Goal: Task Accomplishment & Management: Manage account settings

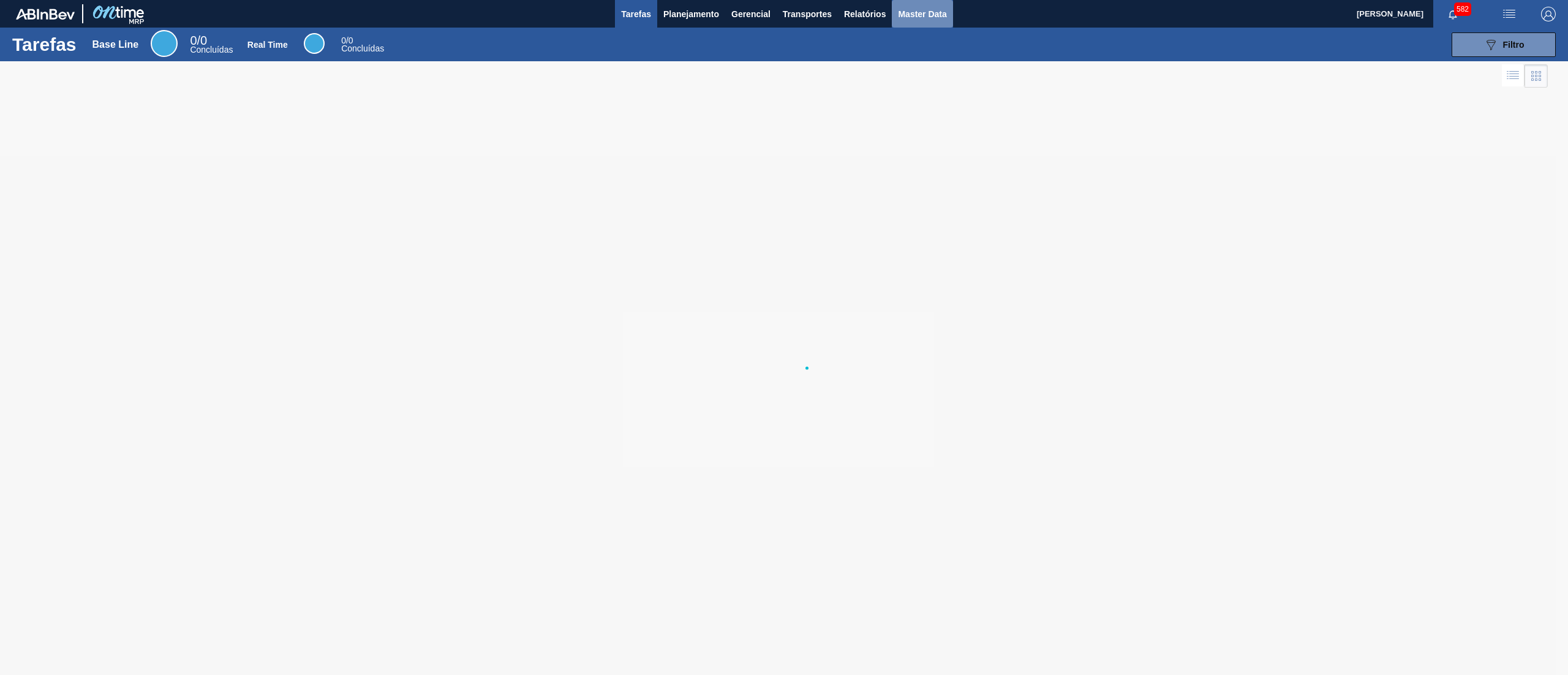
click at [916, 18] on span "Master Data" at bounding box center [922, 14] width 49 height 15
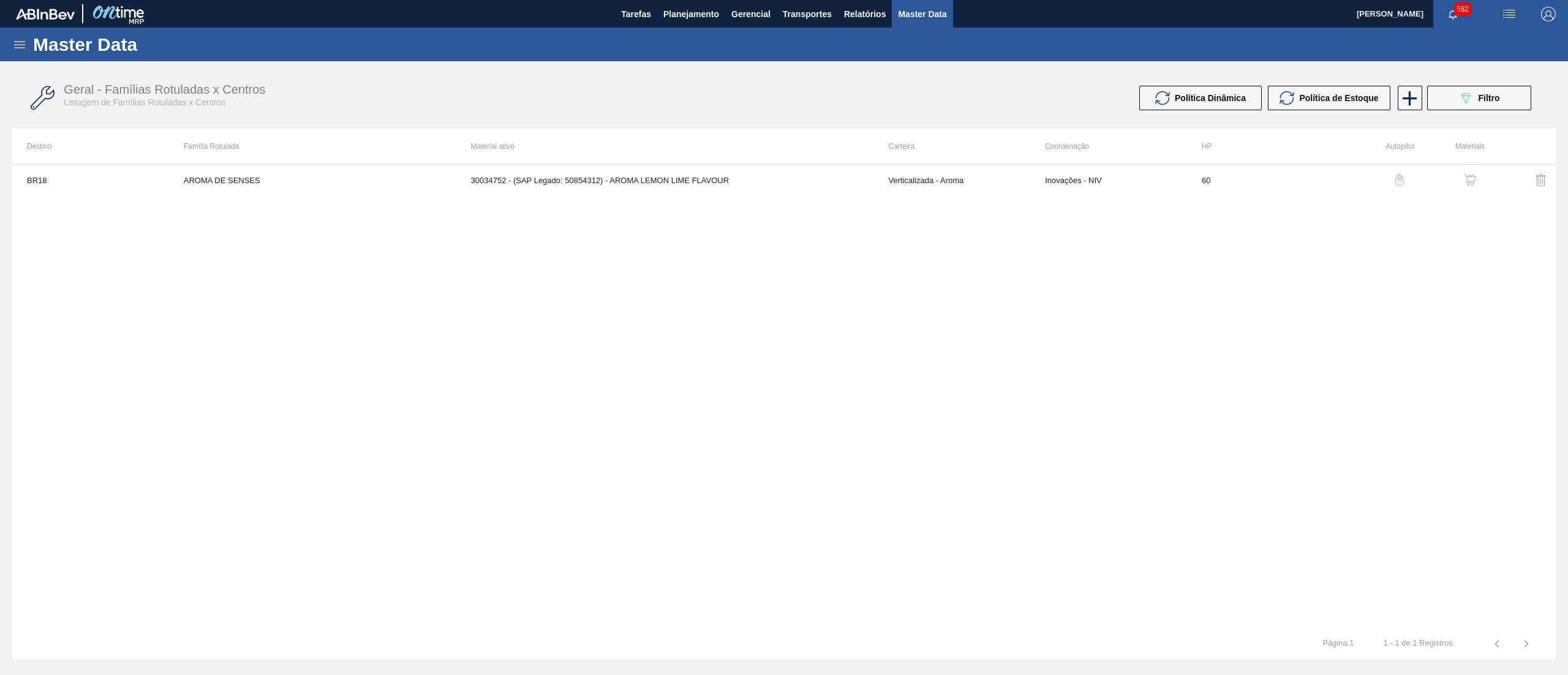
click at [15, 44] on icon at bounding box center [20, 45] width 15 height 15
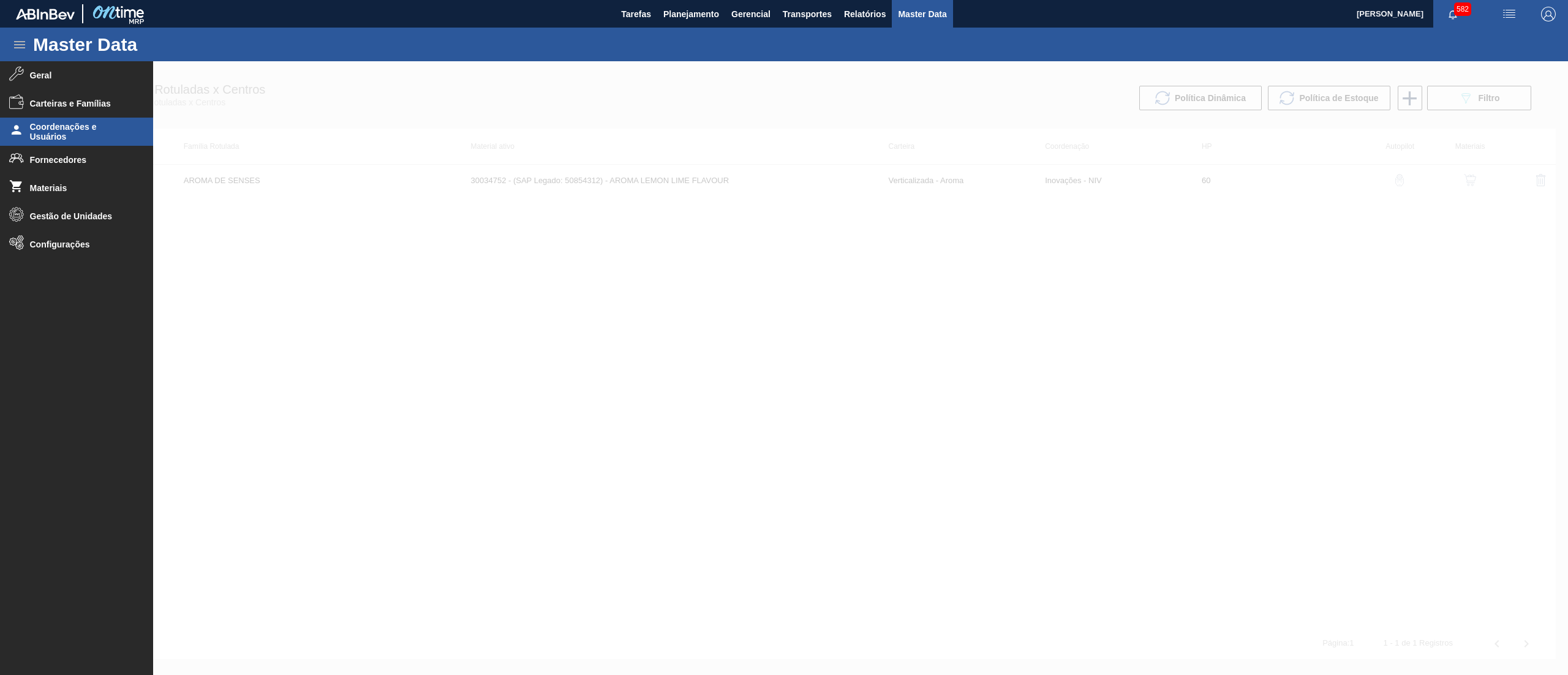
click at [76, 127] on span "Coordenações e Usuários" at bounding box center [81, 132] width 101 height 20
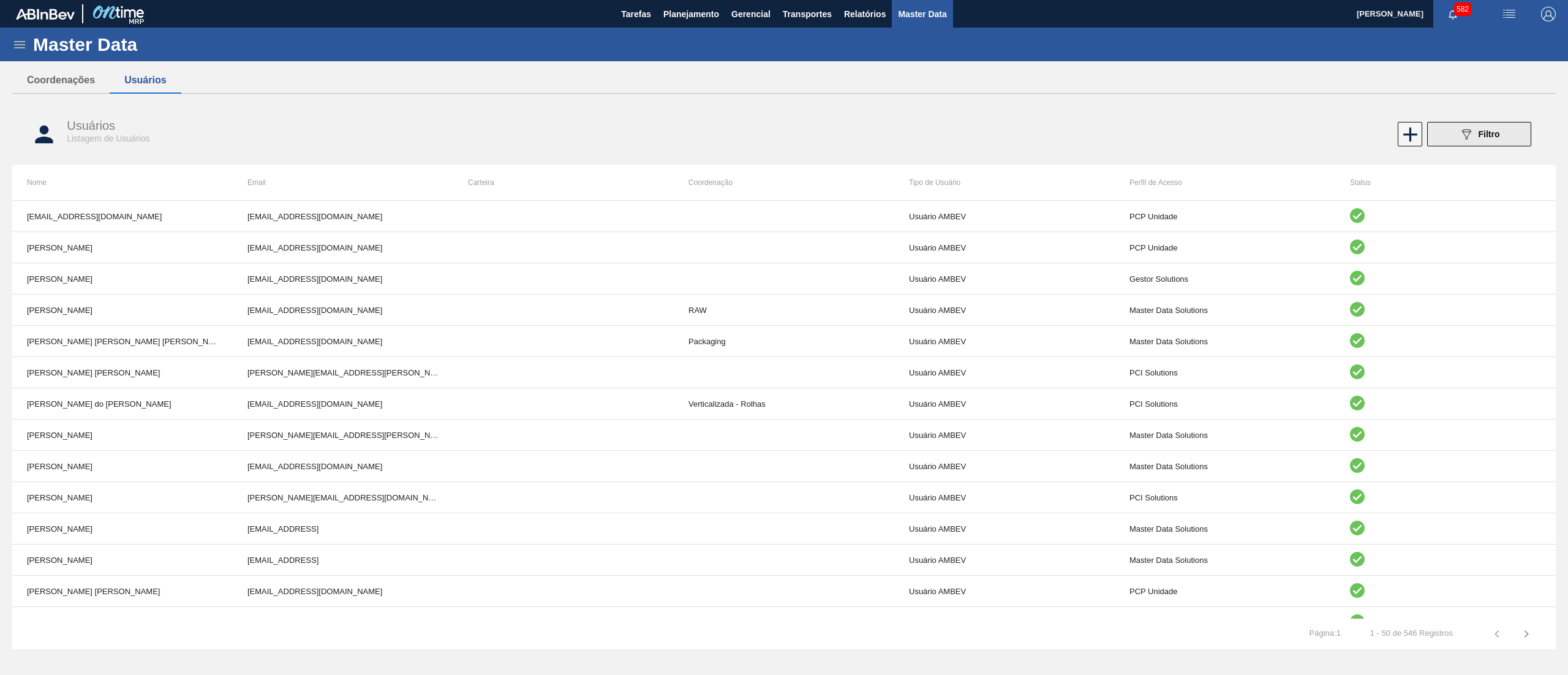
click at [1460, 134] on icon "089F7B8B-B2A5-4AFE-B5C0-19BA573D28AC" at bounding box center [1466, 134] width 15 height 15
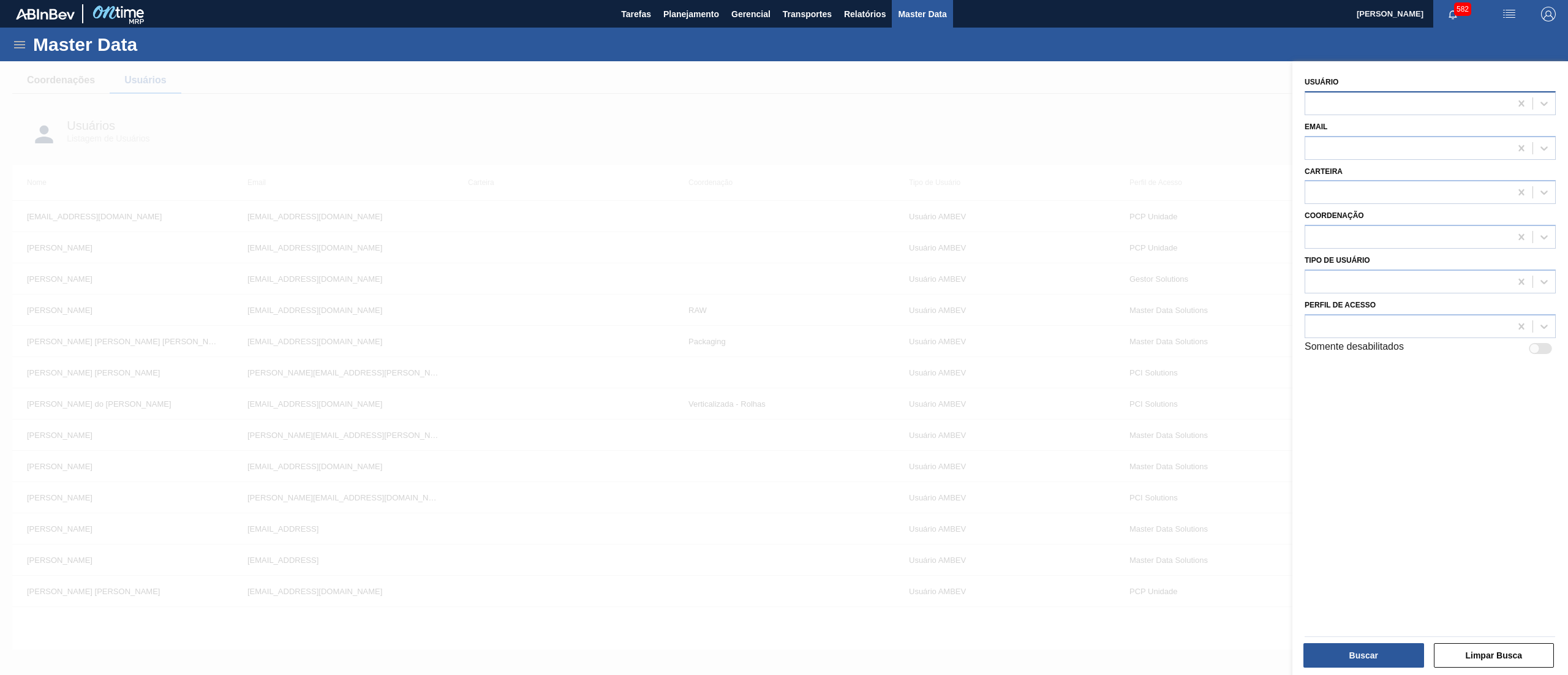
click at [1356, 105] on div at bounding box center [1407, 103] width 205 height 18
type input "[PERSON_NAME]"
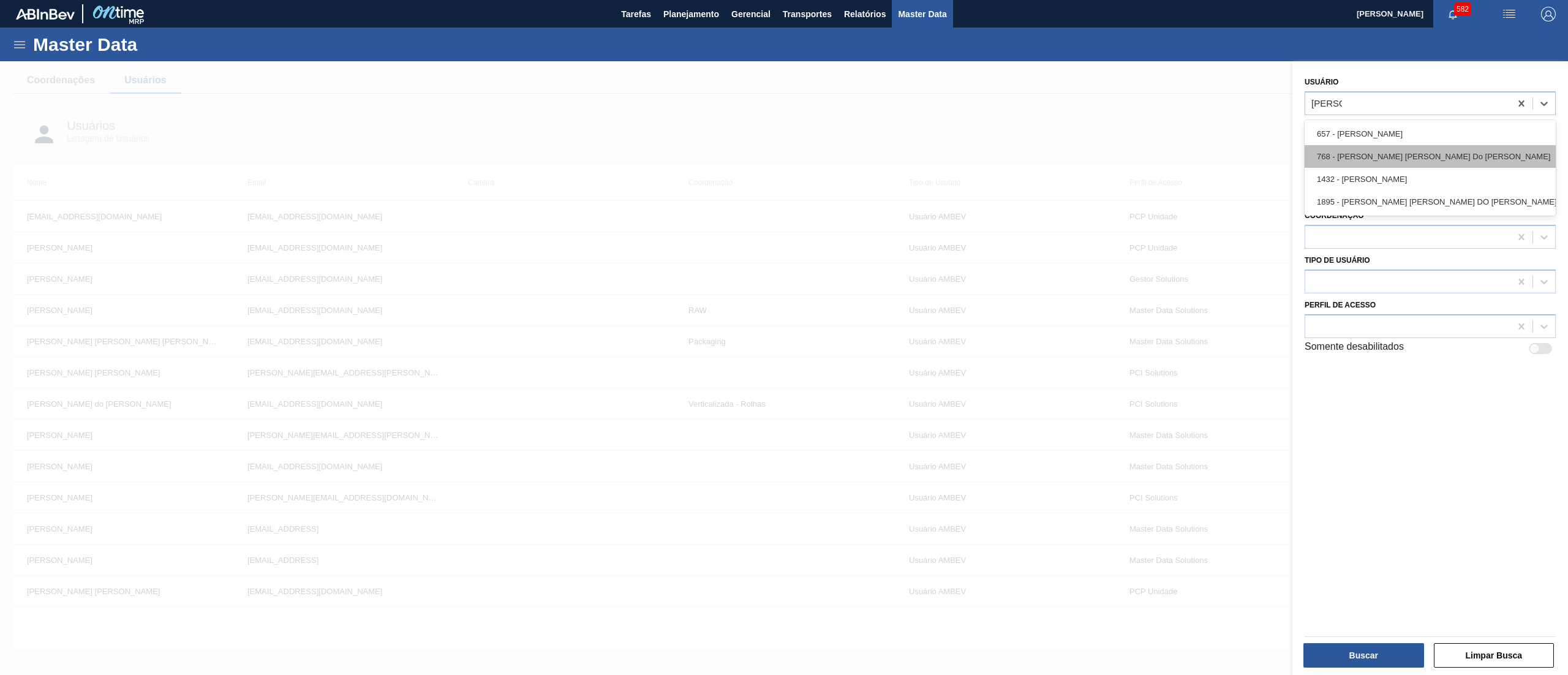
click at [1371, 145] on div "768 - [PERSON_NAME] [PERSON_NAME] Do [PERSON_NAME]" at bounding box center [1430, 156] width 251 height 23
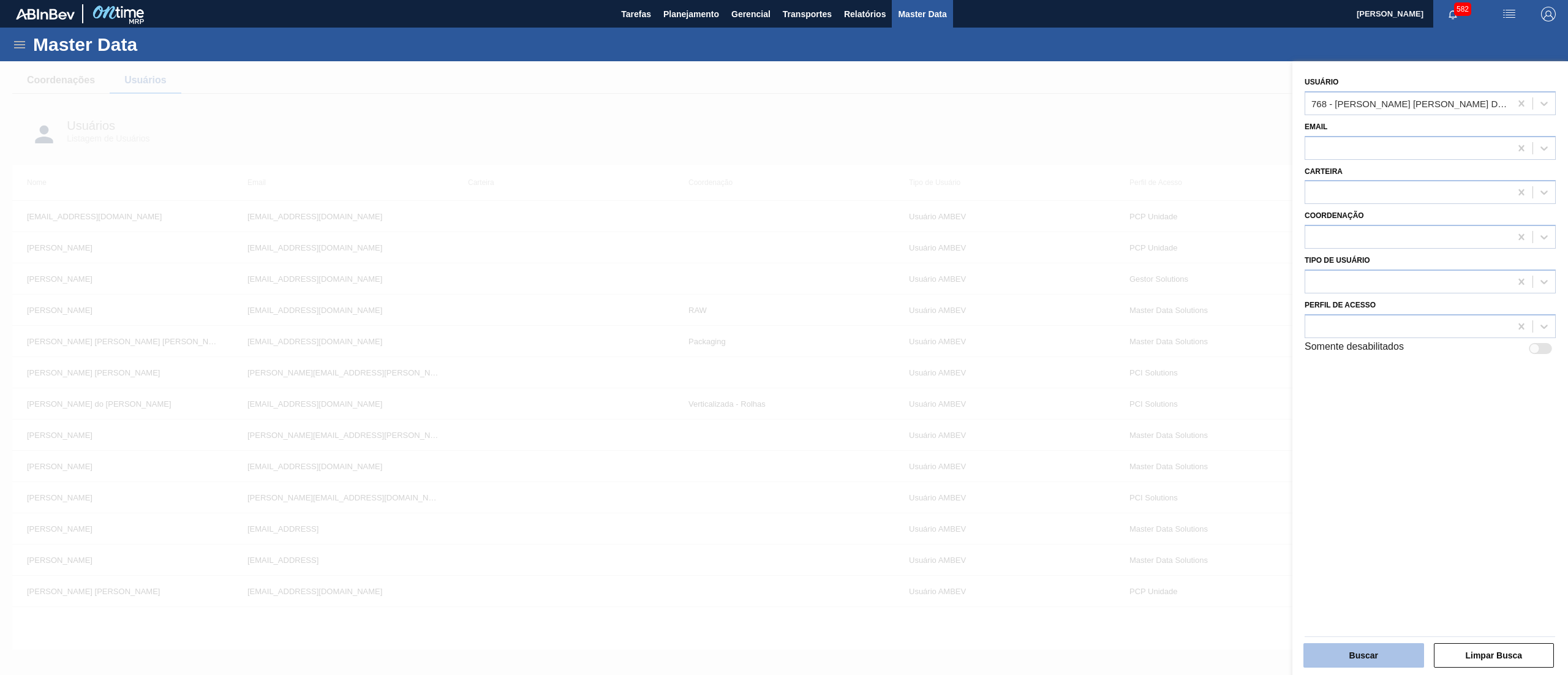
click at [1382, 644] on button "Buscar" at bounding box center [1364, 655] width 121 height 25
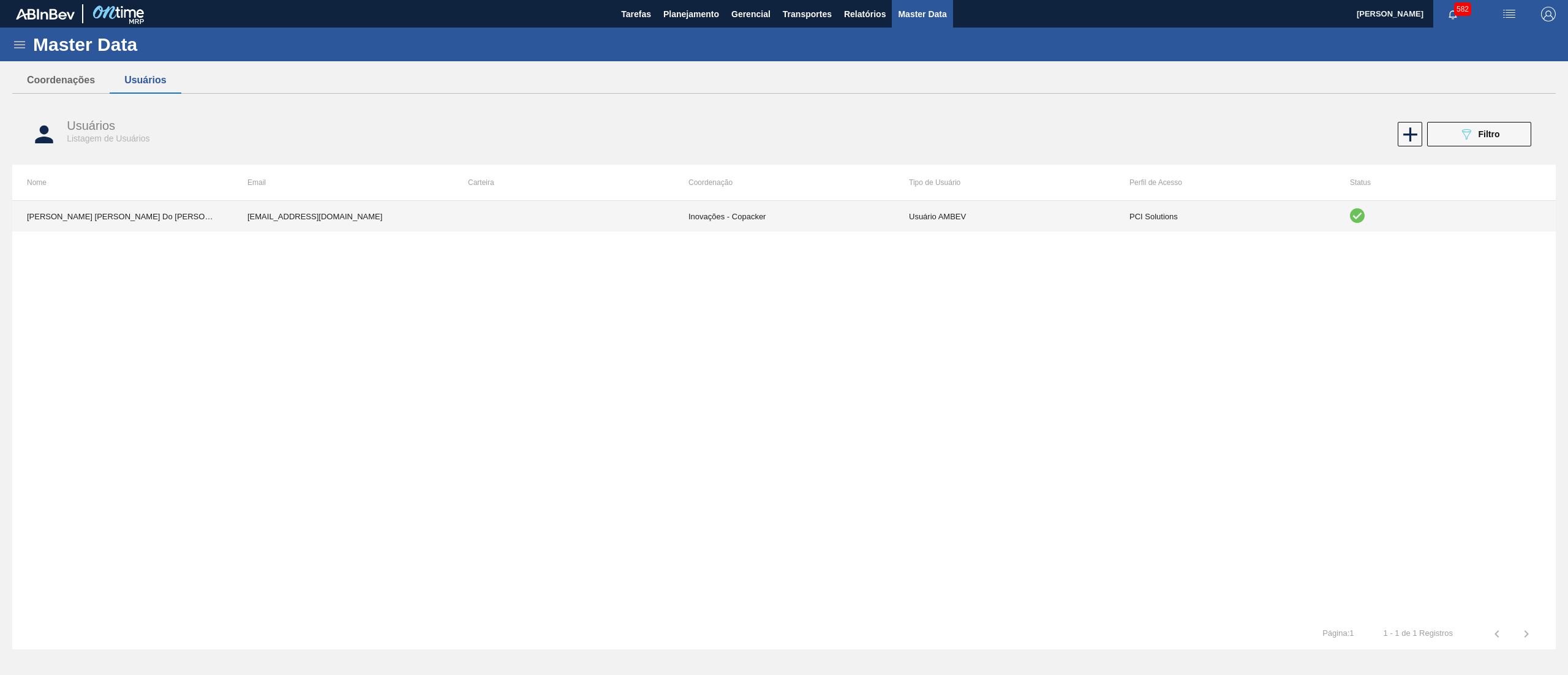
click at [876, 228] on td "Inovações - Copacker" at bounding box center [784, 216] width 220 height 31
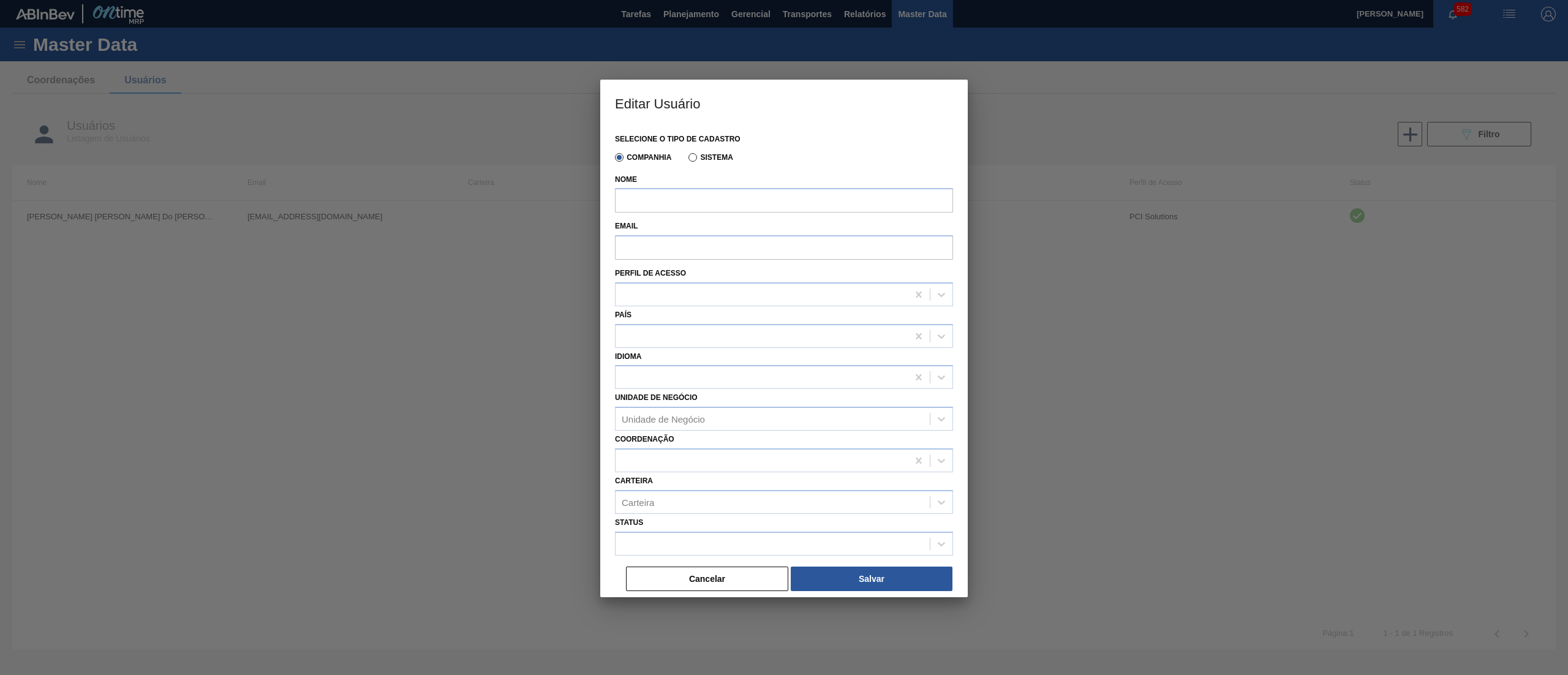
type input "[PERSON_NAME] [PERSON_NAME] Do [PERSON_NAME]"
type input "[EMAIL_ADDRESS][DOMAIN_NAME]"
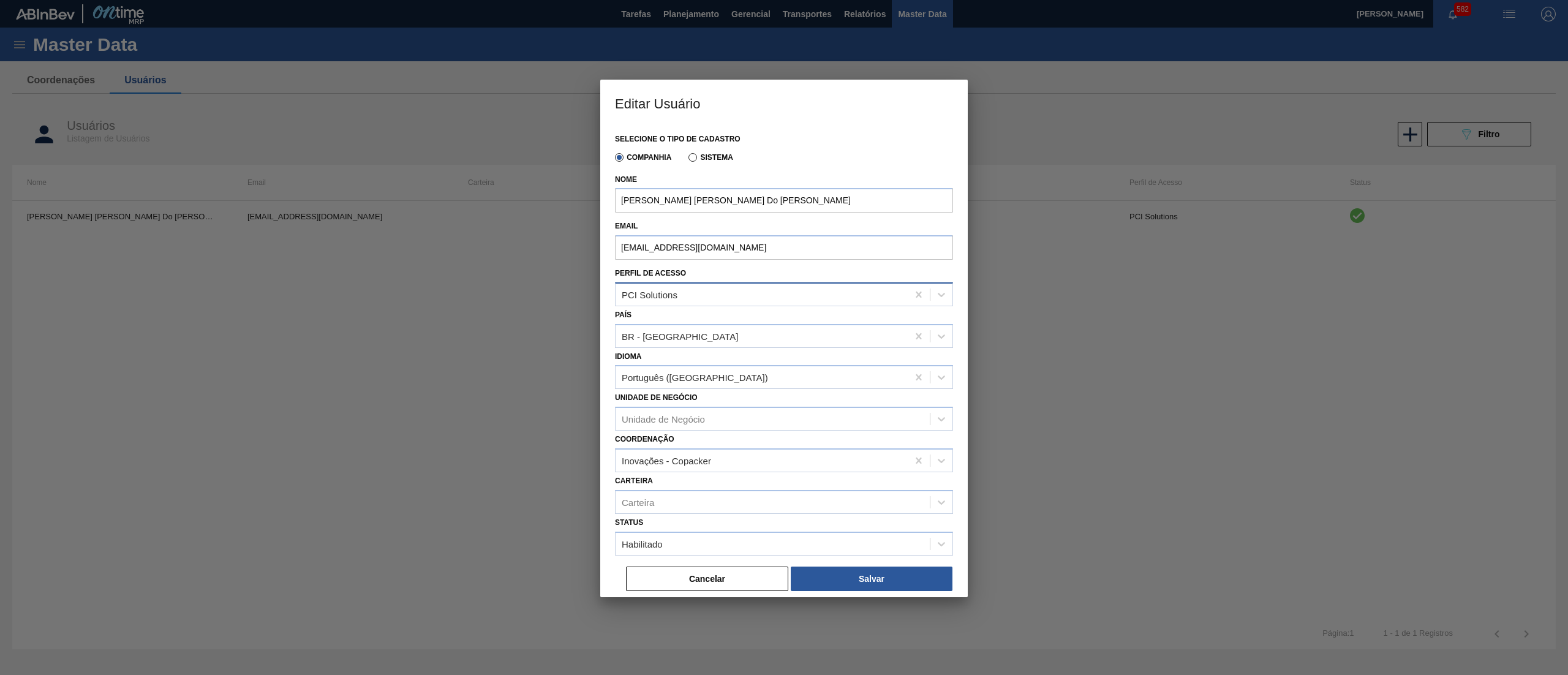
click at [712, 295] on div "PCI Solutions" at bounding box center [762, 294] width 292 height 18
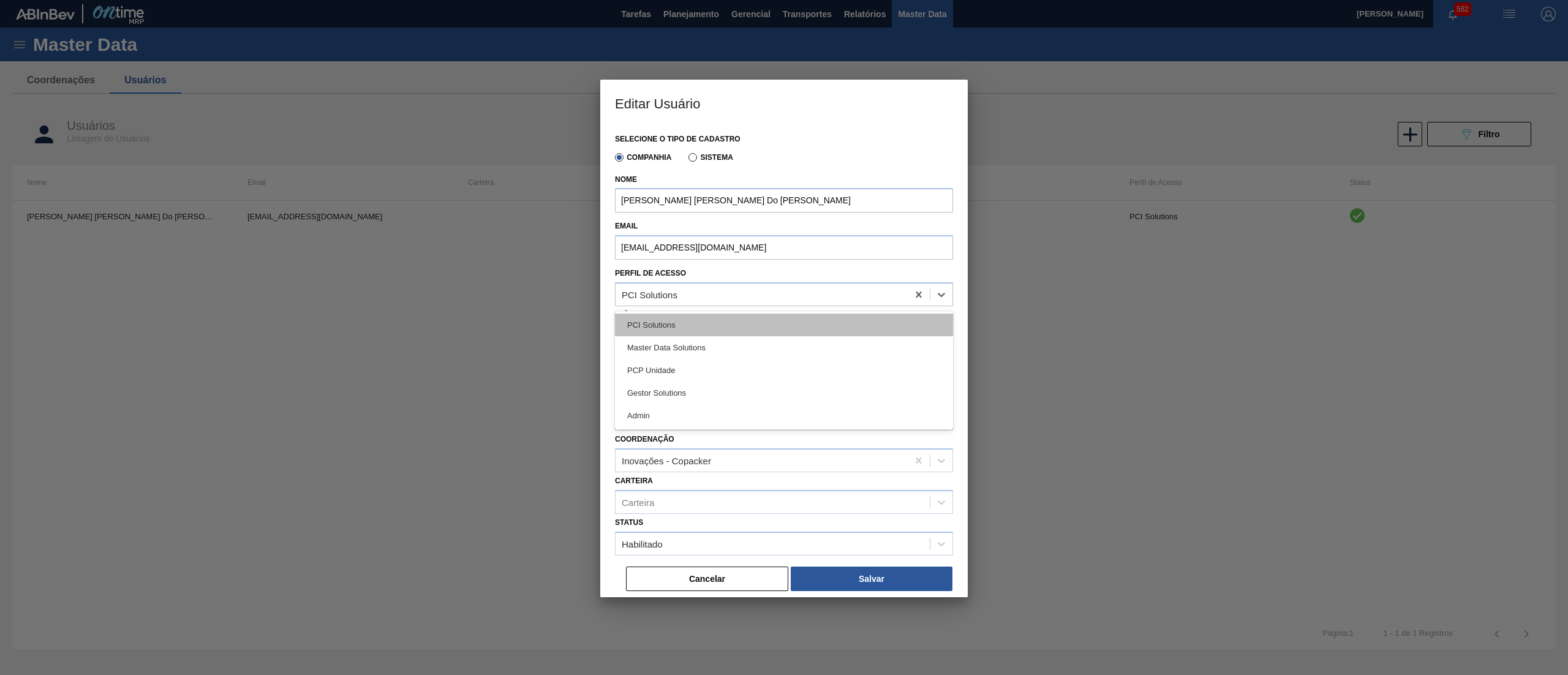
click at [701, 327] on div "PCI Solutions" at bounding box center [784, 325] width 338 height 23
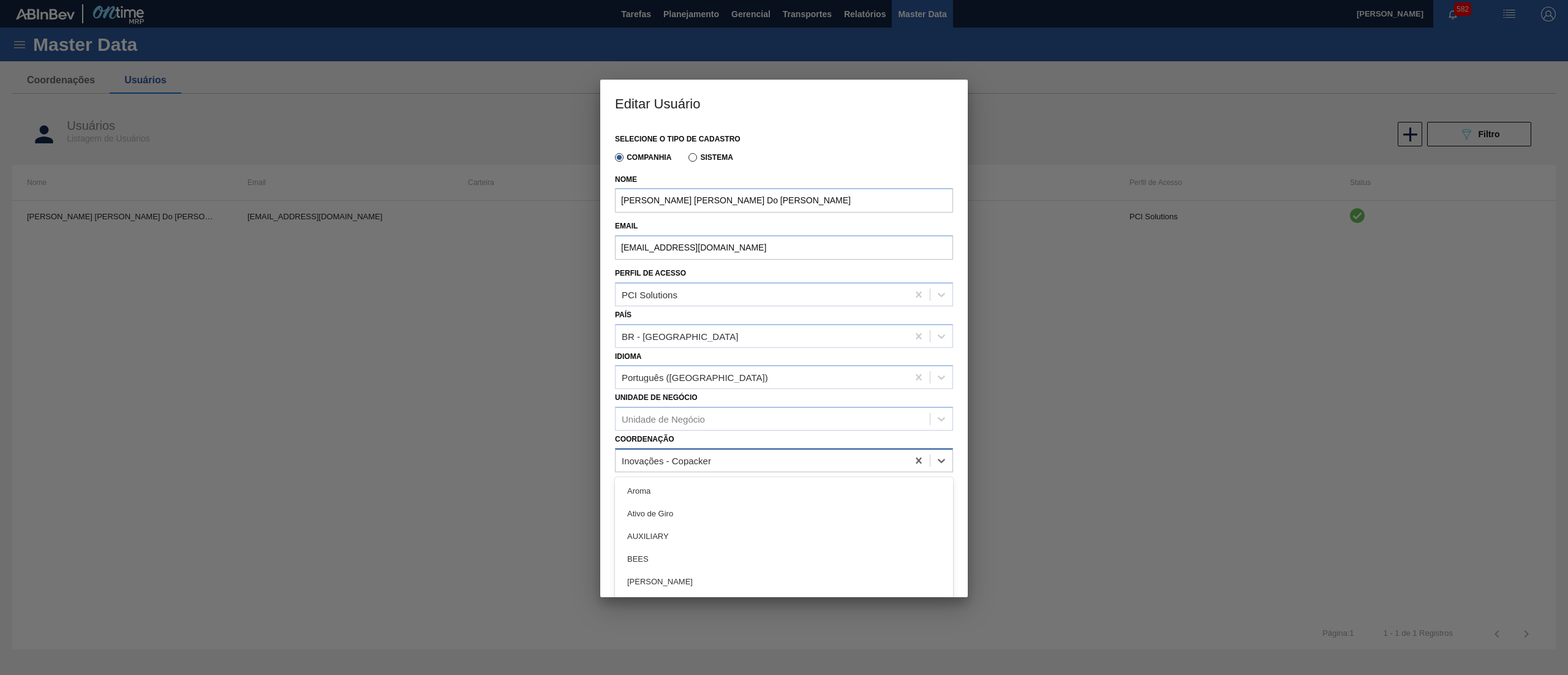
click at [779, 455] on div "Inovações - Copacker" at bounding box center [762, 461] width 292 height 18
click at [910, 462] on div at bounding box center [919, 461] width 22 height 22
click at [832, 462] on div at bounding box center [762, 461] width 292 height 18
type input "ref"
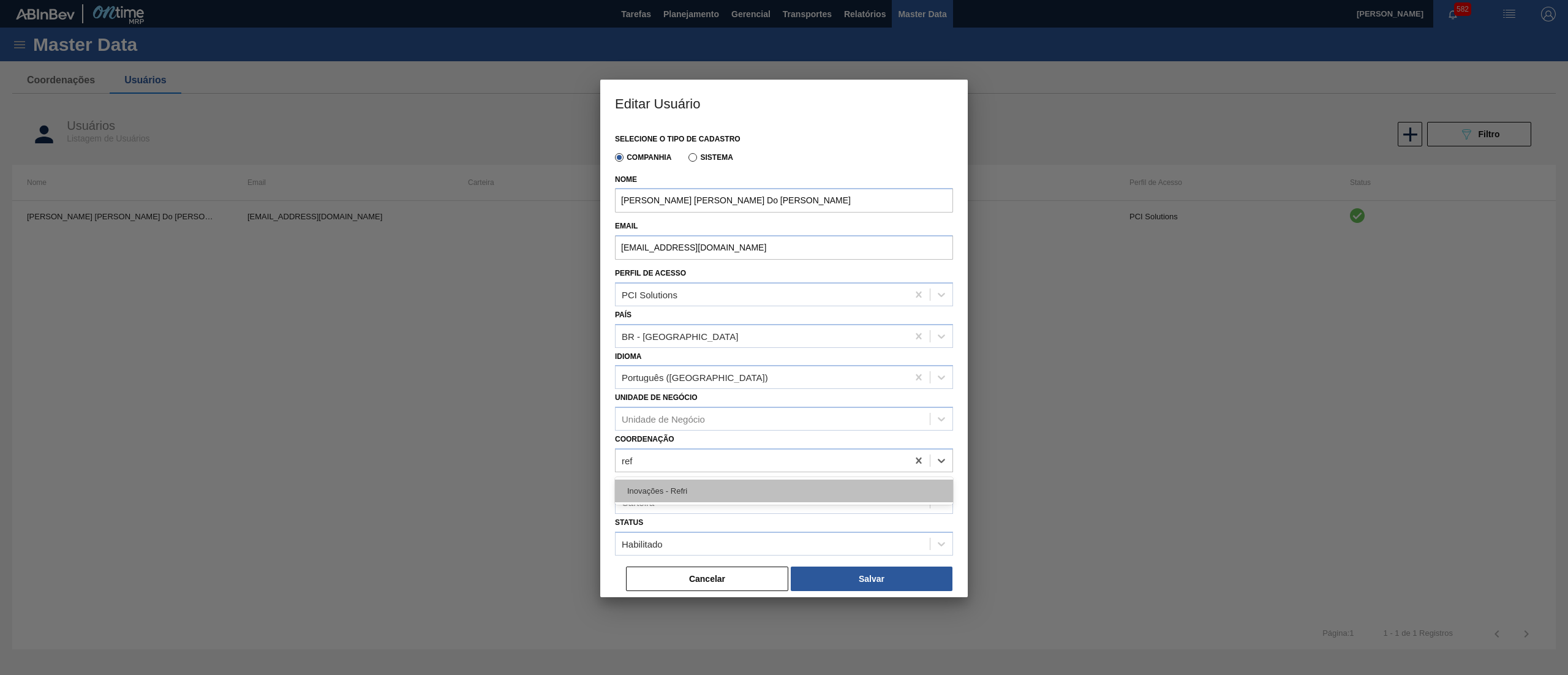
click at [790, 490] on div "Inovações - Refri" at bounding box center [784, 491] width 338 height 23
click at [948, 459] on div at bounding box center [942, 461] width 22 height 22
type input "cop"
click at [851, 452] on div "Inovações - Refri" at bounding box center [762, 461] width 292 height 18
click at [917, 458] on icon at bounding box center [918, 461] width 6 height 6
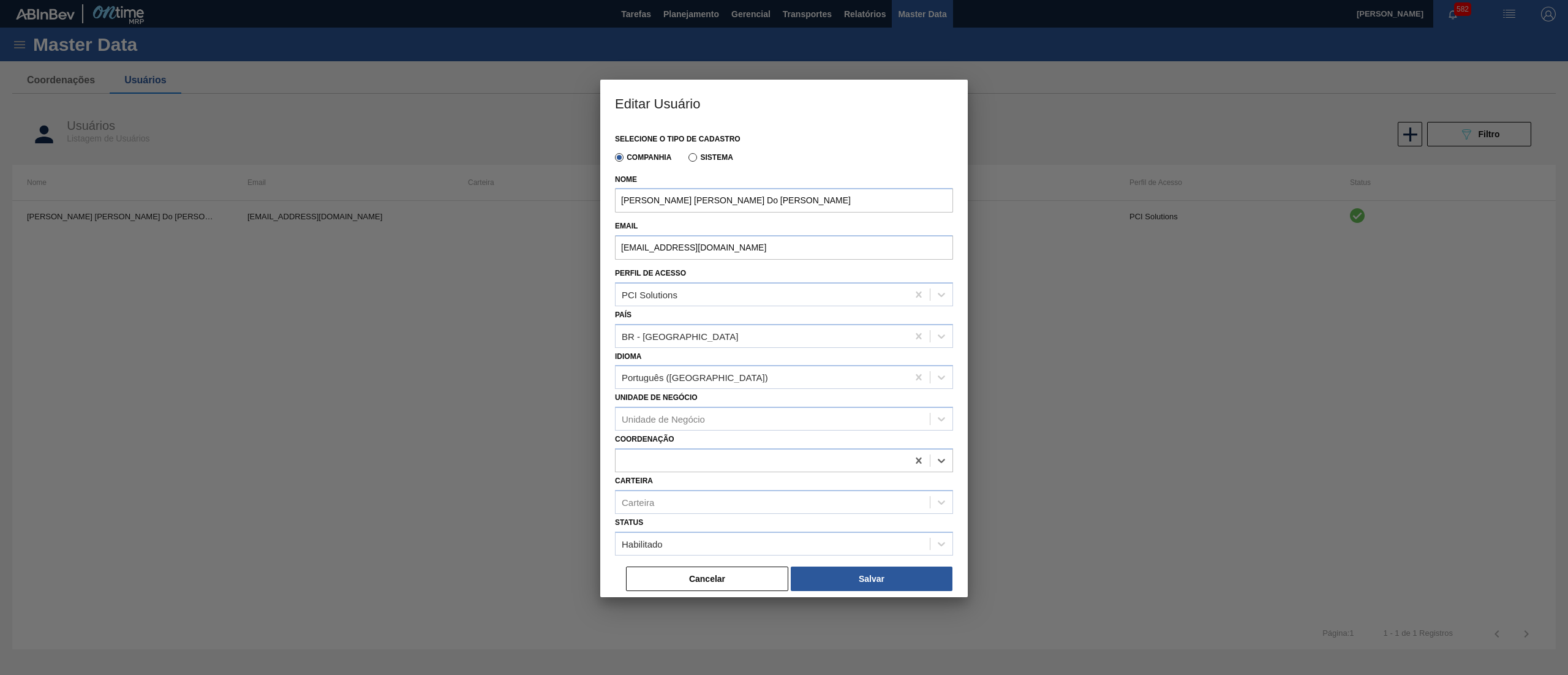
click at [889, 478] on div "Carteira Carteira" at bounding box center [784, 493] width 338 height 42
click at [870, 571] on button "Salvar" at bounding box center [871, 579] width 162 height 25
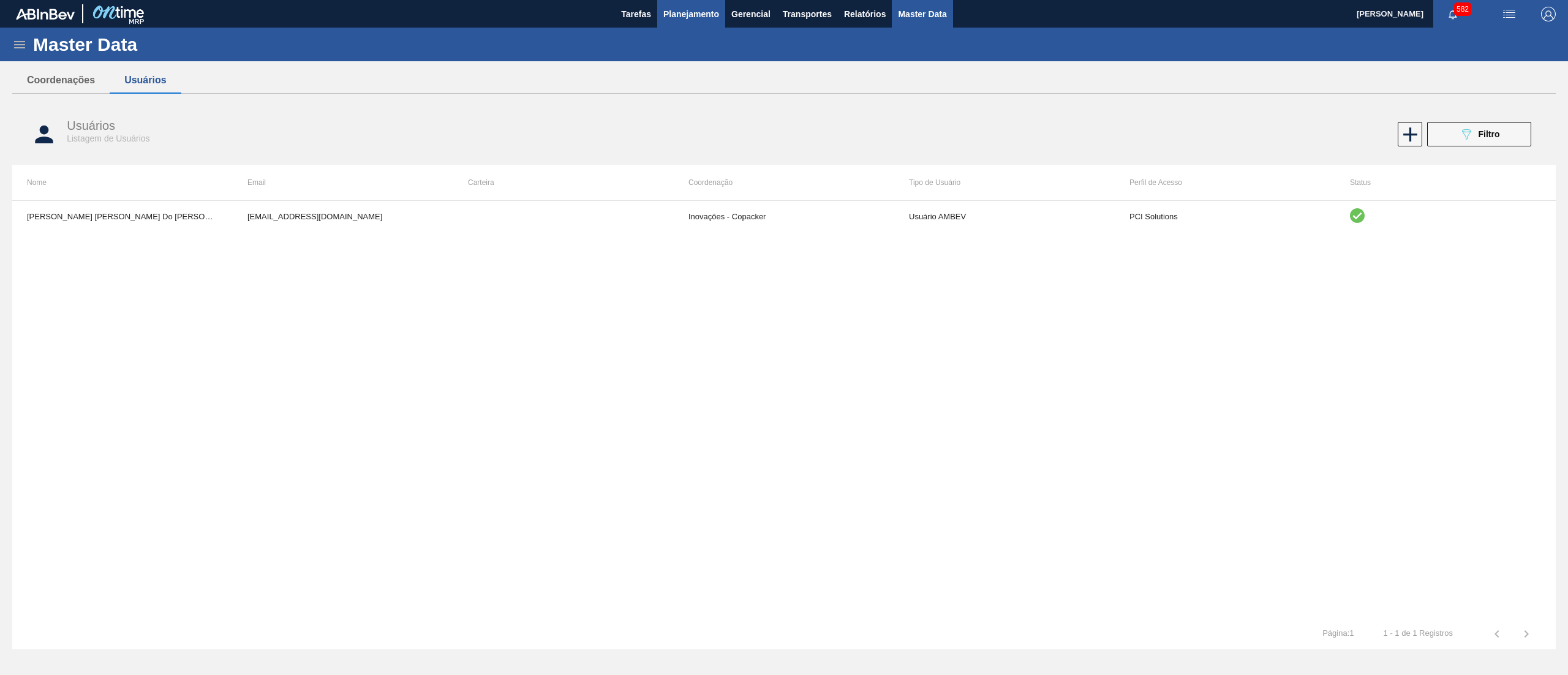
click at [692, 15] on span "Planejamento" at bounding box center [691, 14] width 56 height 15
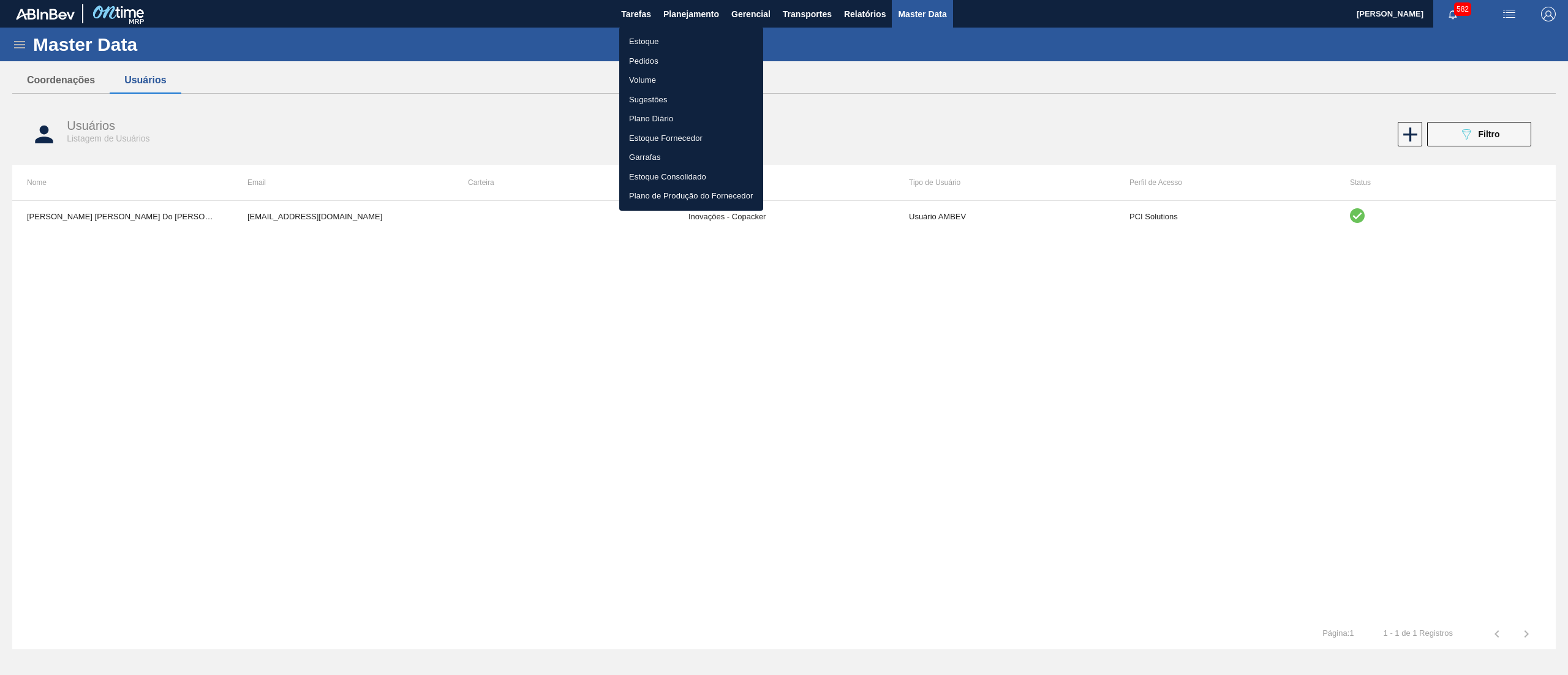
click at [674, 34] on li "Estoque" at bounding box center [692, 42] width 144 height 20
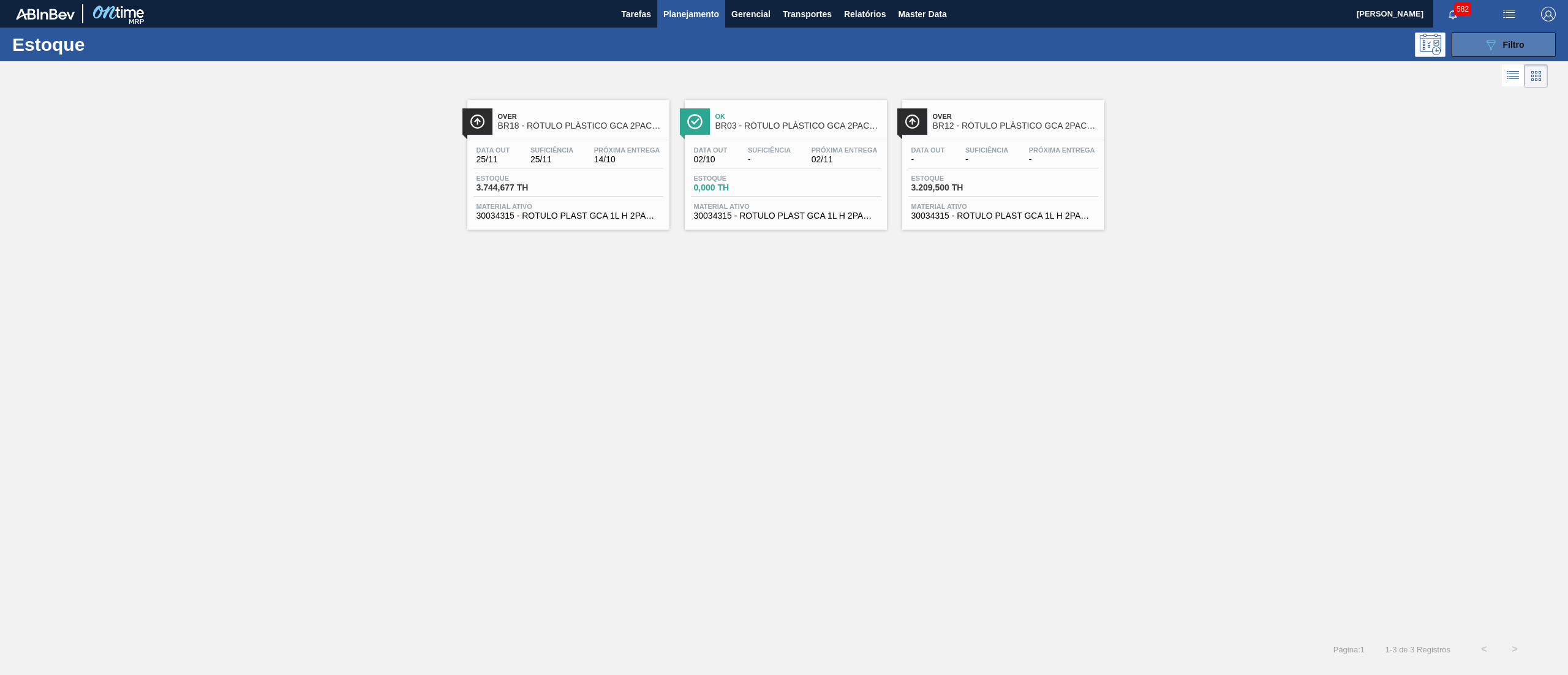
click at [1505, 34] on button "089F7B8B-B2A5-4AFE-B5C0-19BA573D28AC Filtro" at bounding box center [1503, 45] width 104 height 25
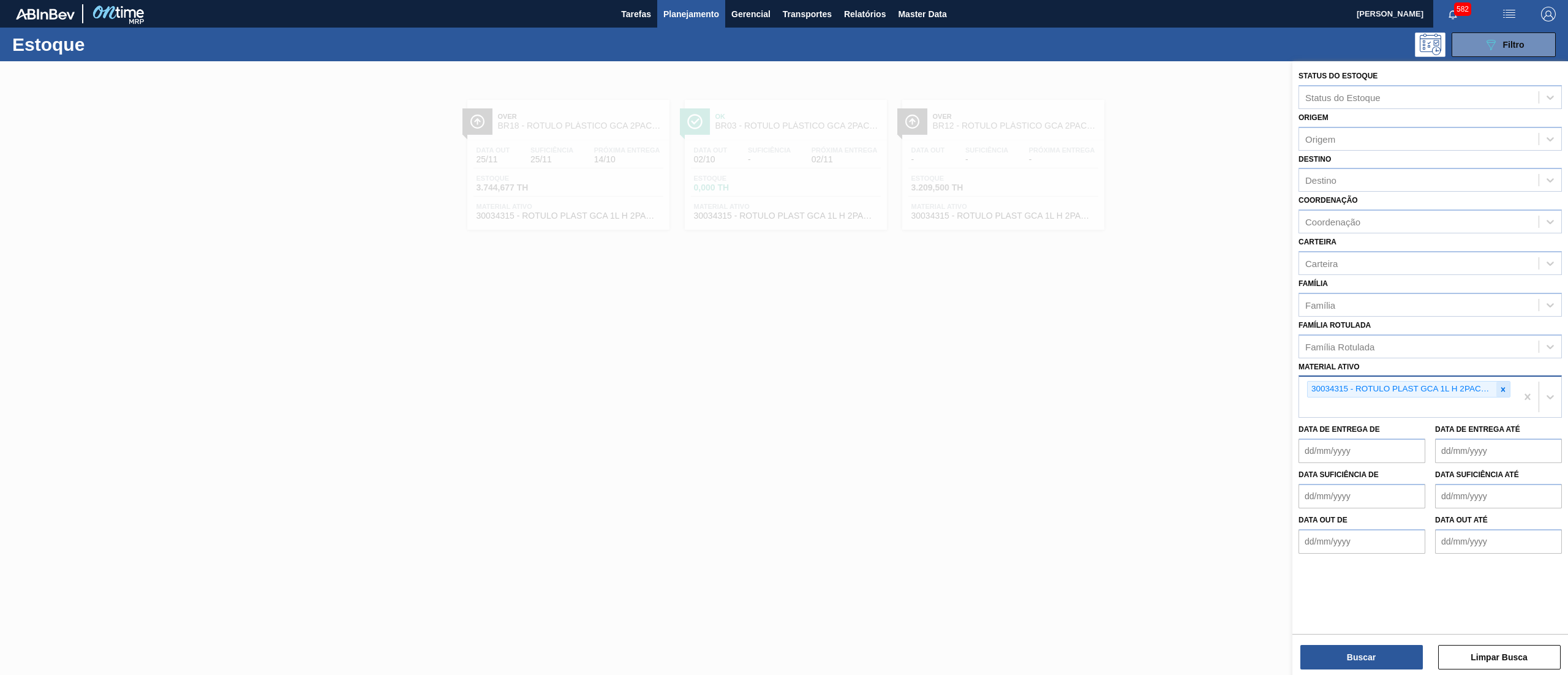
click at [1507, 382] on div at bounding box center [1503, 389] width 14 height 15
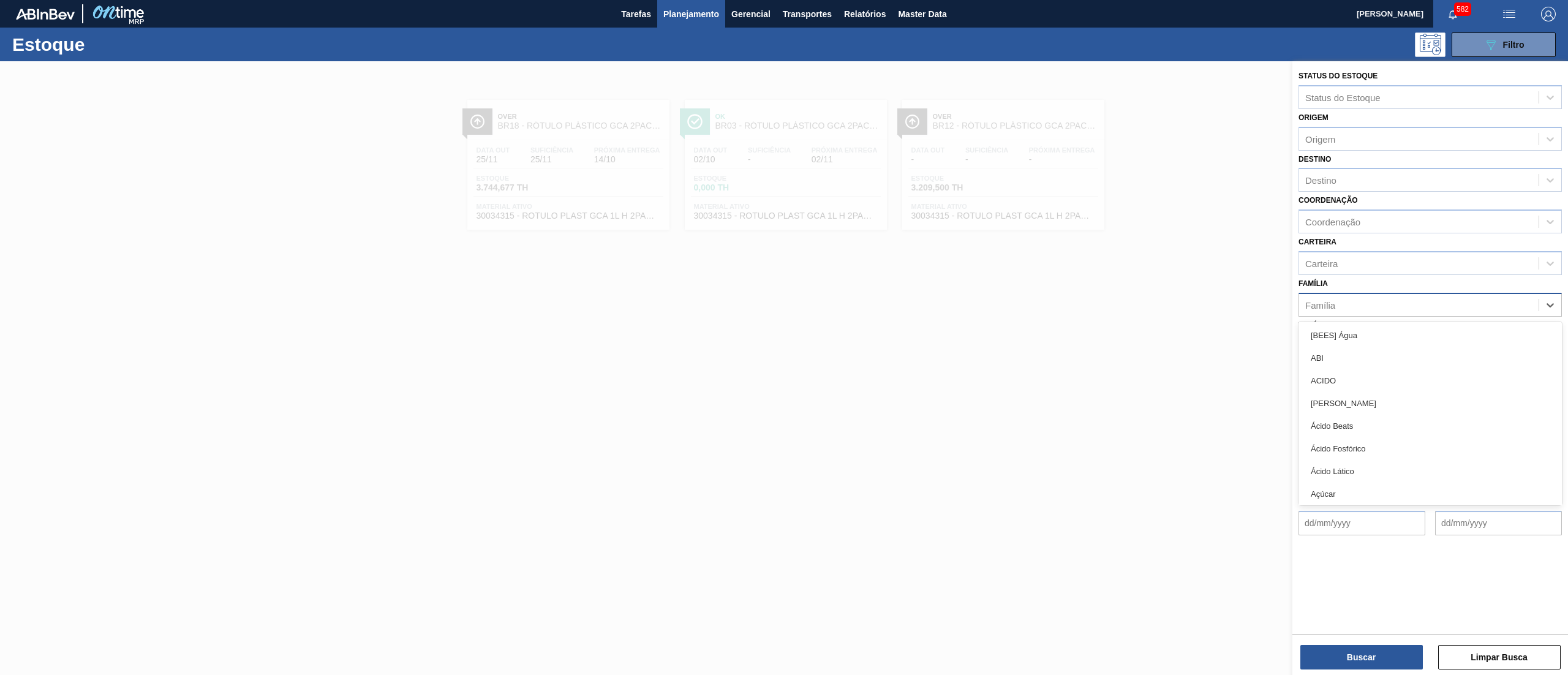
click at [1387, 305] on div "Família" at bounding box center [1418, 304] width 240 height 18
type input "lata"
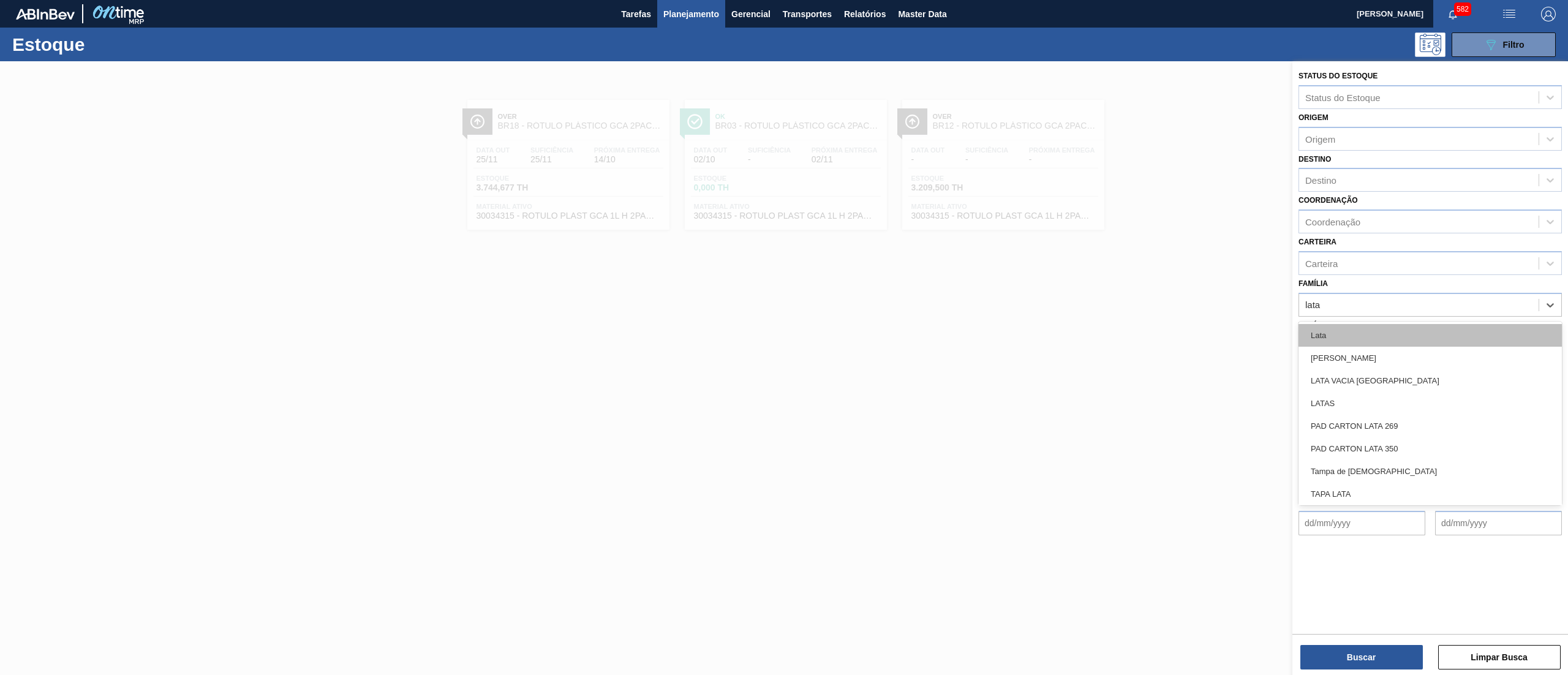
click at [1384, 329] on div "Lata" at bounding box center [1430, 335] width 264 height 23
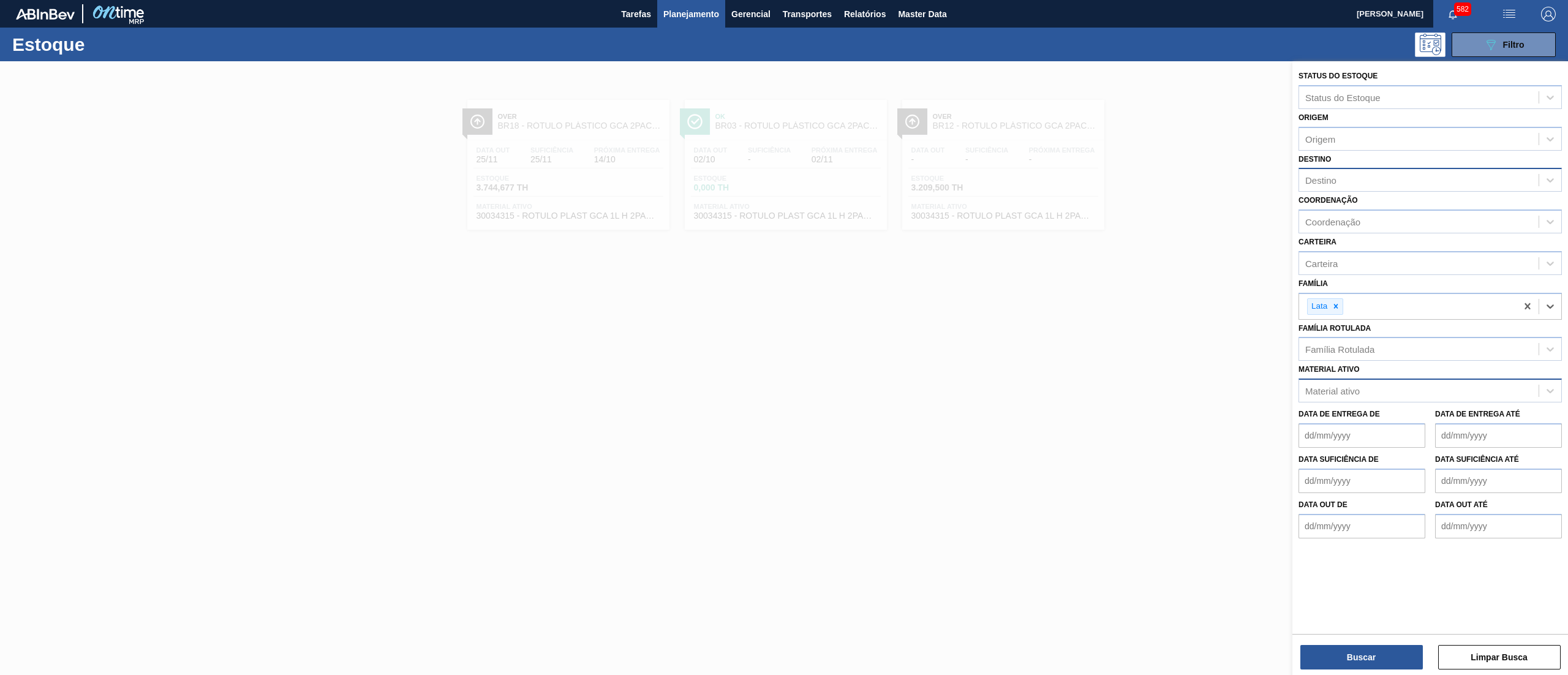
click at [1366, 186] on div "Destino" at bounding box center [1418, 180] width 240 height 18
type input "15"
click at [1376, 213] on div "BR15 - Jundiaí" at bounding box center [1430, 210] width 264 height 23
click at [1346, 648] on button "Buscar" at bounding box center [1361, 657] width 123 height 25
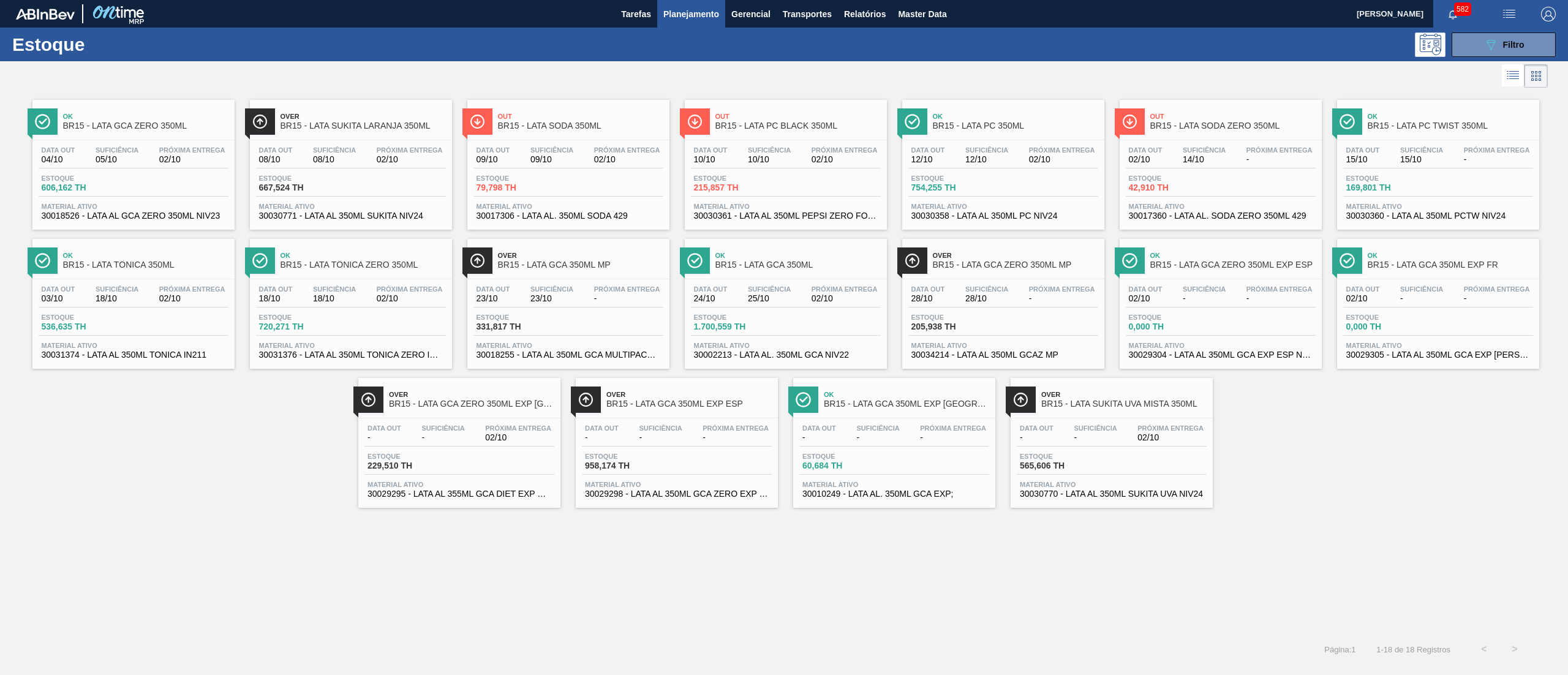
click at [605, 360] on span "30018255 - LATA AL 350ML GCA MULTIPACK NIV22" at bounding box center [568, 355] width 184 height 9
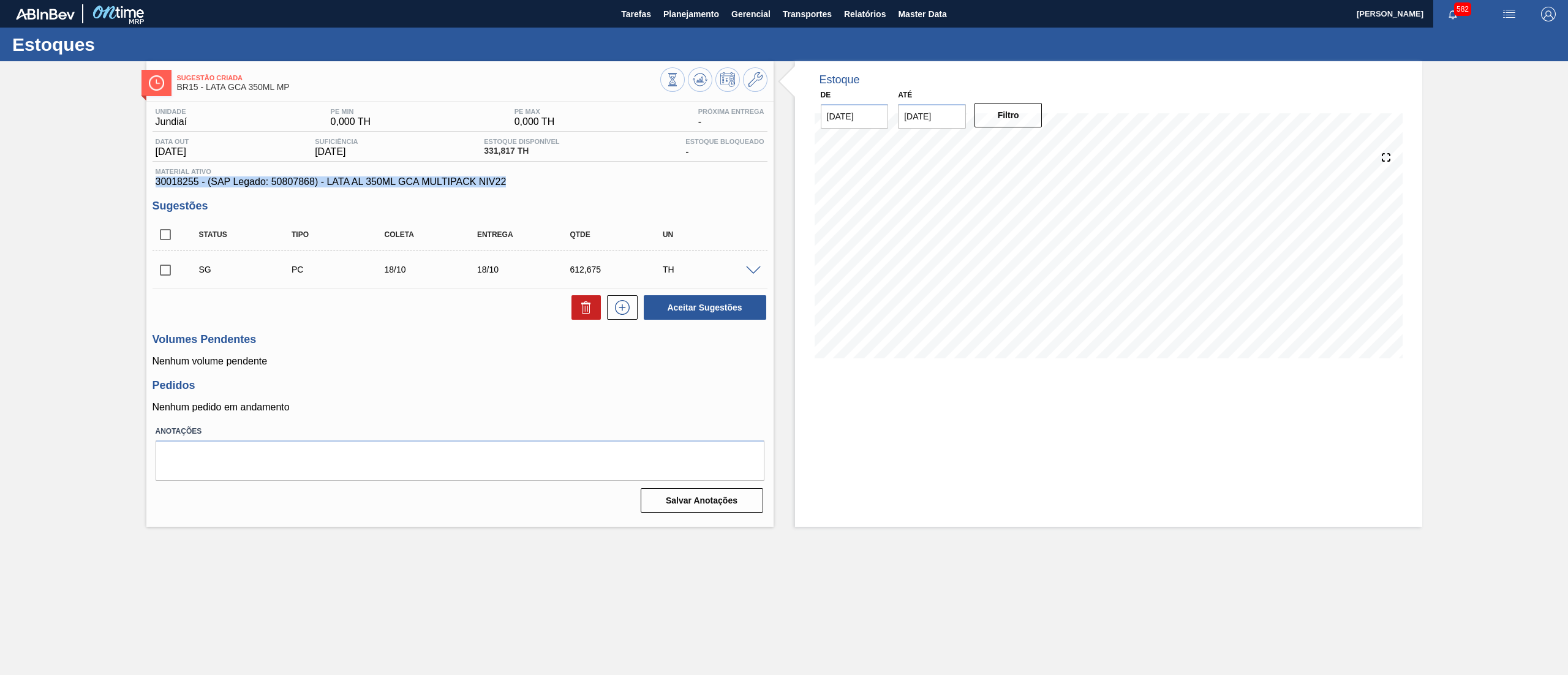
drag, startPoint x: 443, startPoint y: 185, endPoint x: 99, endPoint y: 178, distance: 344.1
click at [99, 178] on div "Sugestão Criada BR15 - LATA GCA 350ML MP Unidade Jundiaí PE MIN 0,000 TH PE MAX…" at bounding box center [784, 294] width 1568 height 466
copy span "30018255 - (SAP Legado: 50807868) - LATA AL 350ML GCA MULTIPACK NIV22"
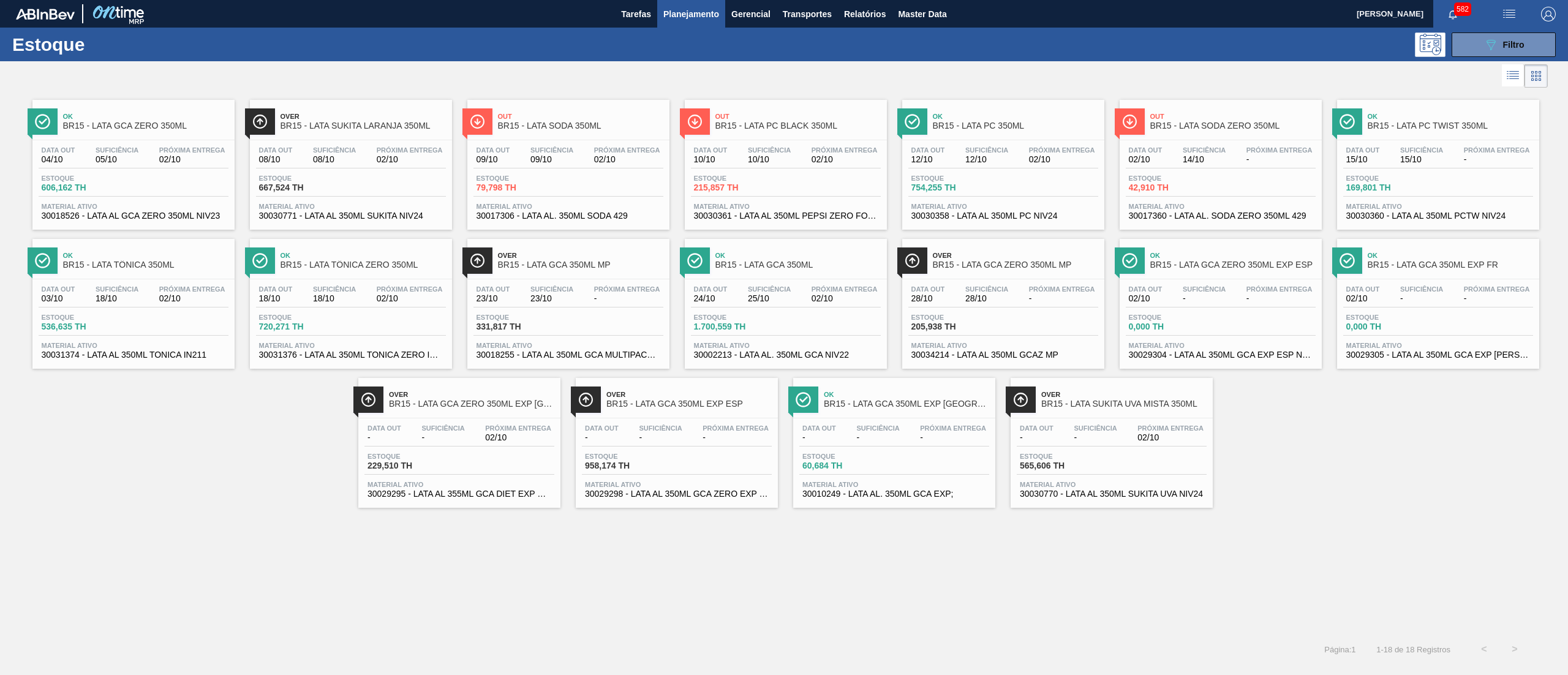
click at [1040, 352] on span "30034214 - LATA AL 350ML GCAZ MP" at bounding box center [1003, 355] width 184 height 9
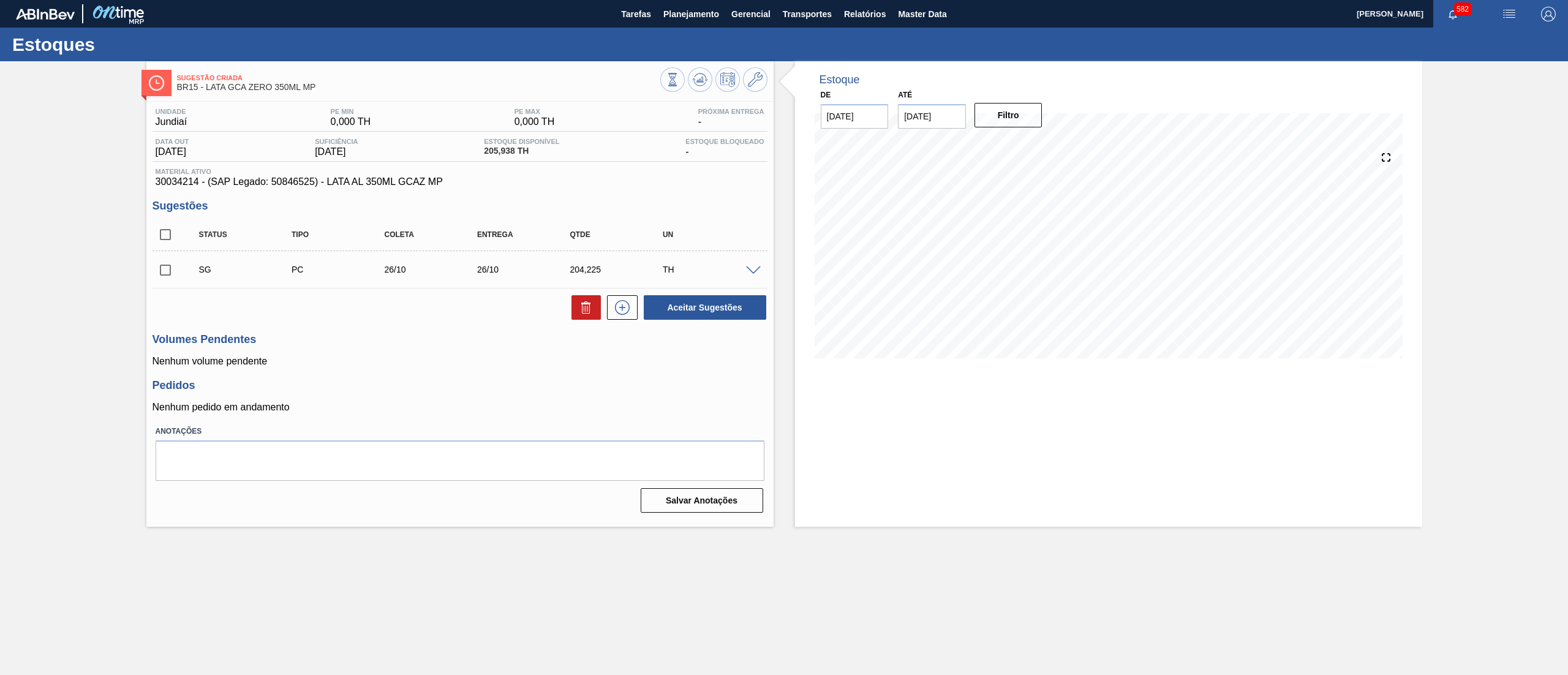
drag, startPoint x: 448, startPoint y: 190, endPoint x: 272, endPoint y: 198, distance: 176.2
click at [272, 198] on div "Unidade Jundiaí PE MIN 0,000 TH PE MAX 0,000 TH Próxima Entrega - Data out [DAT…" at bounding box center [460, 309] width 627 height 415
drag, startPoint x: 452, startPoint y: 180, endPoint x: 145, endPoint y: 178, distance: 307.0
click at [145, 178] on div "Sugestão Criada BR15 - LATA GCA ZERO 350ML MP Unidade Jundiaí PE MIN 0,000 TH P…" at bounding box center [784, 294] width 1568 height 466
copy span "30034214 - (SAP Legado: 50846525) - LATA AL 350ML GCAZ MP"
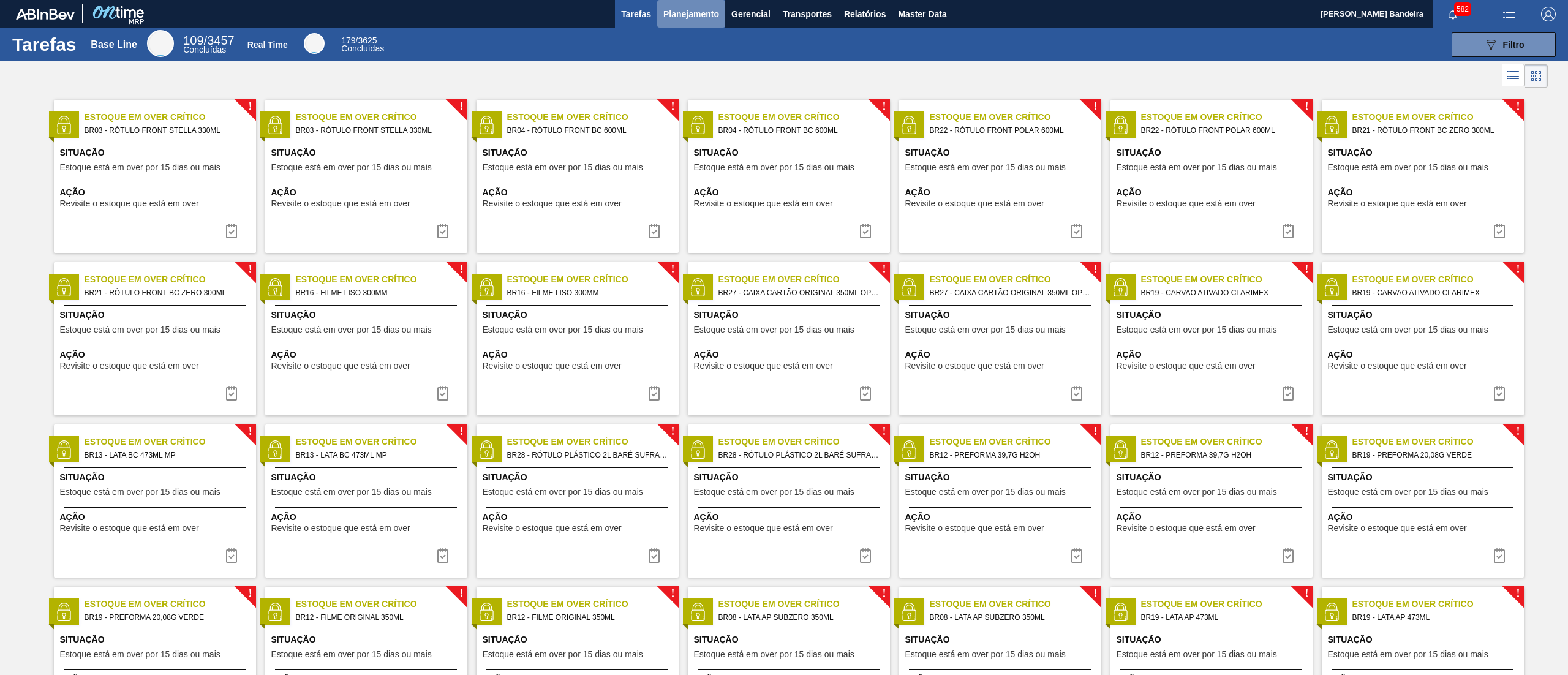
click at [701, 20] on span "Planejamento" at bounding box center [691, 14] width 56 height 15
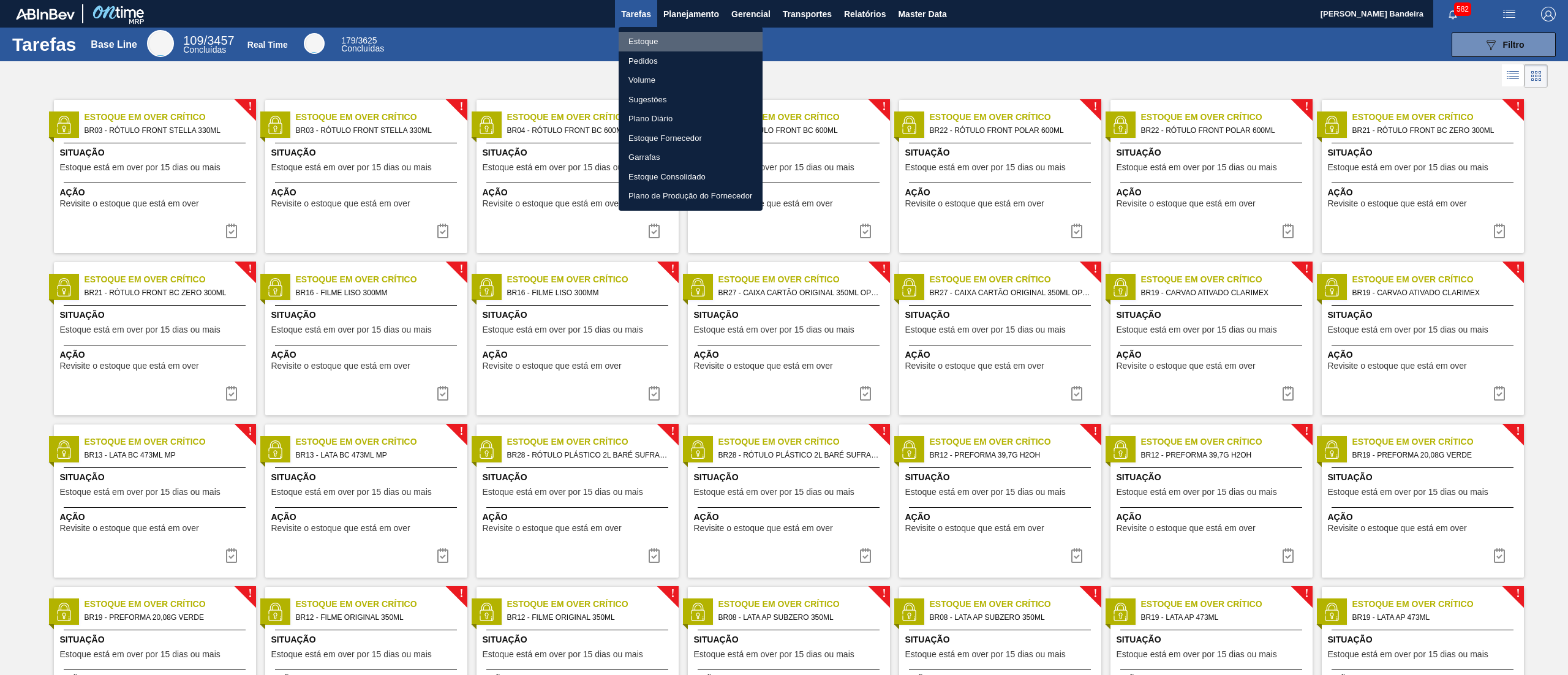
click at [692, 36] on li "Estoque" at bounding box center [691, 42] width 144 height 20
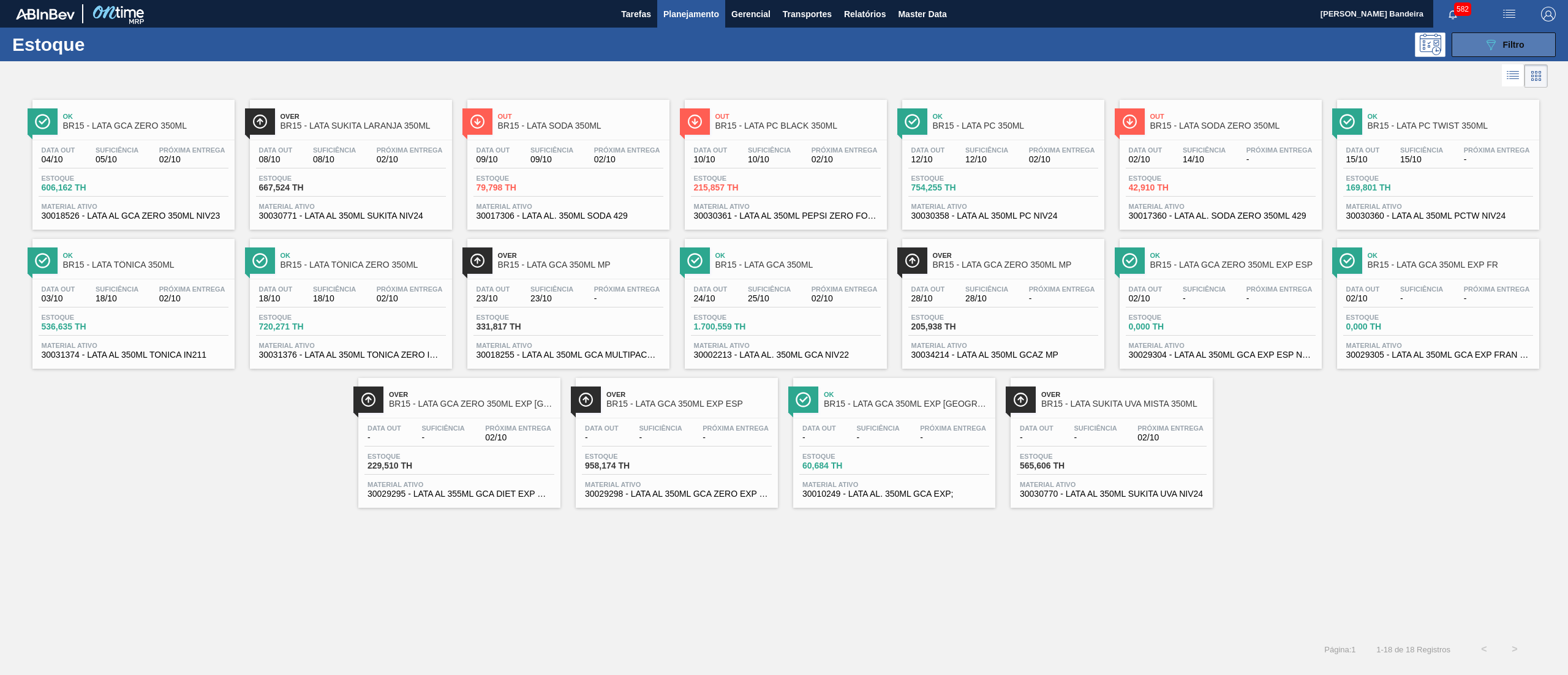
click at [1503, 55] on button "089F7B8B-B2A5-4AFE-B5C0-19BA573D28AC Filtro" at bounding box center [1503, 45] width 104 height 25
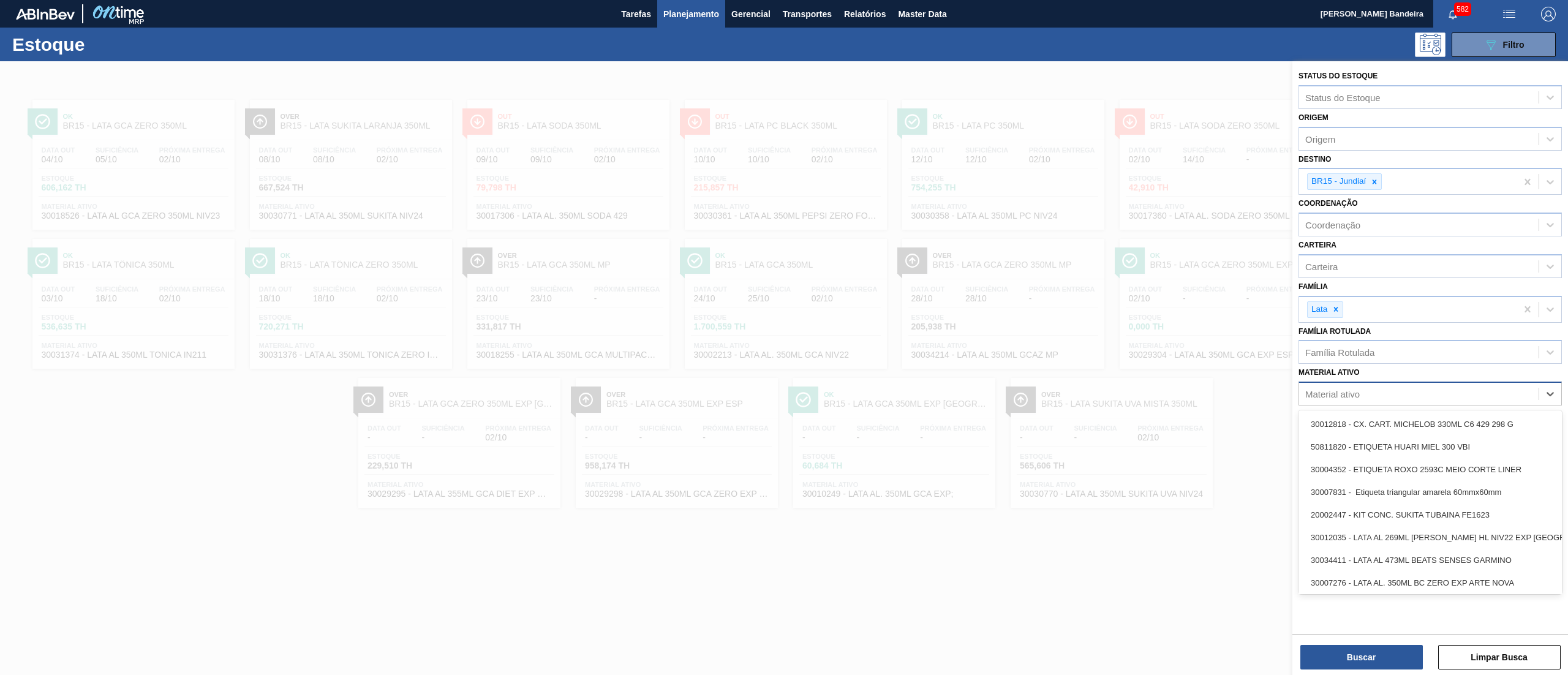
click at [1333, 391] on div "Material ativo" at bounding box center [1332, 394] width 55 height 10
paste ativo "30006108"
type ativo "30006108"
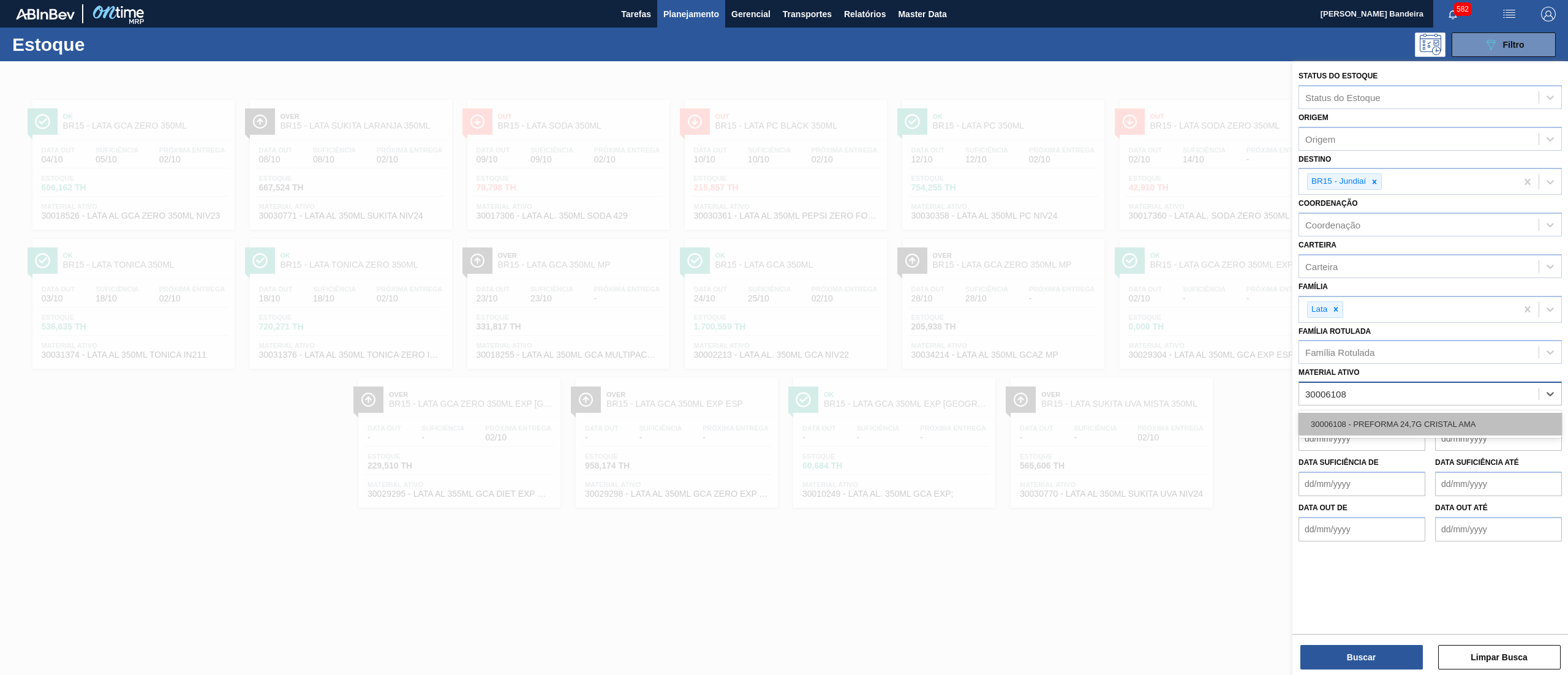
click at [1350, 419] on div "30006108 - PREFORMA 24,7G CRISTAL AMA" at bounding box center [1430, 424] width 264 height 23
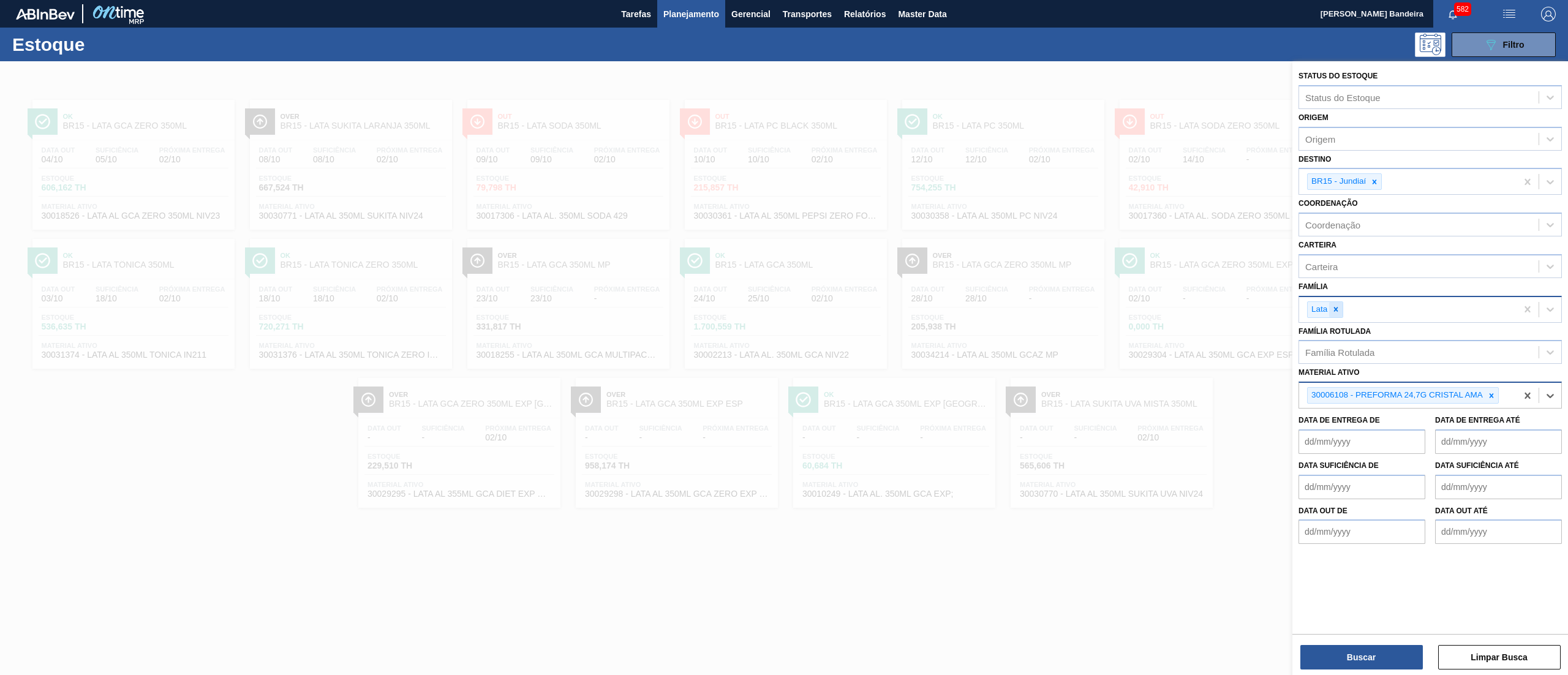
click at [1338, 306] on icon at bounding box center [1336, 309] width 9 height 9
click at [1375, 177] on icon at bounding box center [1375, 182] width 9 height 9
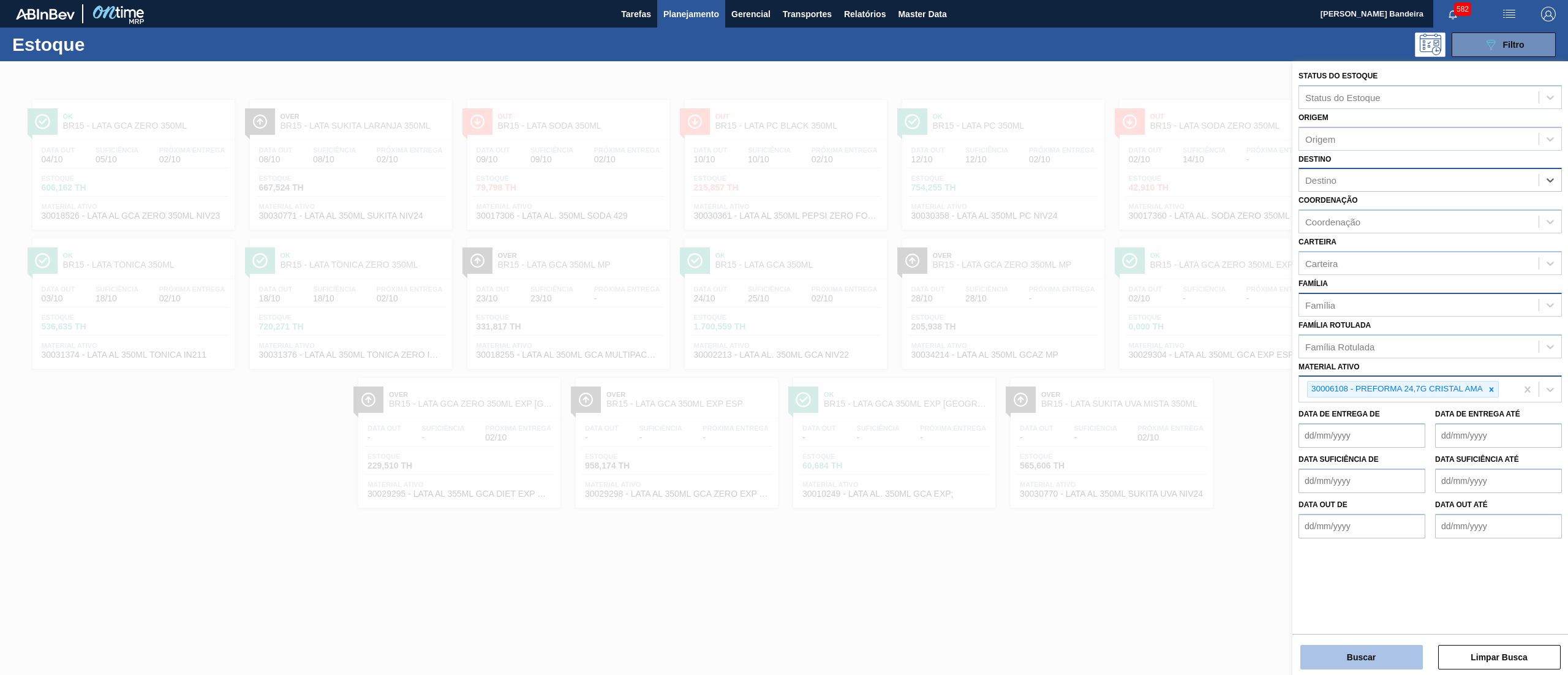
click at [1338, 653] on button "Buscar" at bounding box center [1361, 657] width 123 height 25
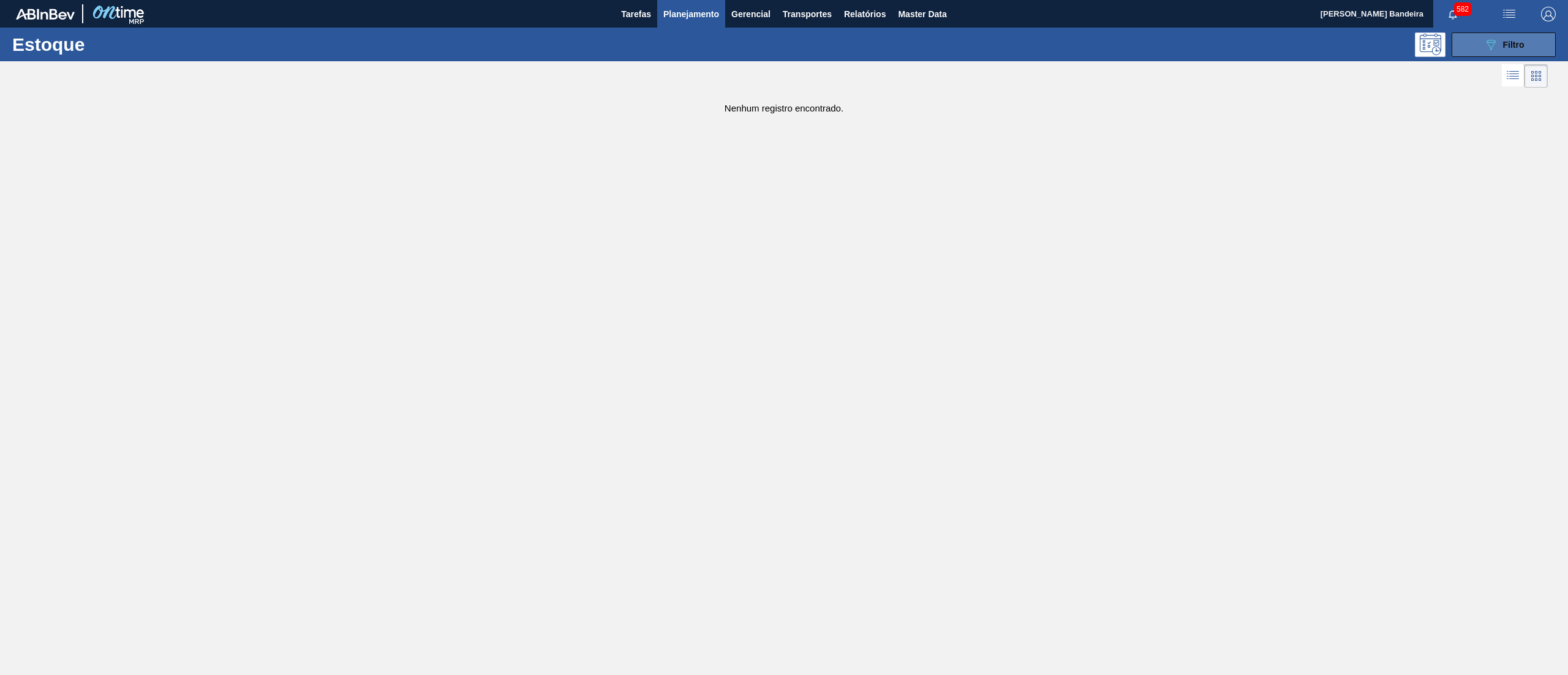
click at [1474, 47] on button "089F7B8B-B2A5-4AFE-B5C0-19BA573D28AC Filtro" at bounding box center [1503, 45] width 104 height 25
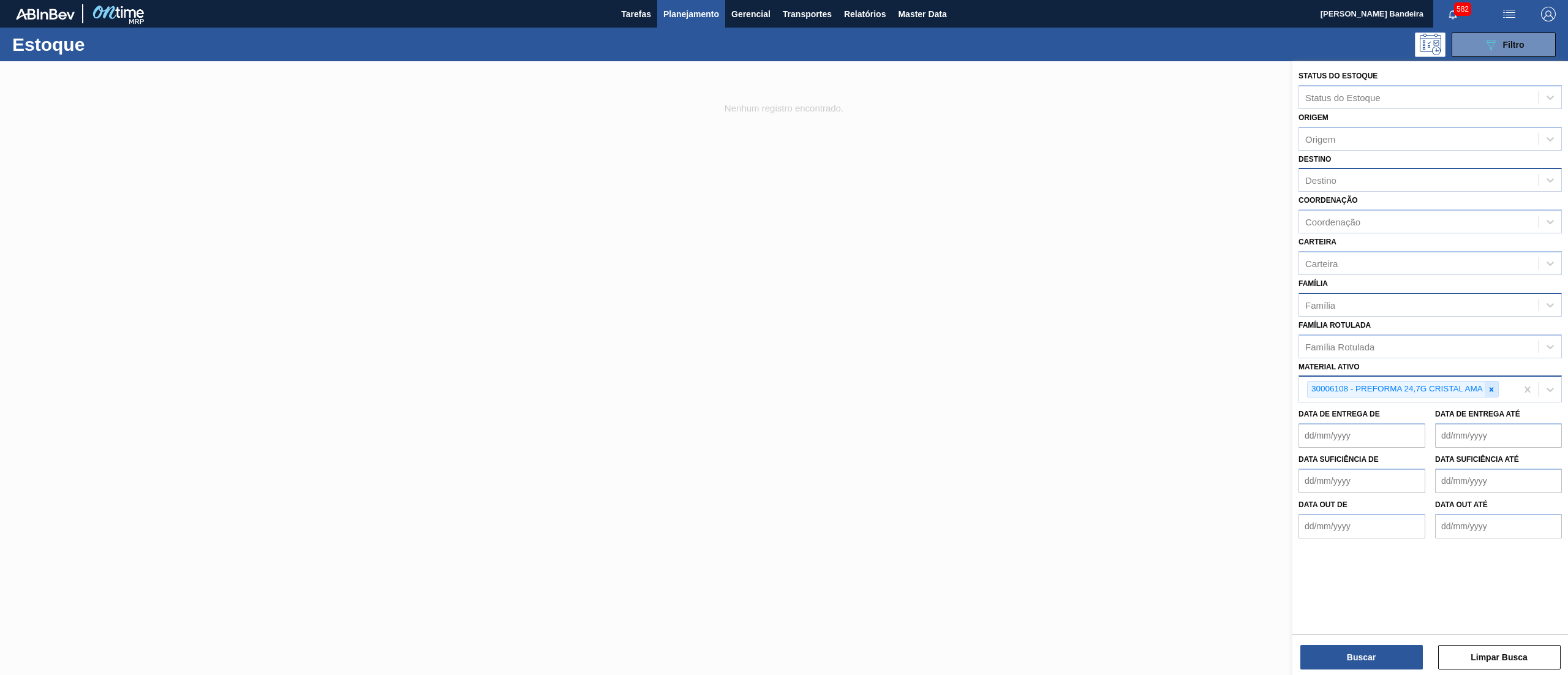
click at [1492, 386] on icon at bounding box center [1492, 390] width 9 height 9
paste ativo "30011084"
type ativo "30011084"
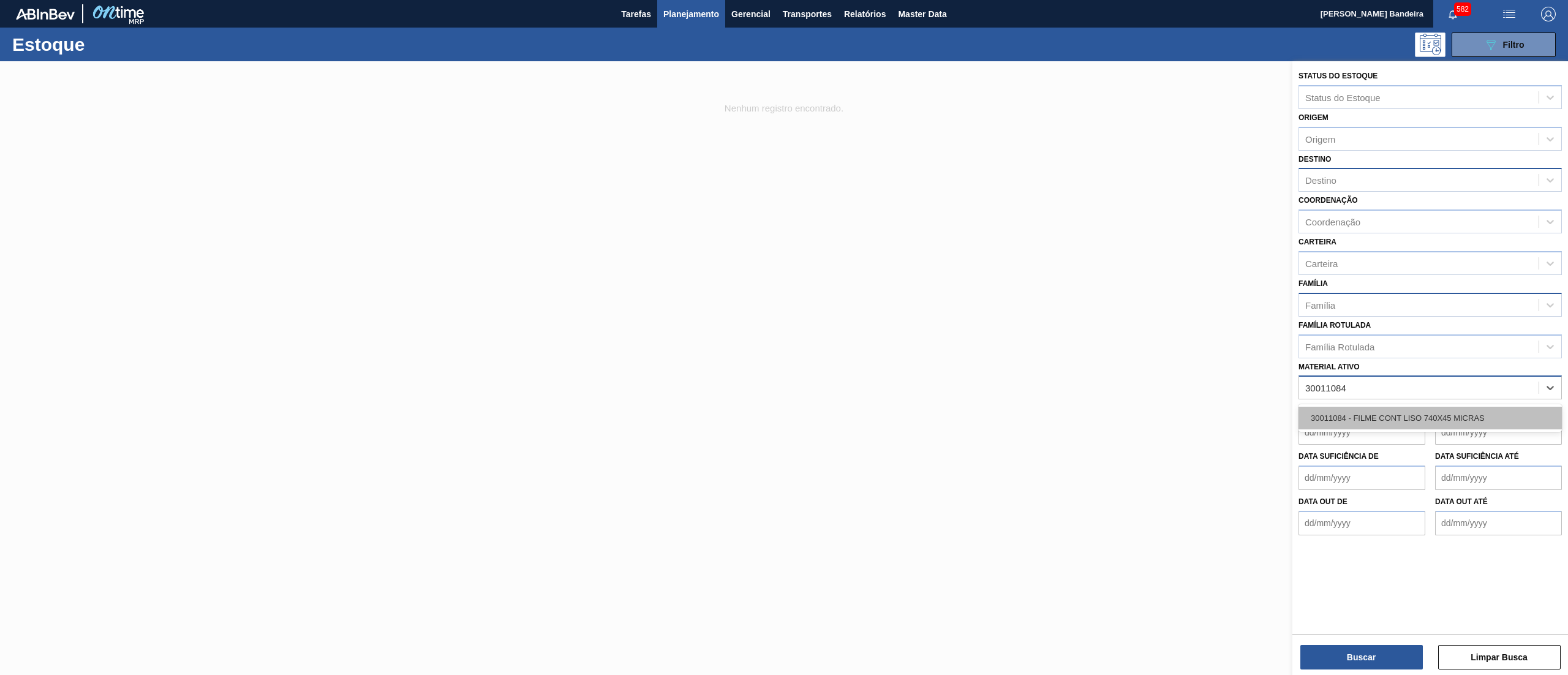
click at [1446, 421] on div "30011084 - FILME CONT LISO 740X45 MICRAS" at bounding box center [1430, 418] width 264 height 23
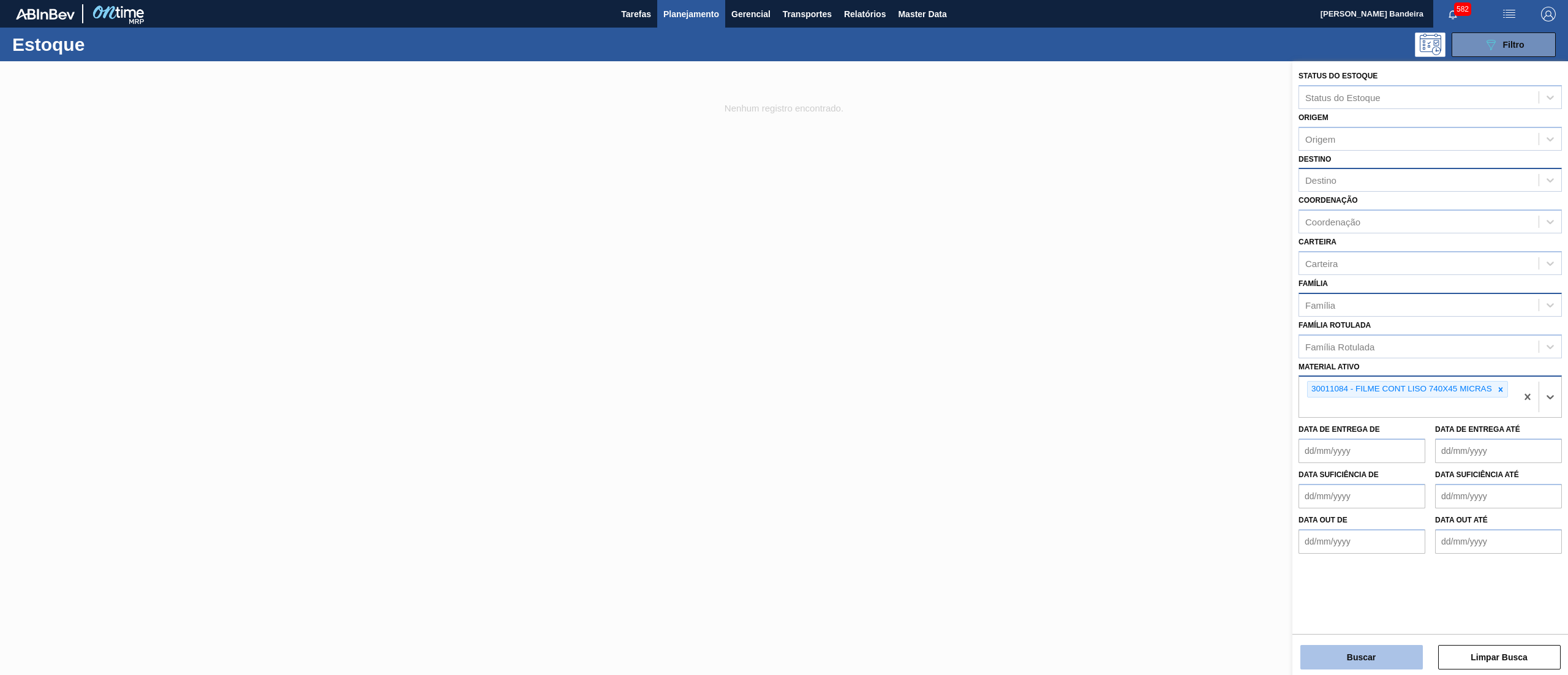
click at [1351, 649] on button "Buscar" at bounding box center [1361, 657] width 123 height 25
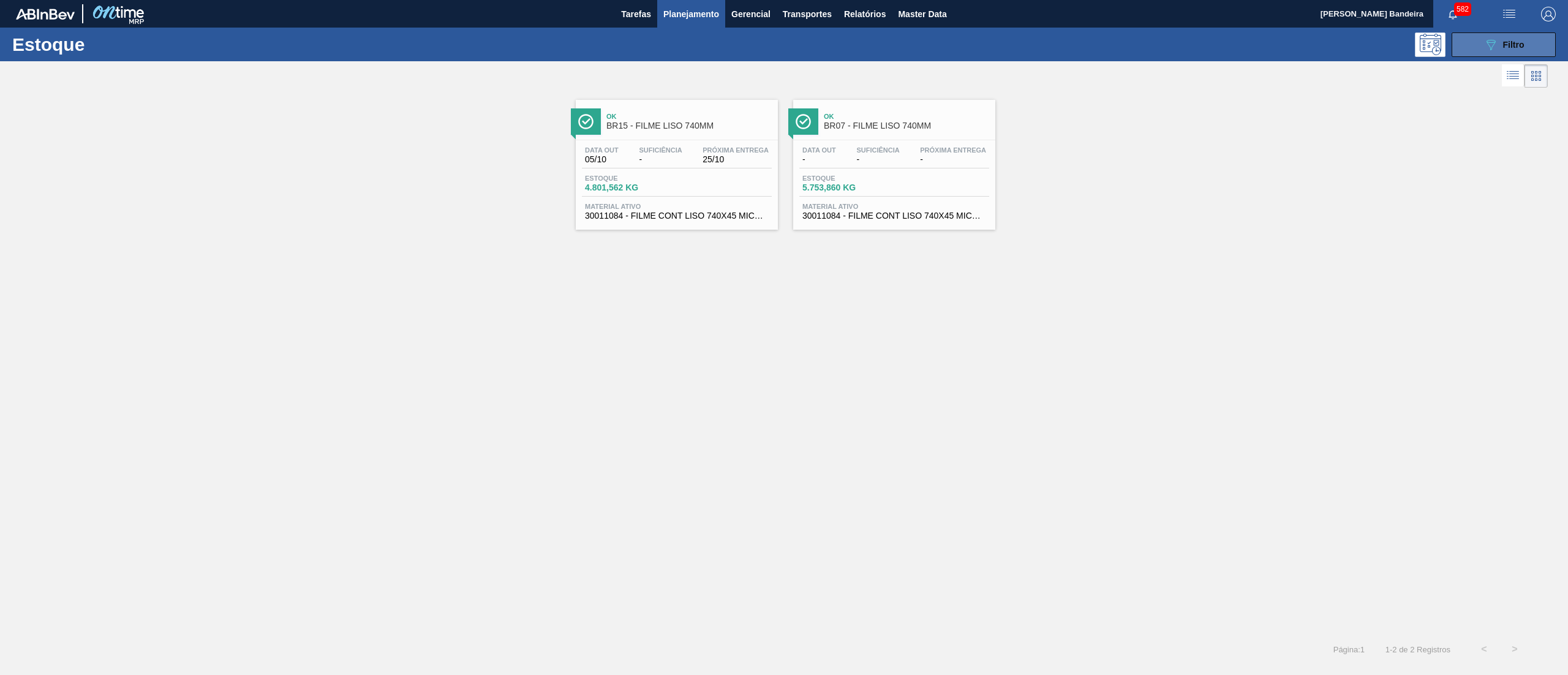
click at [1513, 38] on div "089F7B8B-B2A5-4AFE-B5C0-19BA573D28AC Filtro" at bounding box center [1504, 45] width 41 height 15
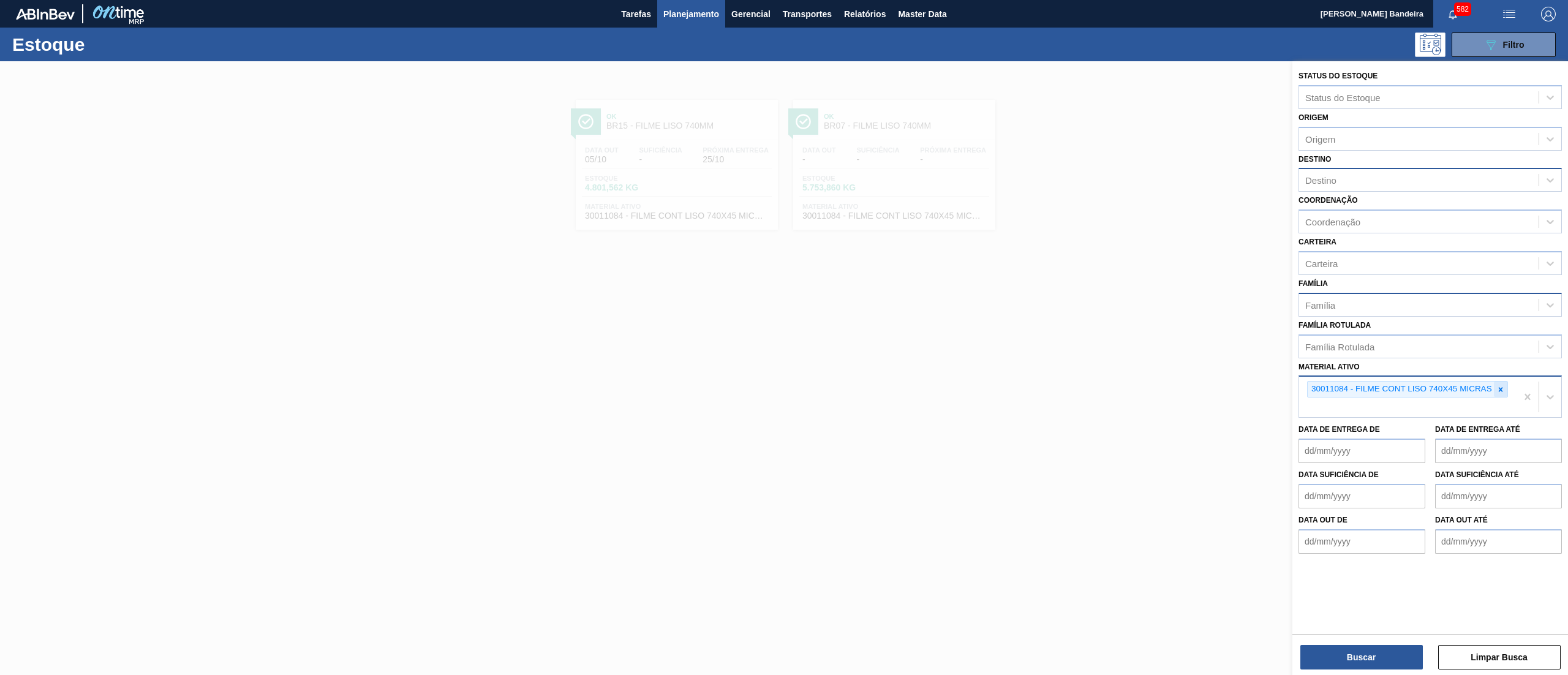
click at [1505, 382] on div at bounding box center [1501, 389] width 14 height 15
paste ativo "30003623"
type ativo "30003623"
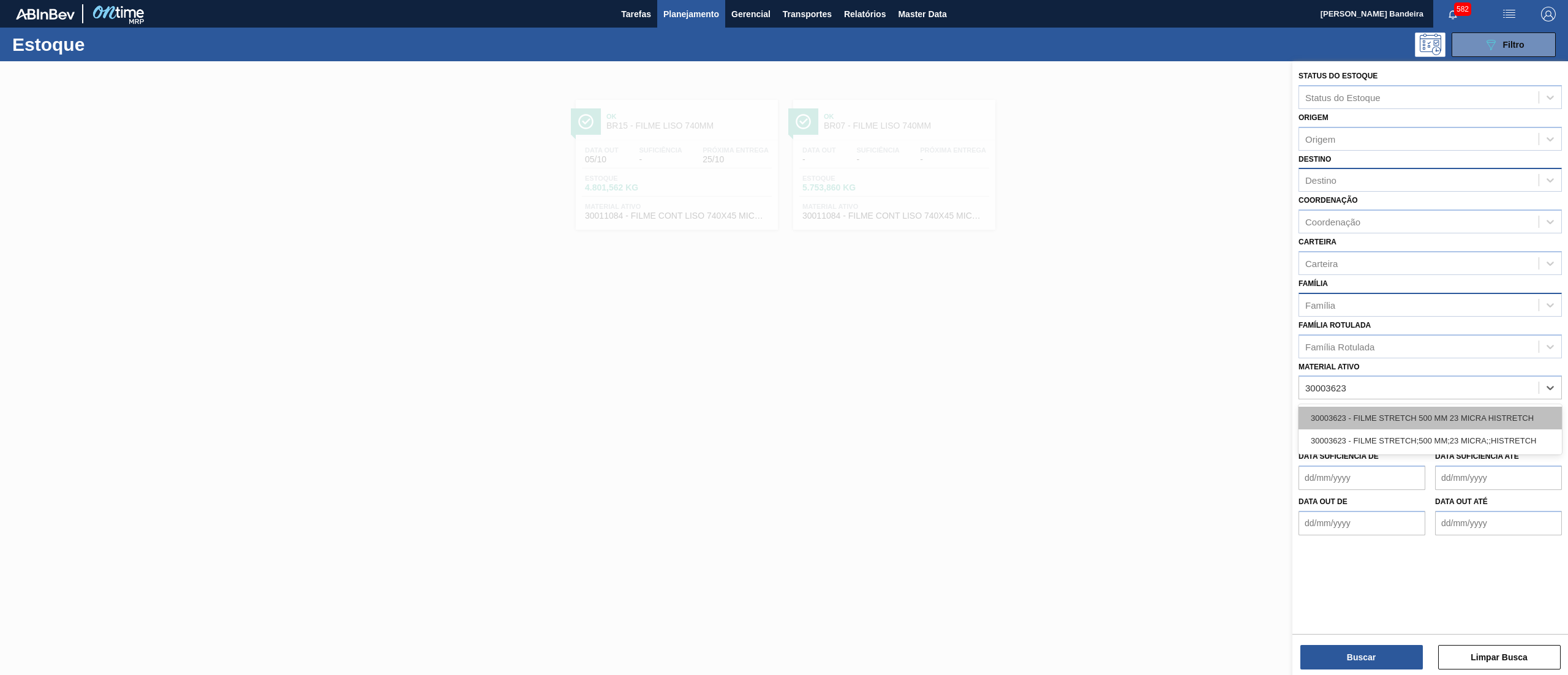
click at [1407, 416] on div "30003623 - FILME STRETCH 500 MM 23 MICRA HISTRETCH" at bounding box center [1430, 418] width 264 height 23
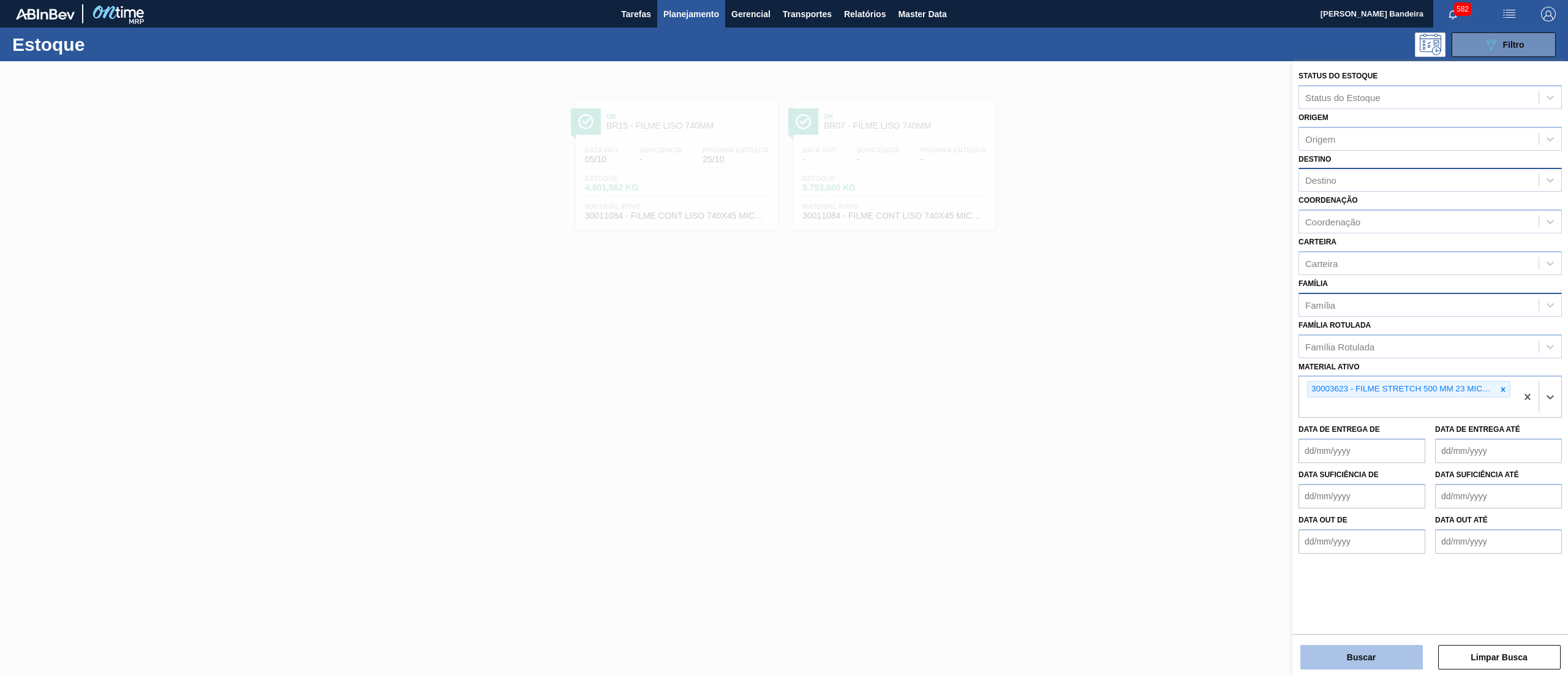
click at [1322, 663] on button "Buscar" at bounding box center [1361, 657] width 123 height 25
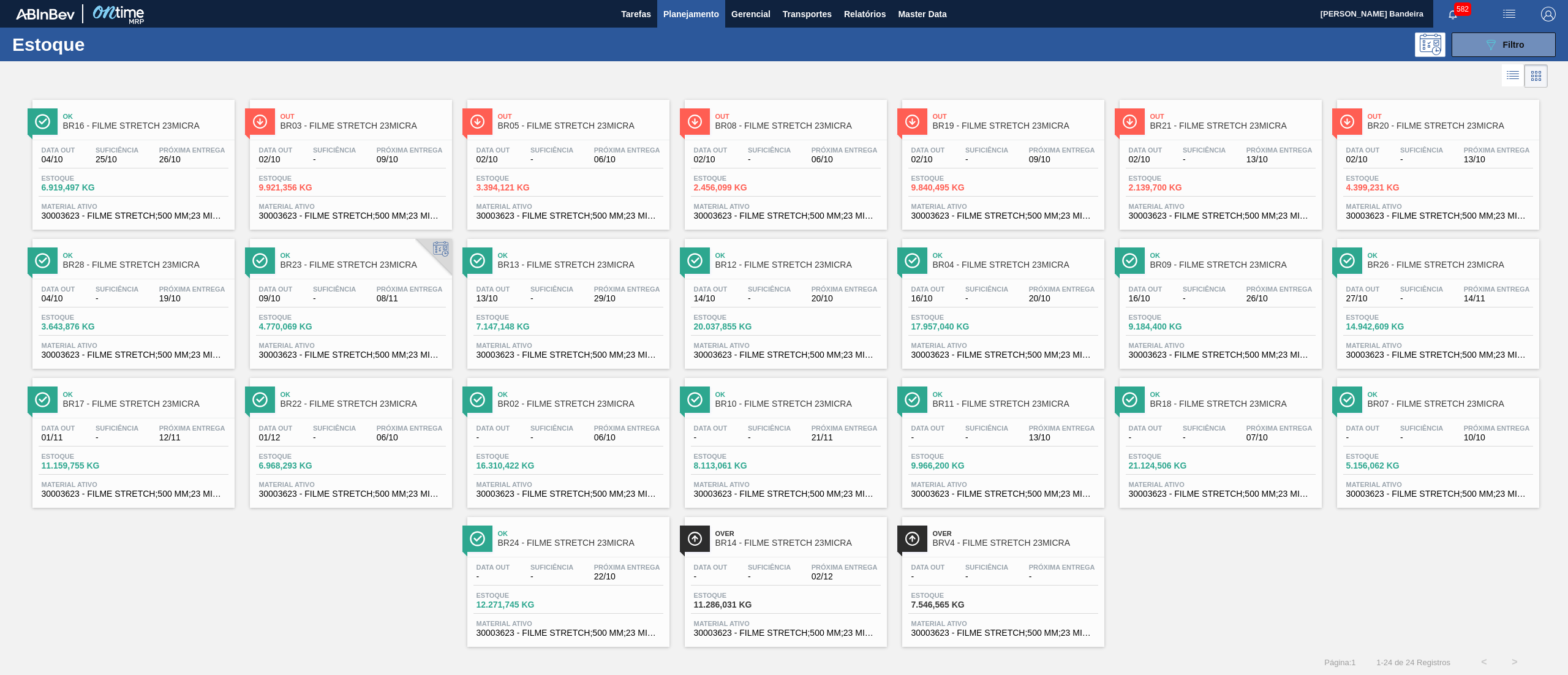
click at [1426, 500] on div "Data out - Suficiência - Próxima Entrega 10/10 Estoque 5.156,062 KG Material at…" at bounding box center [1438, 459] width 202 height 83
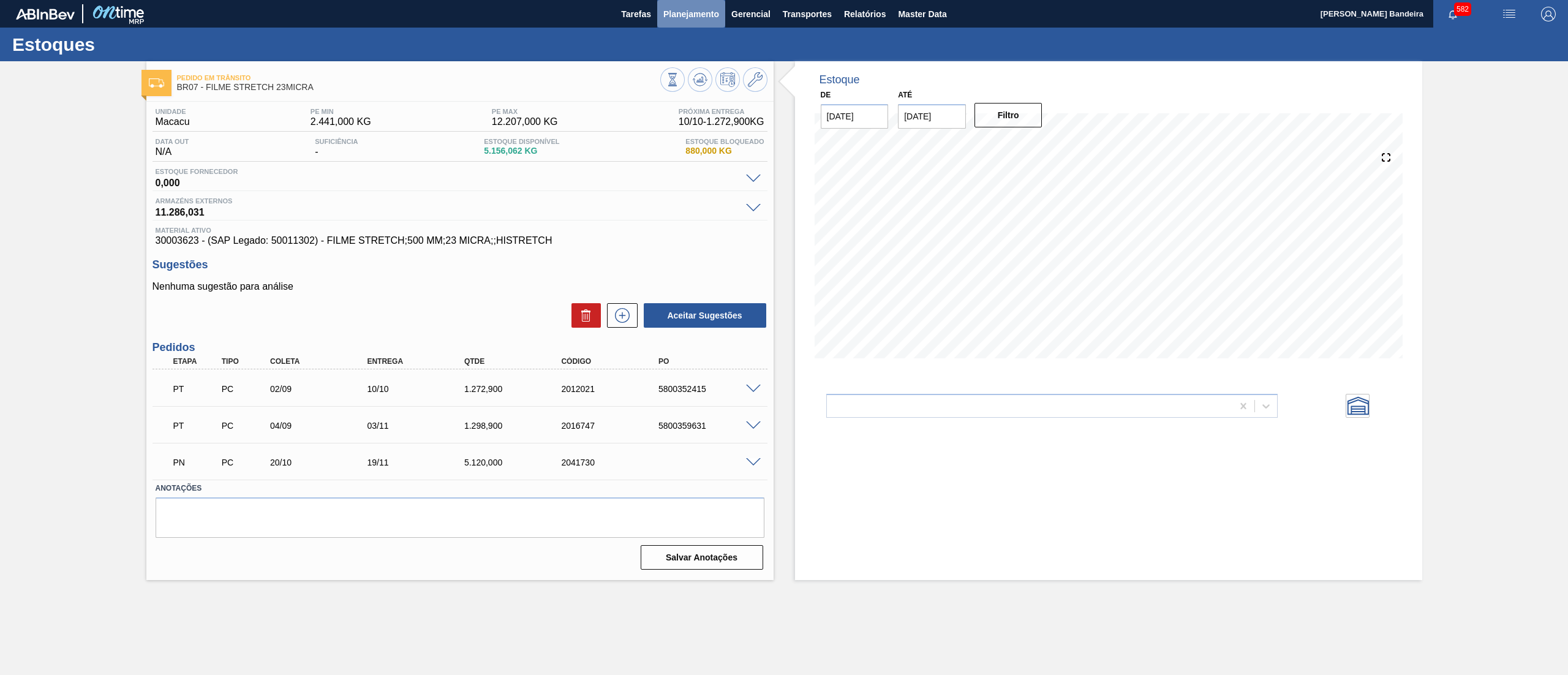
click at [689, 17] on span "Planejamento" at bounding box center [691, 14] width 56 height 15
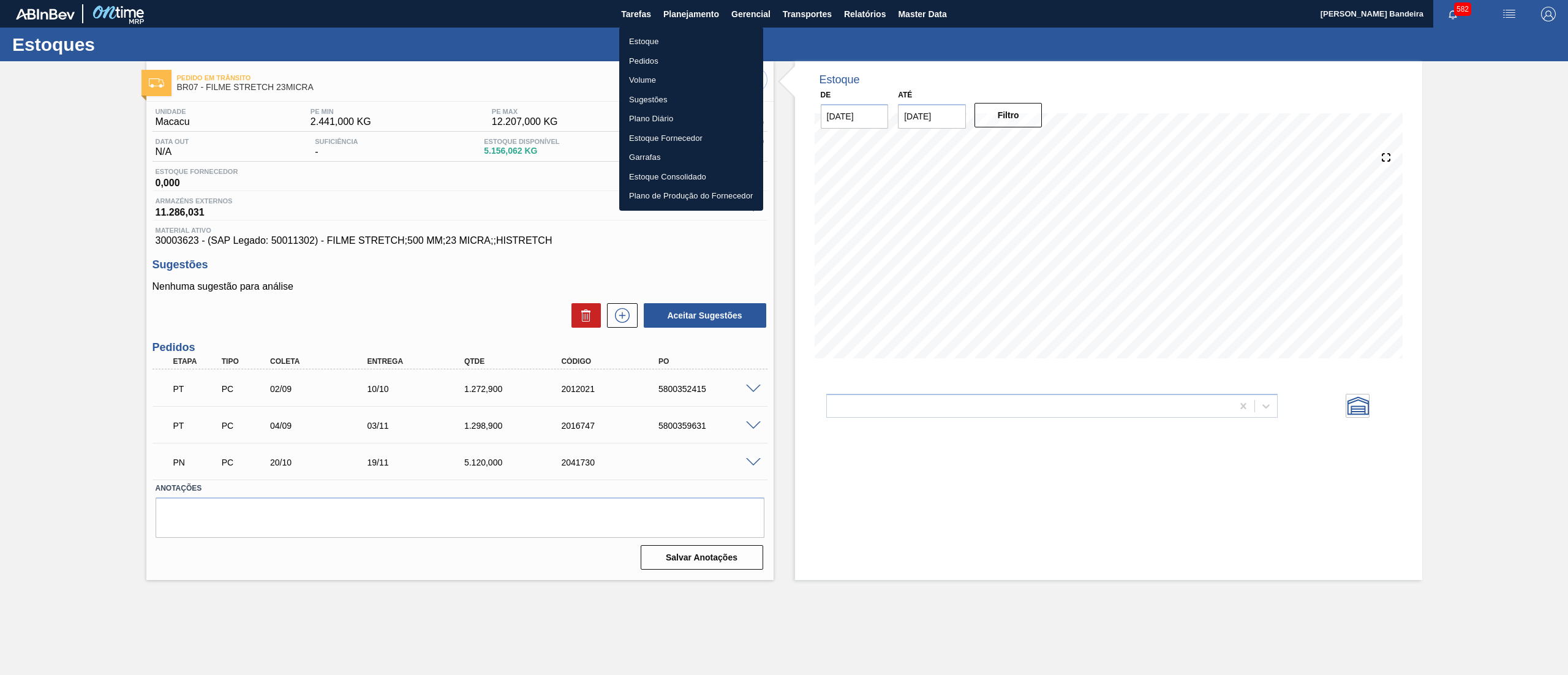
click at [695, 39] on li "Estoque" at bounding box center [692, 42] width 144 height 20
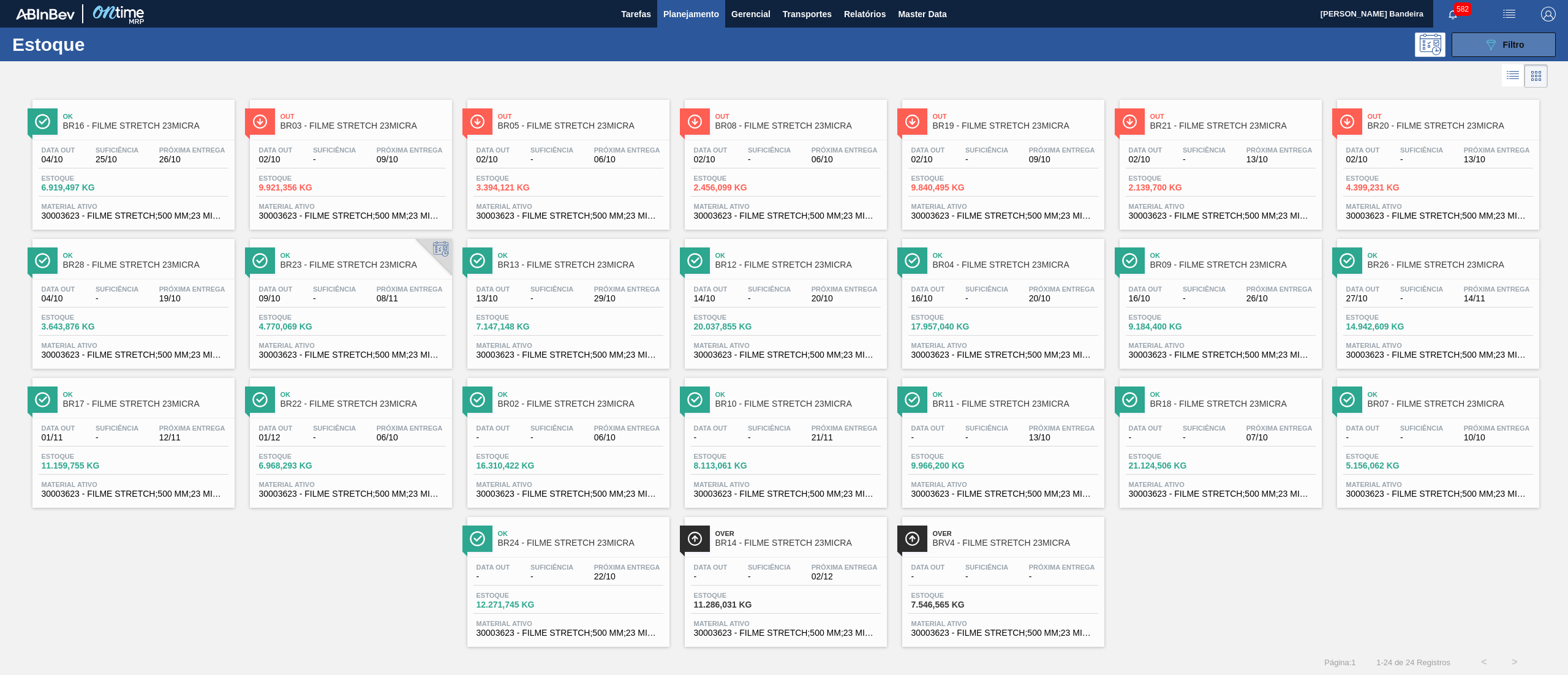
click at [1466, 46] on button "089F7B8B-B2A5-4AFE-B5C0-19BA573D28AC Filtro" at bounding box center [1503, 45] width 104 height 25
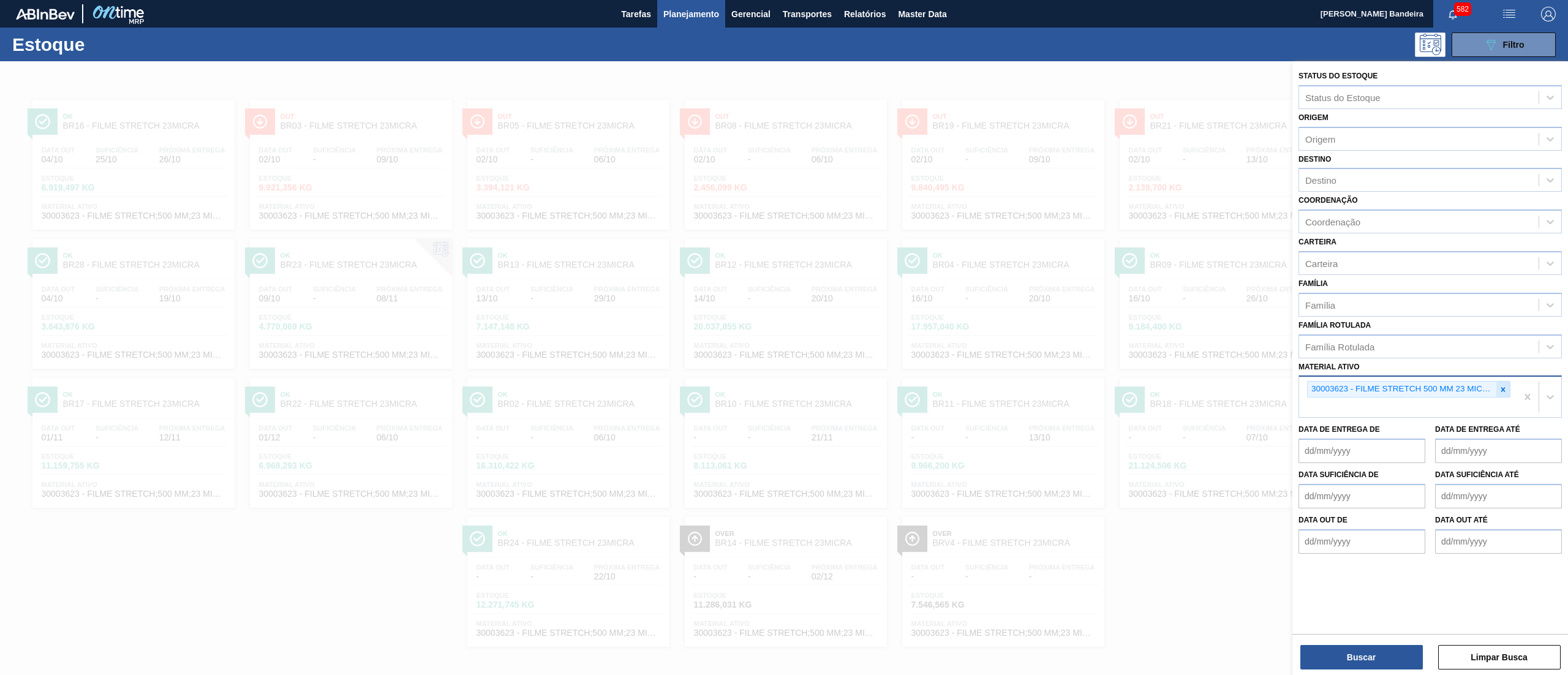
click at [1503, 389] on icon at bounding box center [1503, 389] width 4 height 4
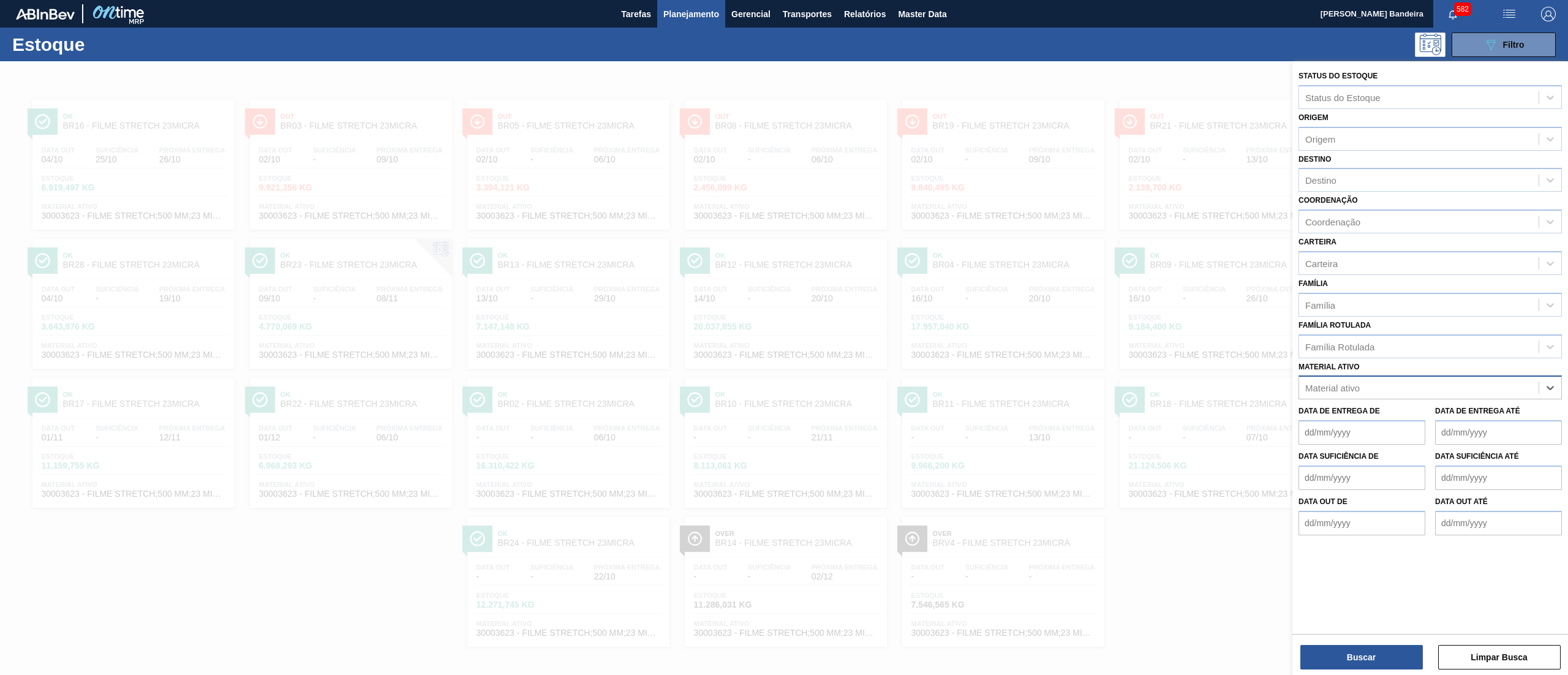
click at [1455, 389] on div "Material ativo" at bounding box center [1418, 388] width 240 height 18
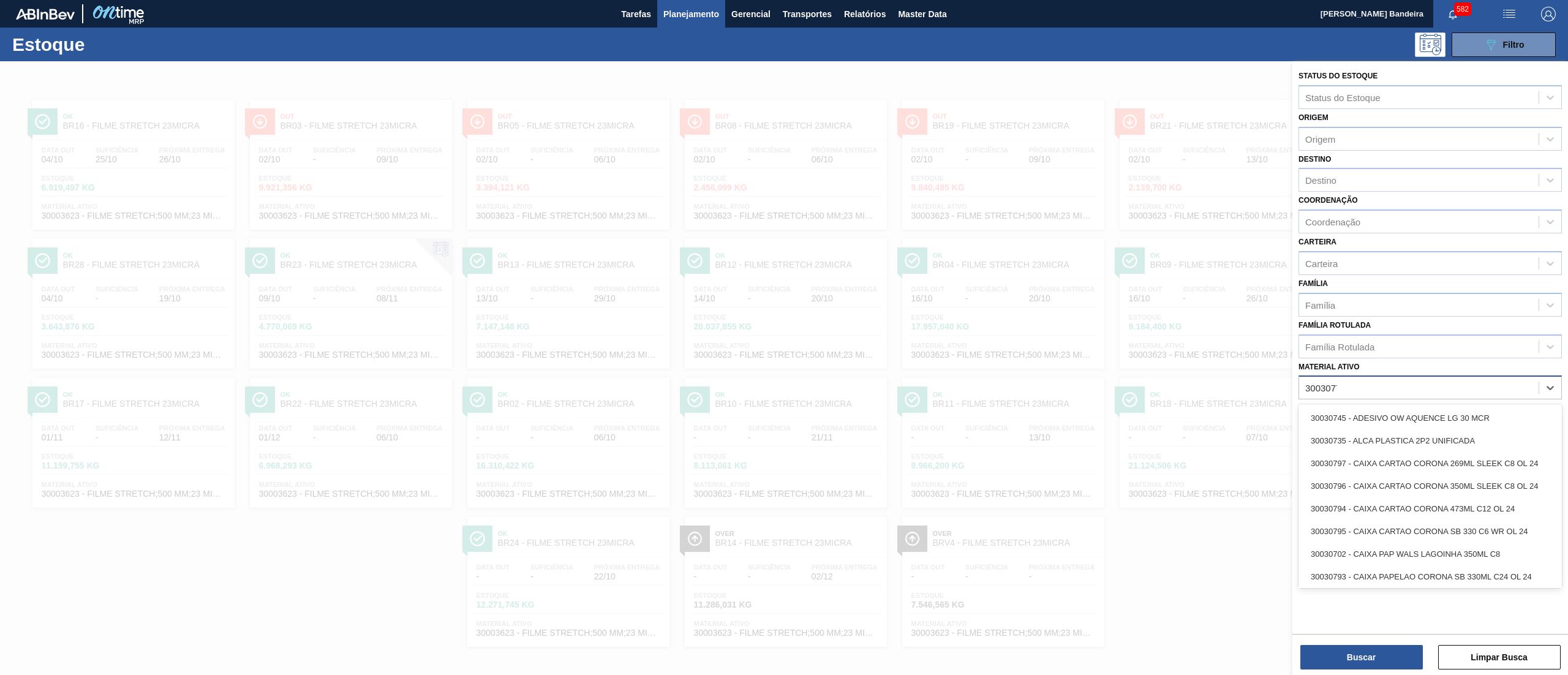
type ativo "30030777"
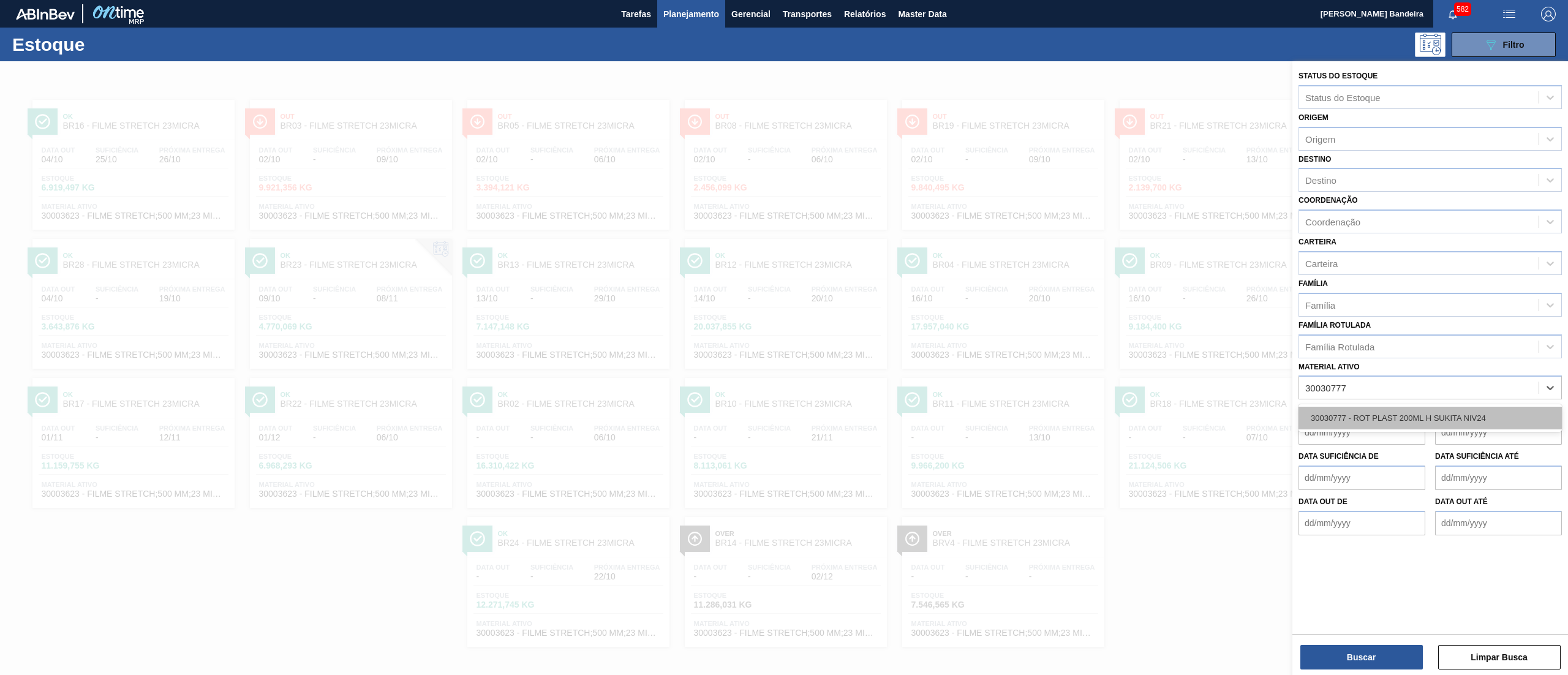
click at [1465, 413] on div "30030777 - ROT PLAST 200ML H SUKITA NIV24" at bounding box center [1430, 418] width 264 height 23
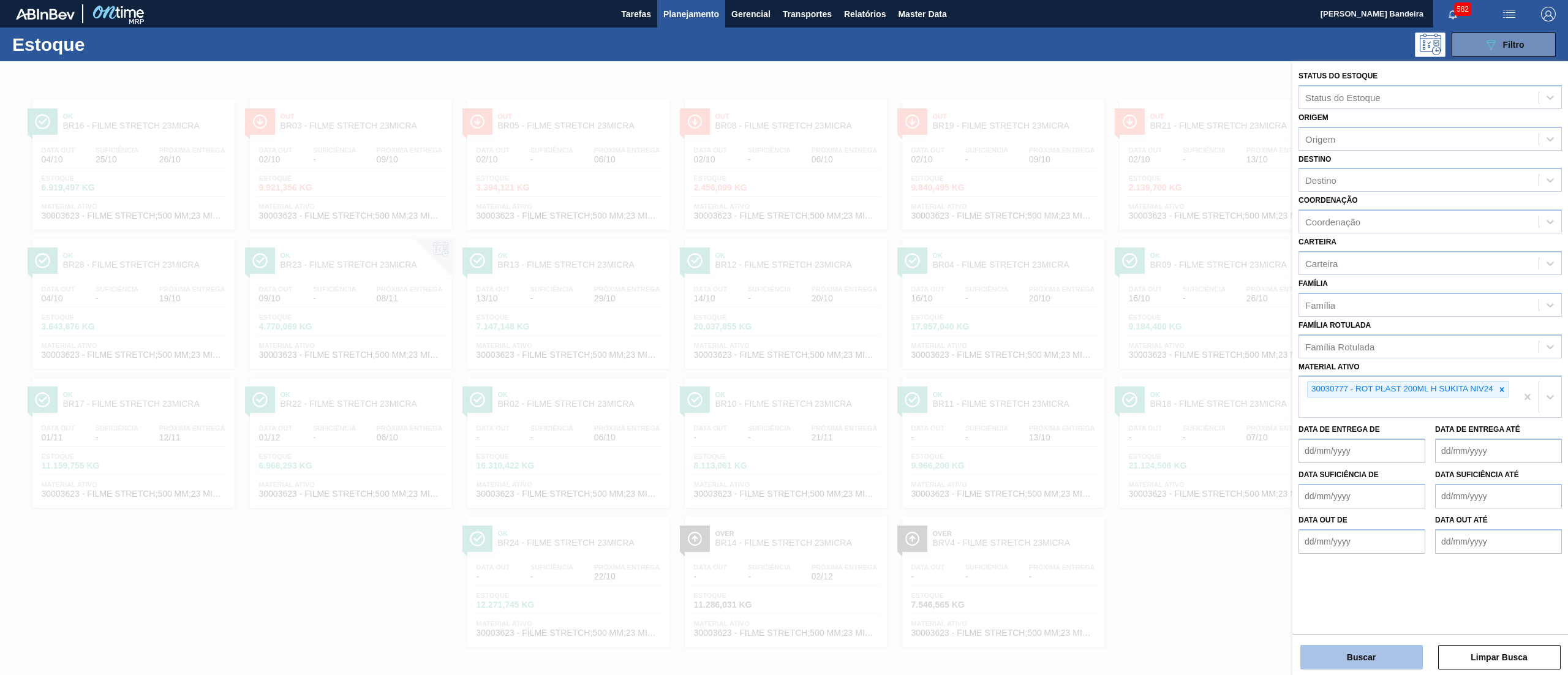
click at [1380, 650] on button "Buscar" at bounding box center [1361, 657] width 123 height 25
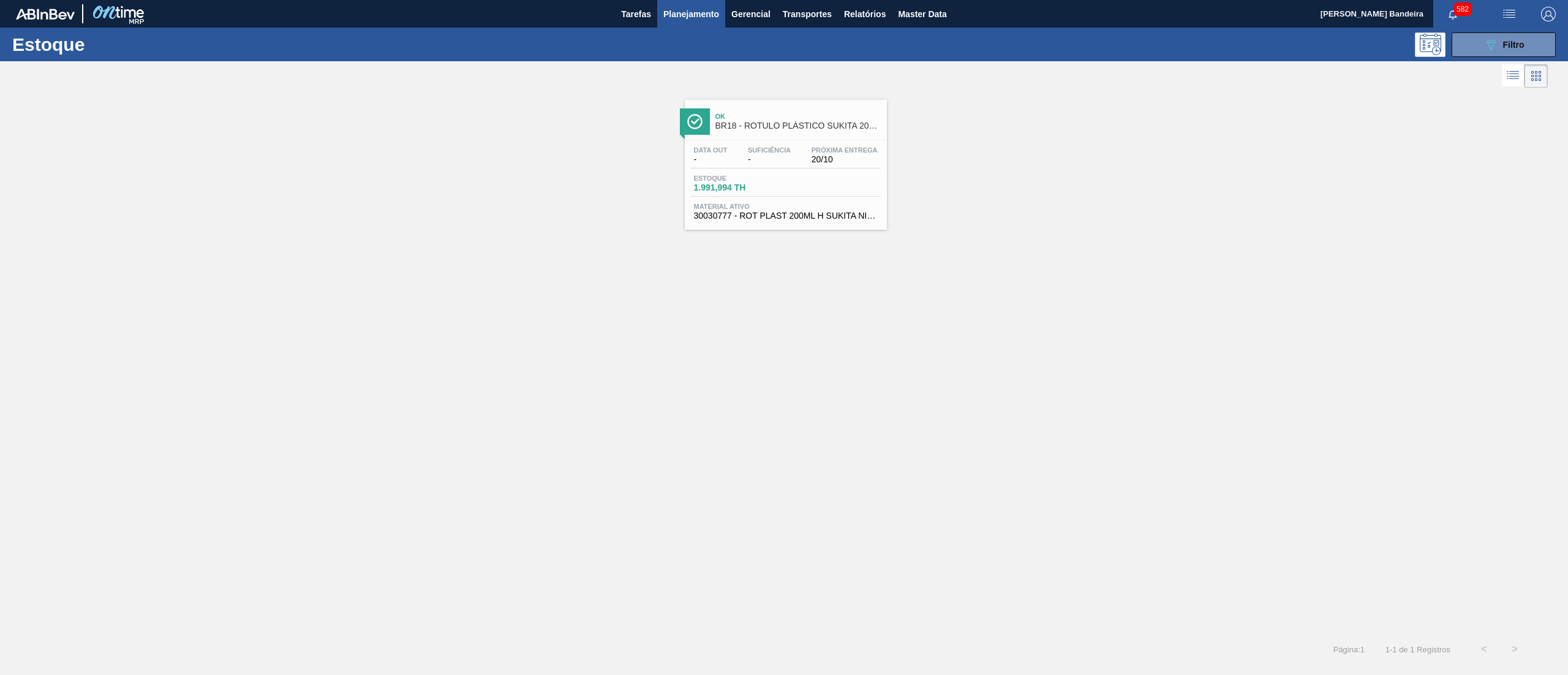
click at [757, 200] on div "Data out - Suficiência - Próxima Entrega 20/10 Estoque 1.991,994 TH Material at…" at bounding box center [786, 182] width 202 height 83
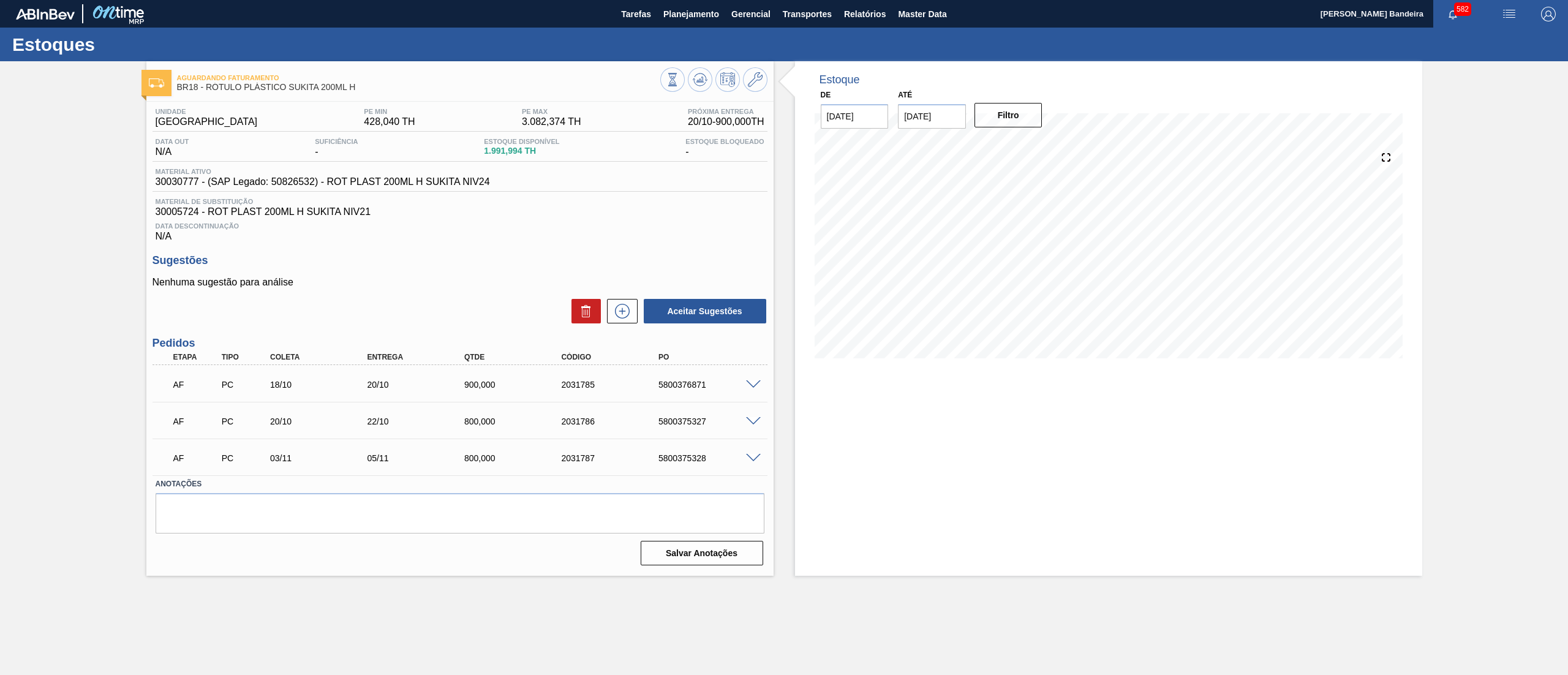
click at [750, 385] on span at bounding box center [753, 385] width 15 height 9
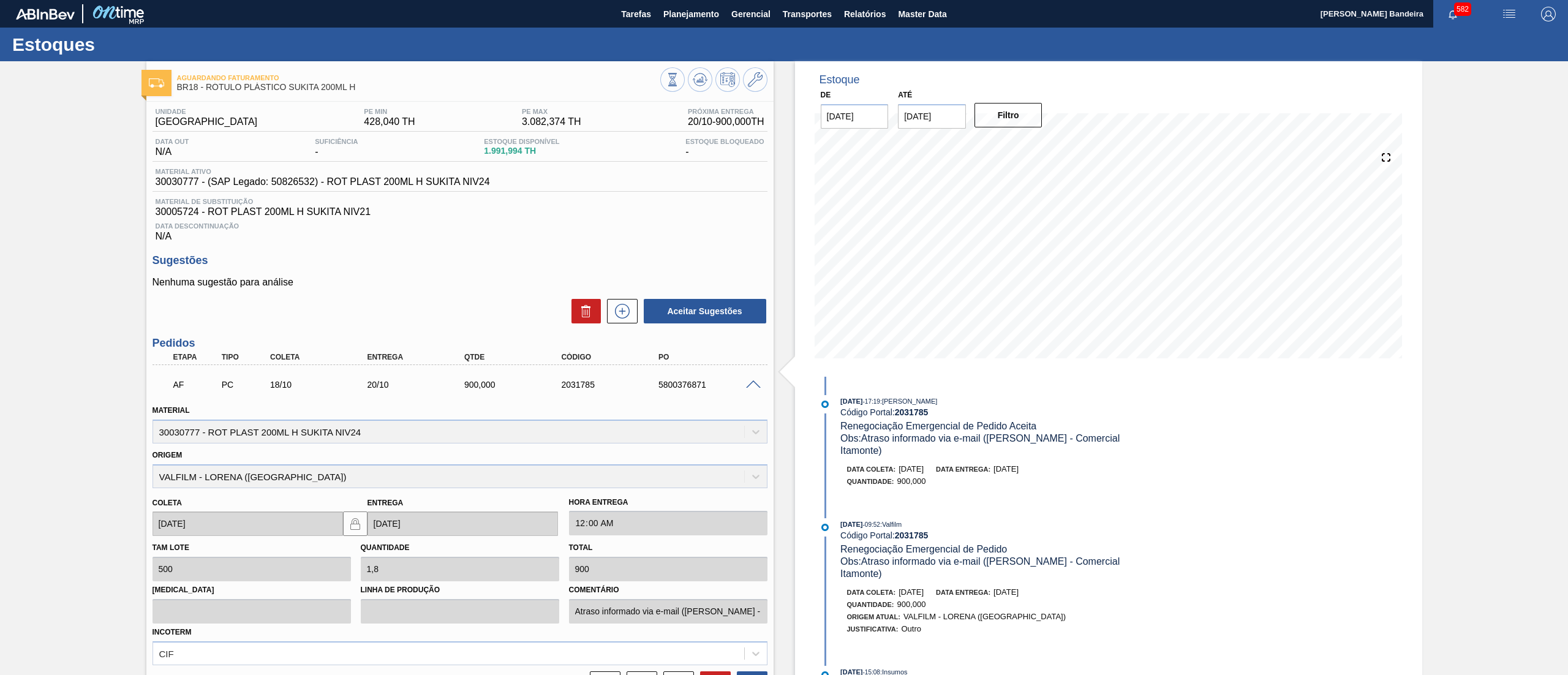
scroll to position [198, 0]
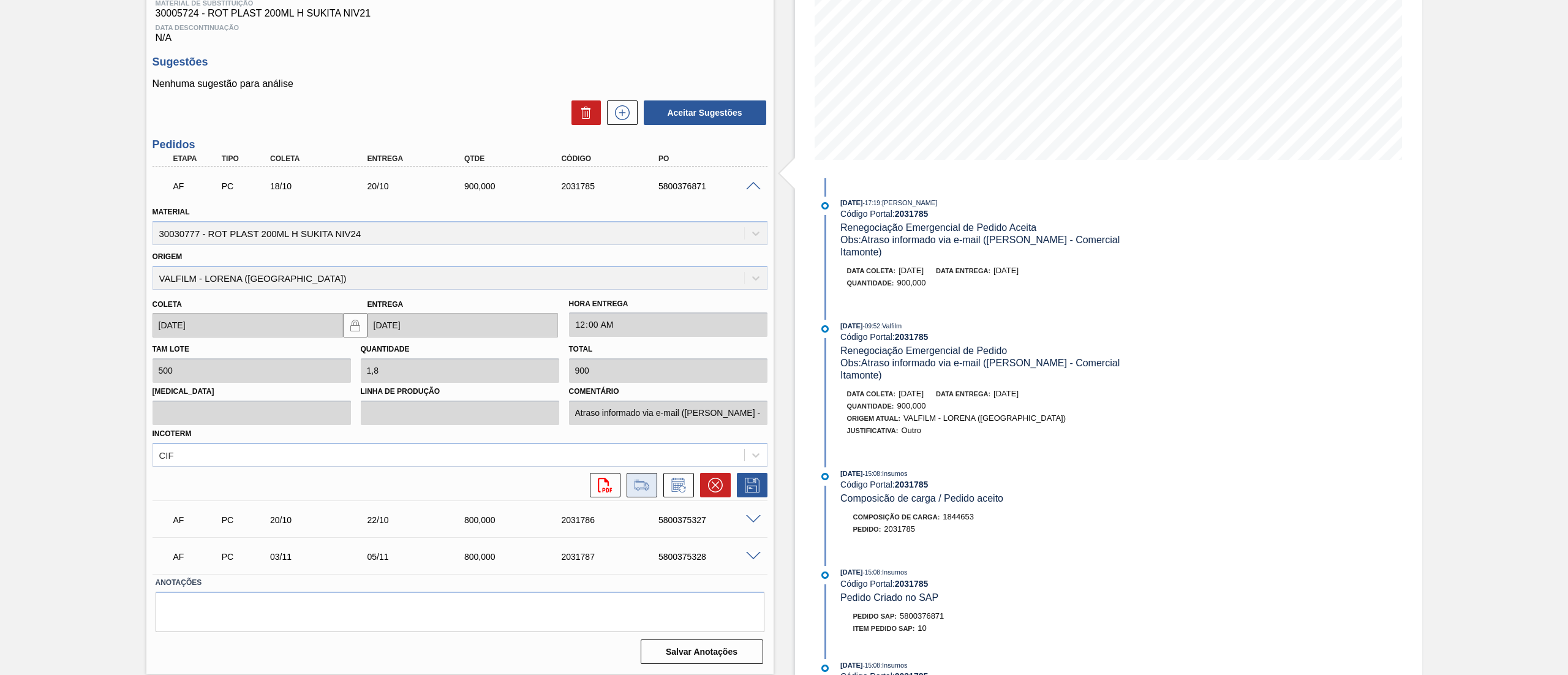
click at [642, 489] on icon at bounding box center [642, 484] width 15 height 9
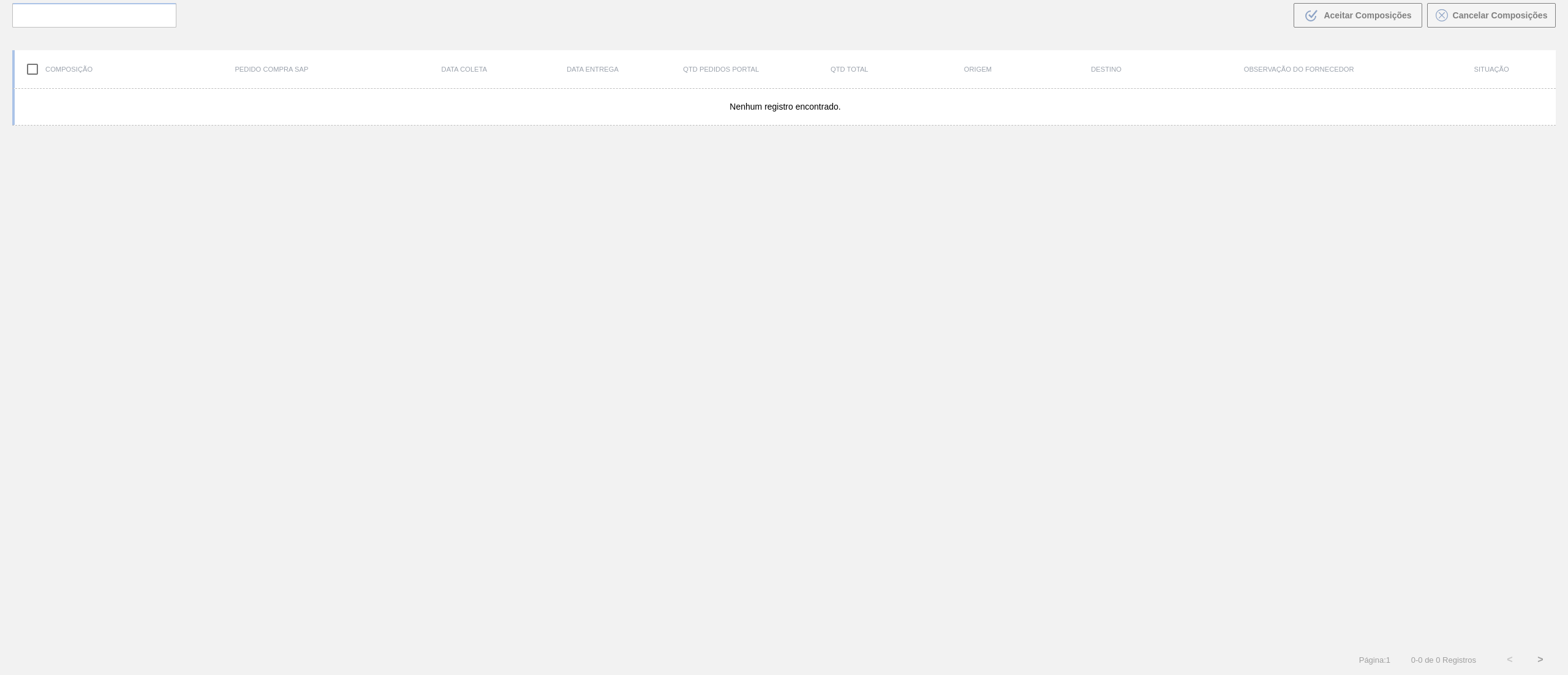
scroll to position [88, 0]
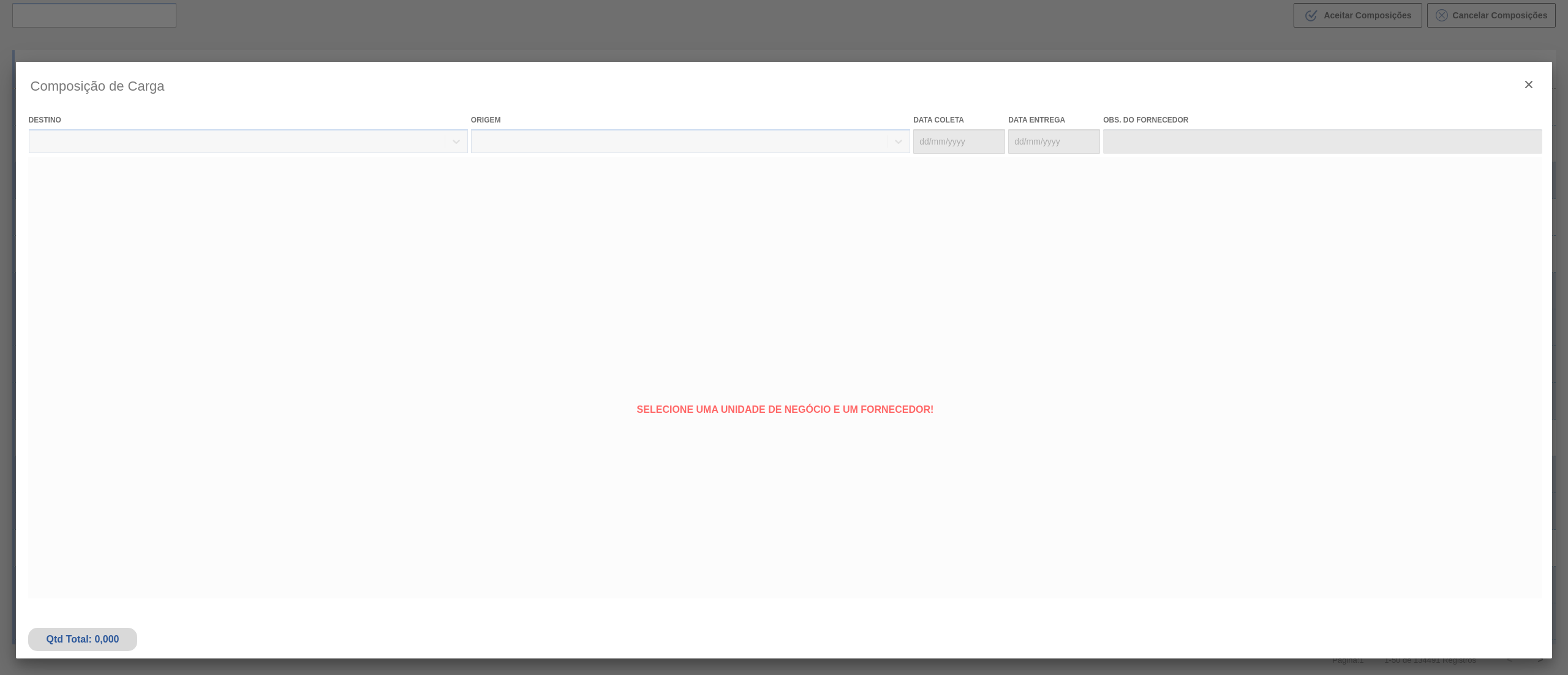
type coleta "[DATE]"
type entrega "20/10/2025"
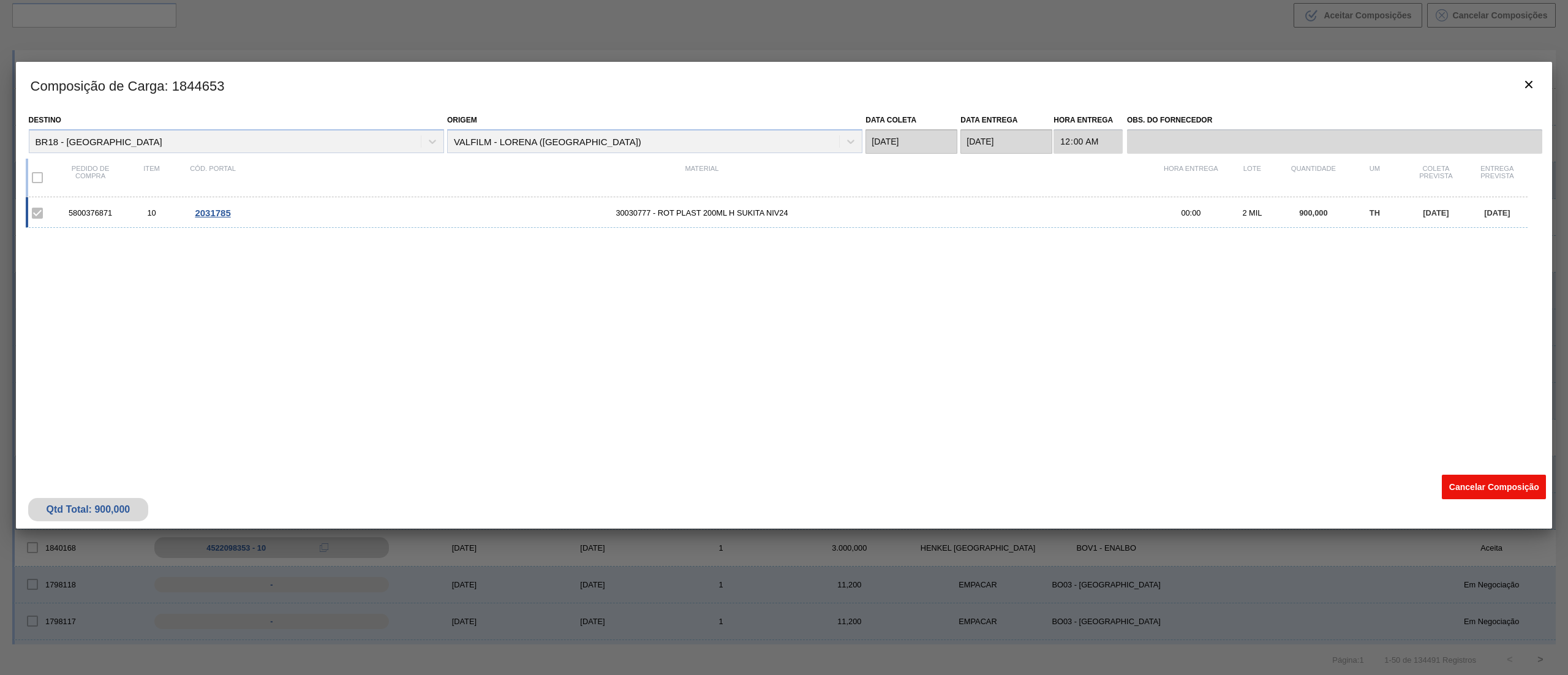
click at [1471, 482] on button "Cancelar Composição" at bounding box center [1493, 487] width 104 height 25
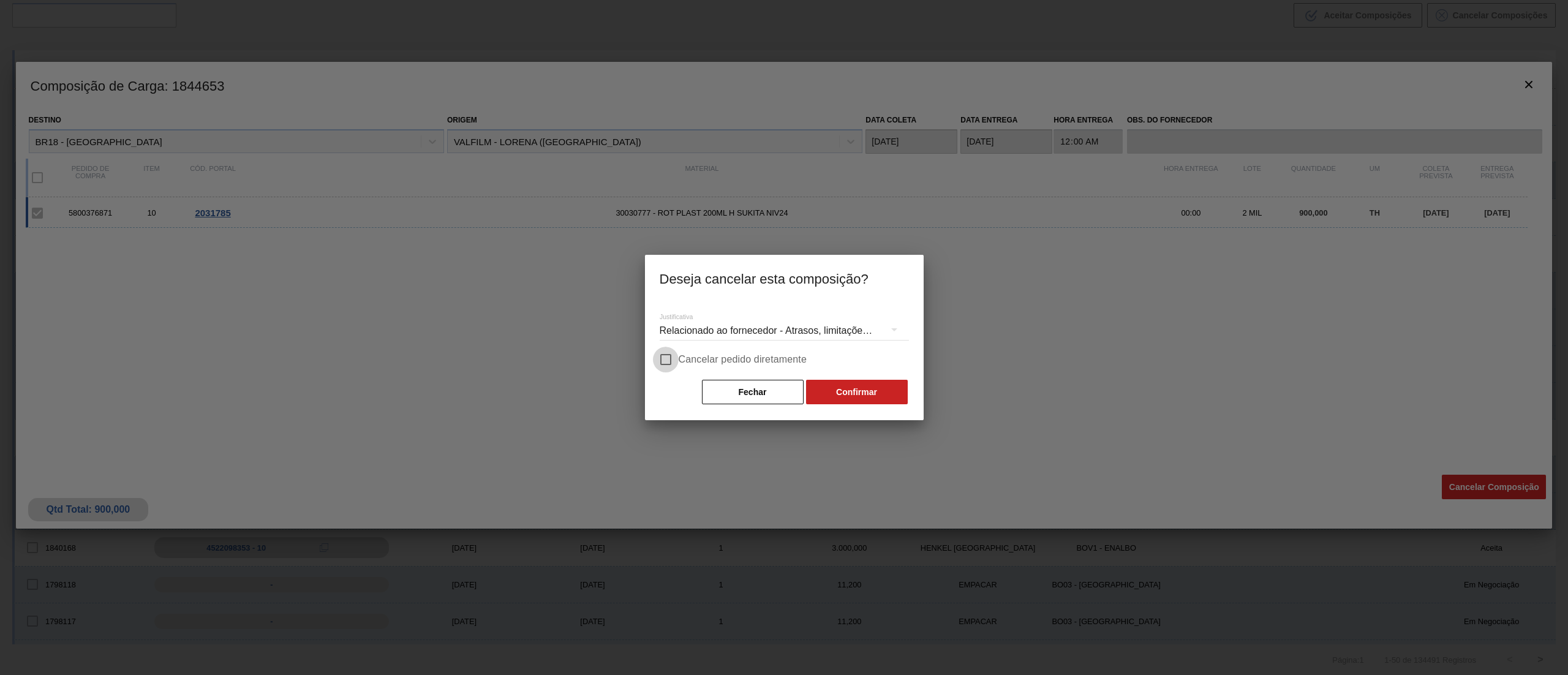
click at [677, 355] on input "Cancelar pedido diretamente" at bounding box center [666, 360] width 26 height 26
checkbox input "true"
click at [876, 384] on button "Confirmar" at bounding box center [857, 392] width 102 height 25
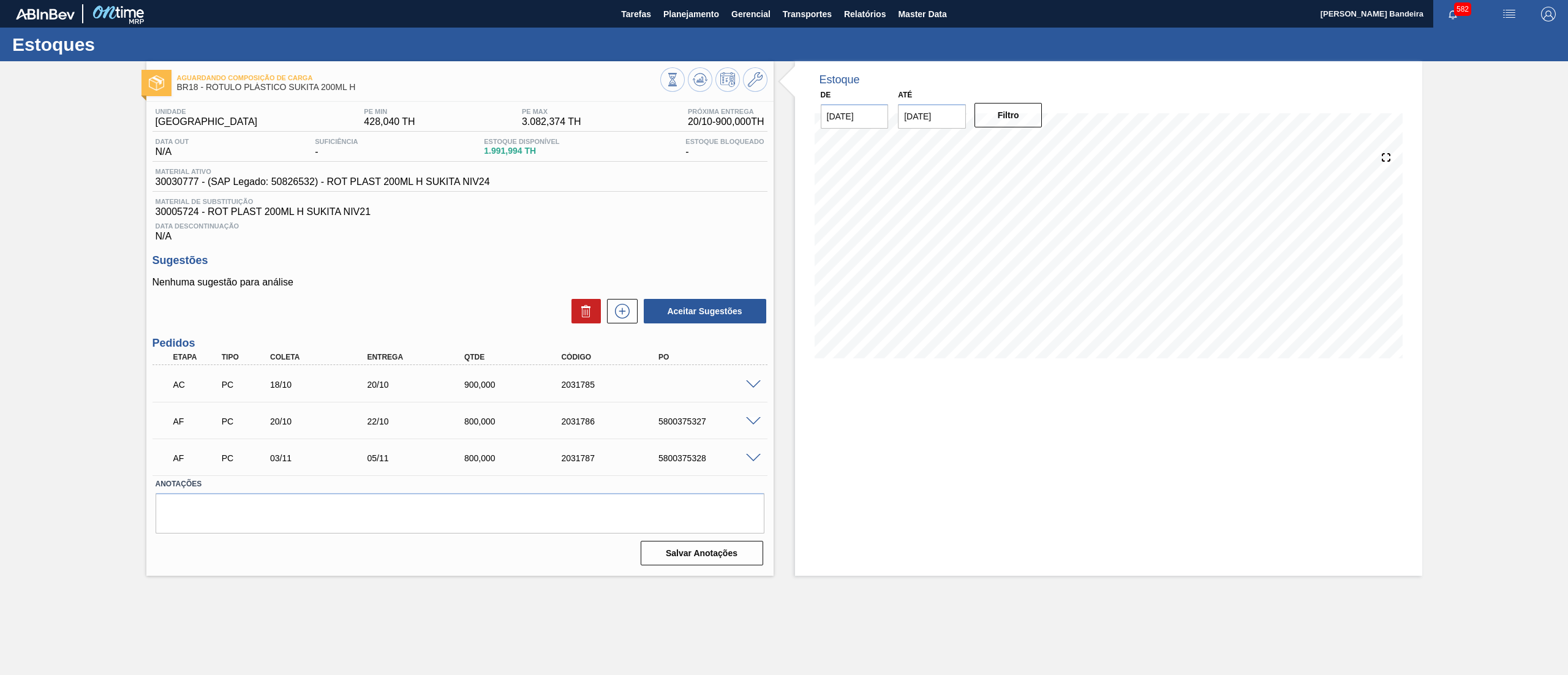
click at [760, 387] on span at bounding box center [753, 385] width 15 height 9
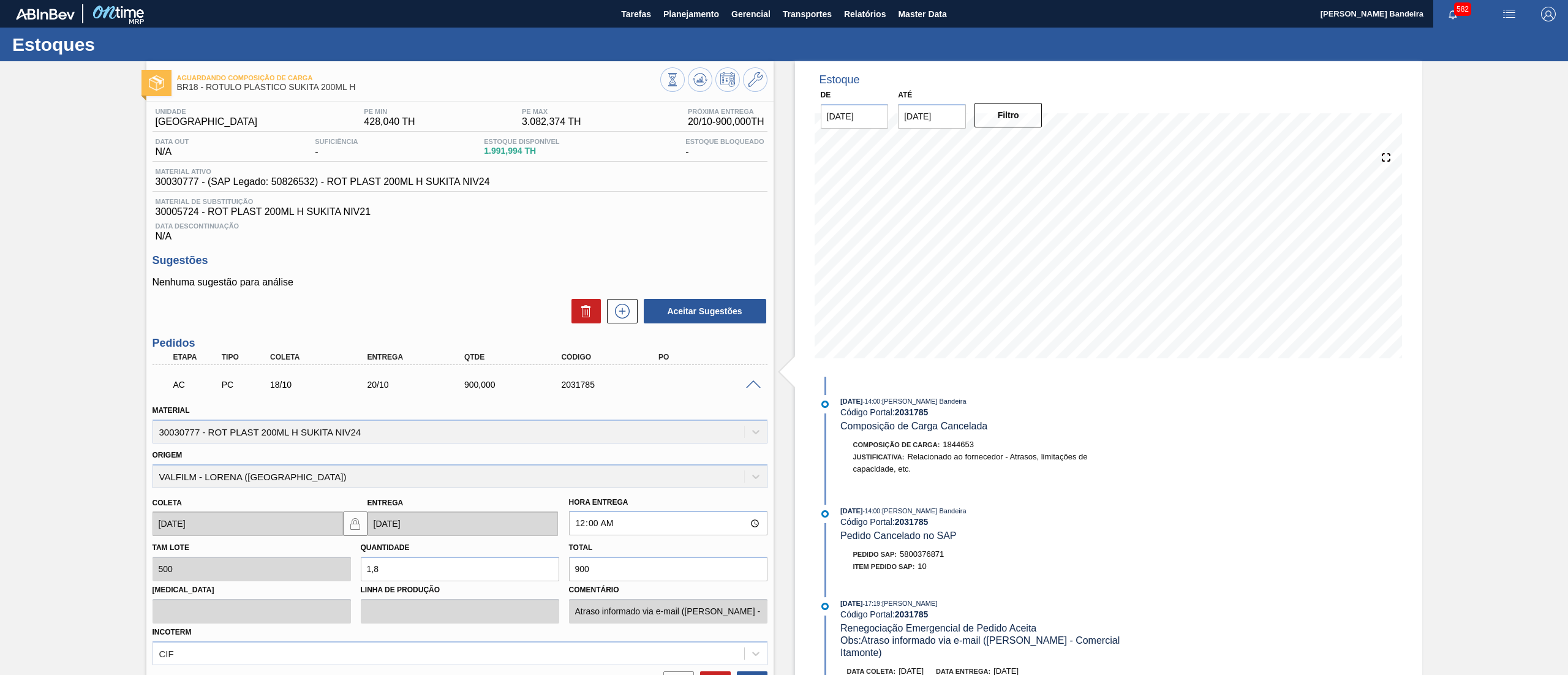
scroll to position [198, 0]
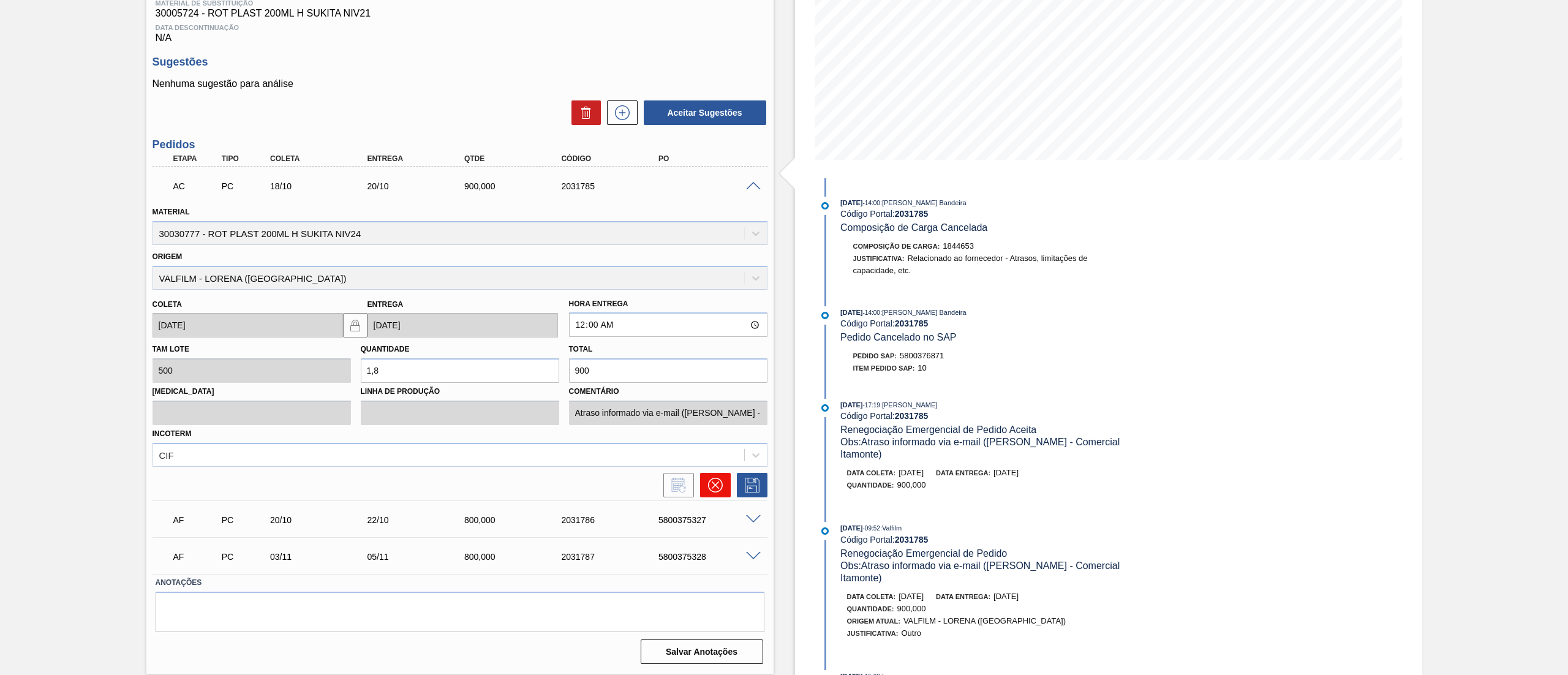
click at [708, 490] on icon at bounding box center [715, 485] width 15 height 15
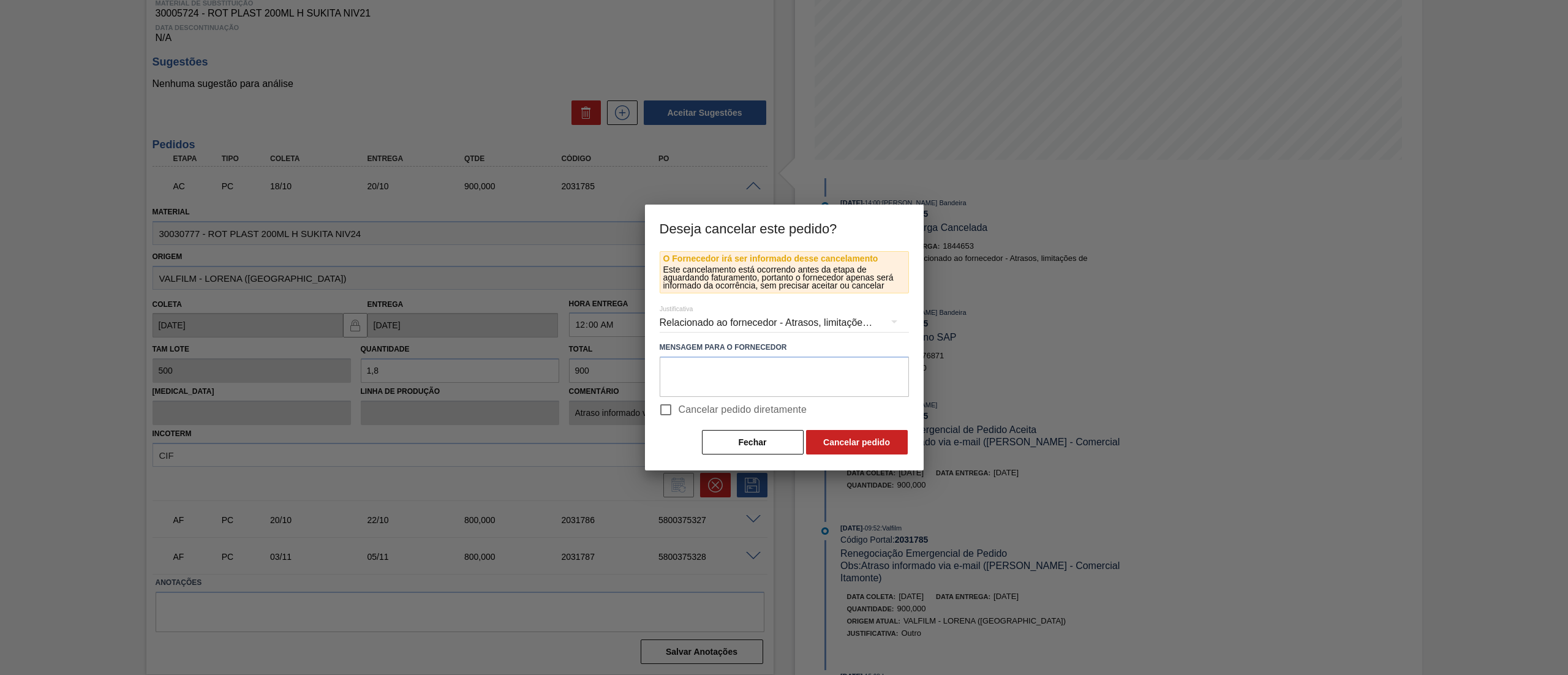
click at [670, 411] on input "Cancelar pedido diretamente" at bounding box center [666, 410] width 26 height 26
checkbox input "true"
click at [853, 438] on button "Cancelar pedido" at bounding box center [857, 442] width 102 height 25
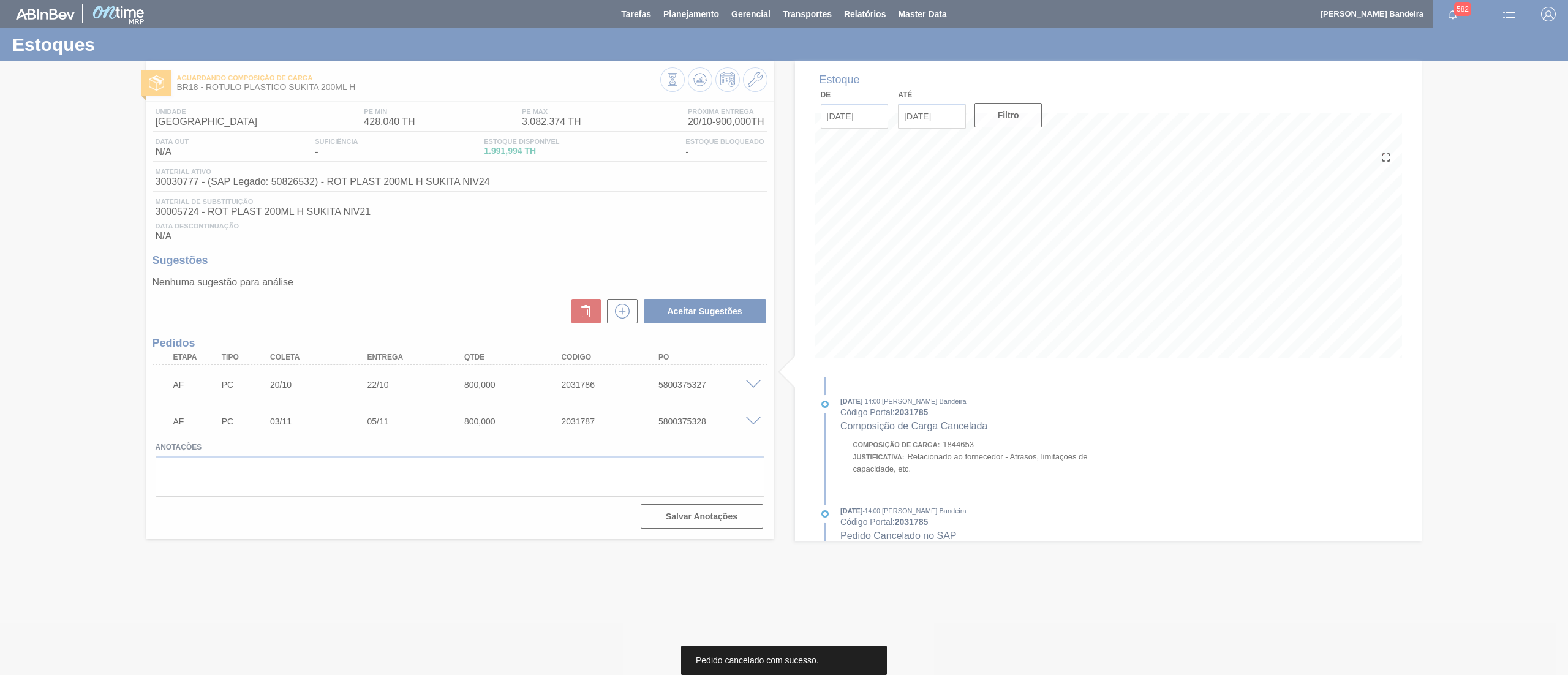
scroll to position [0, 0]
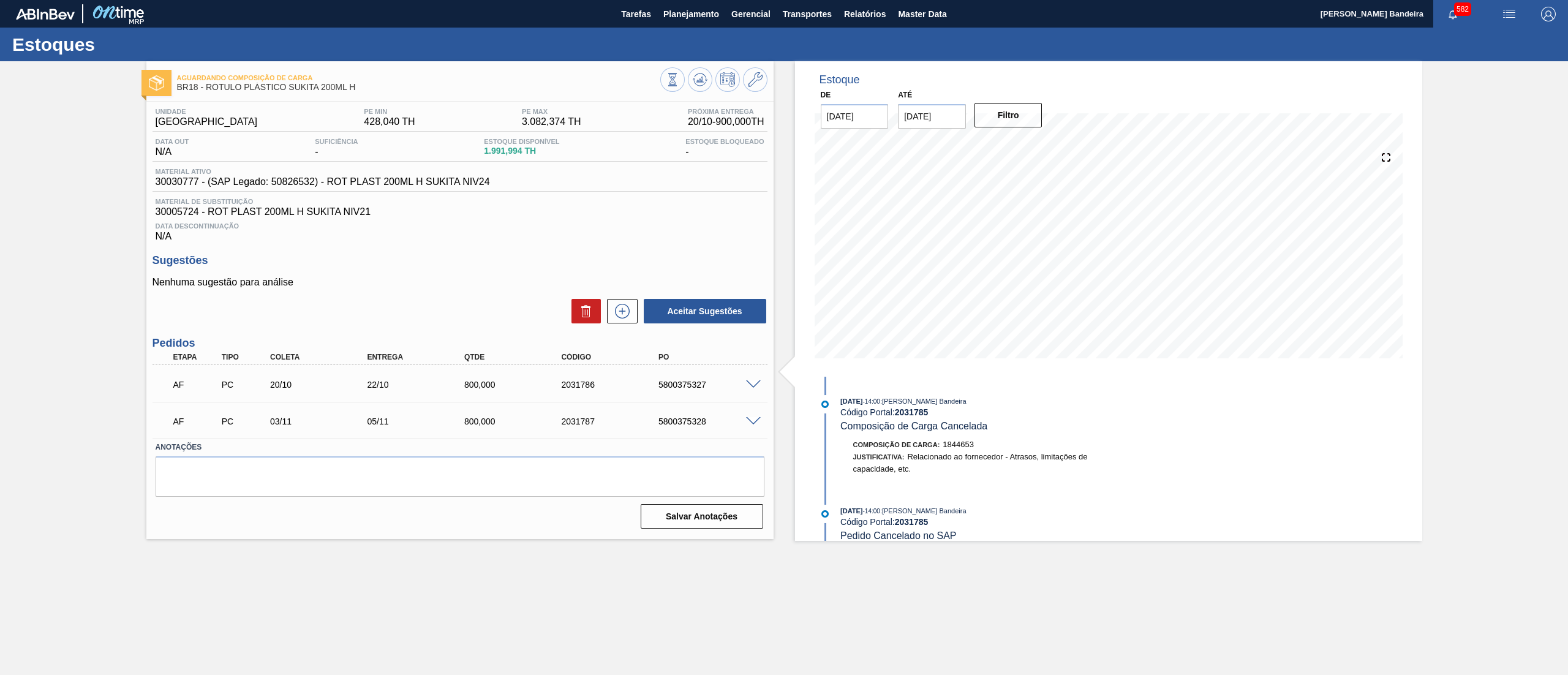
click at [754, 385] on span at bounding box center [753, 385] width 15 height 9
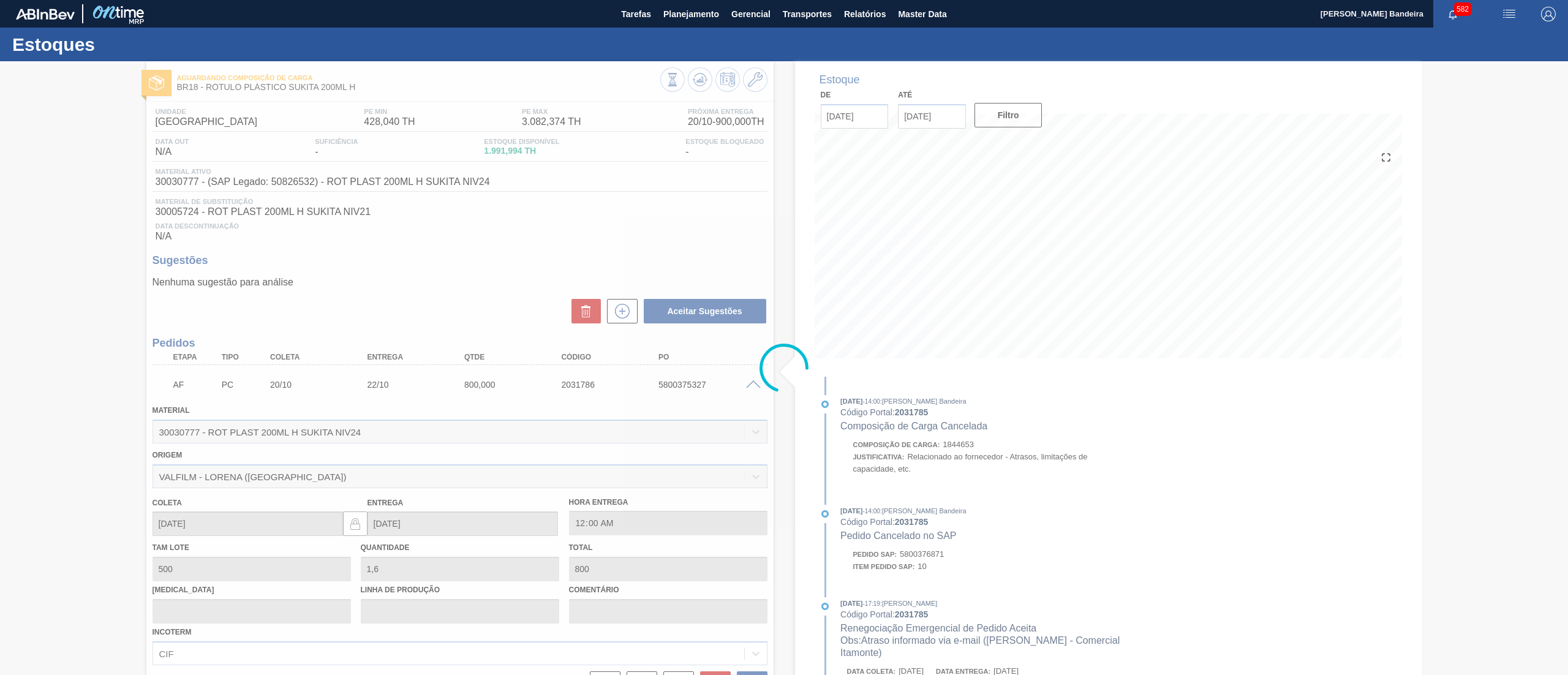
click at [754, 385] on div at bounding box center [784, 368] width 1568 height 614
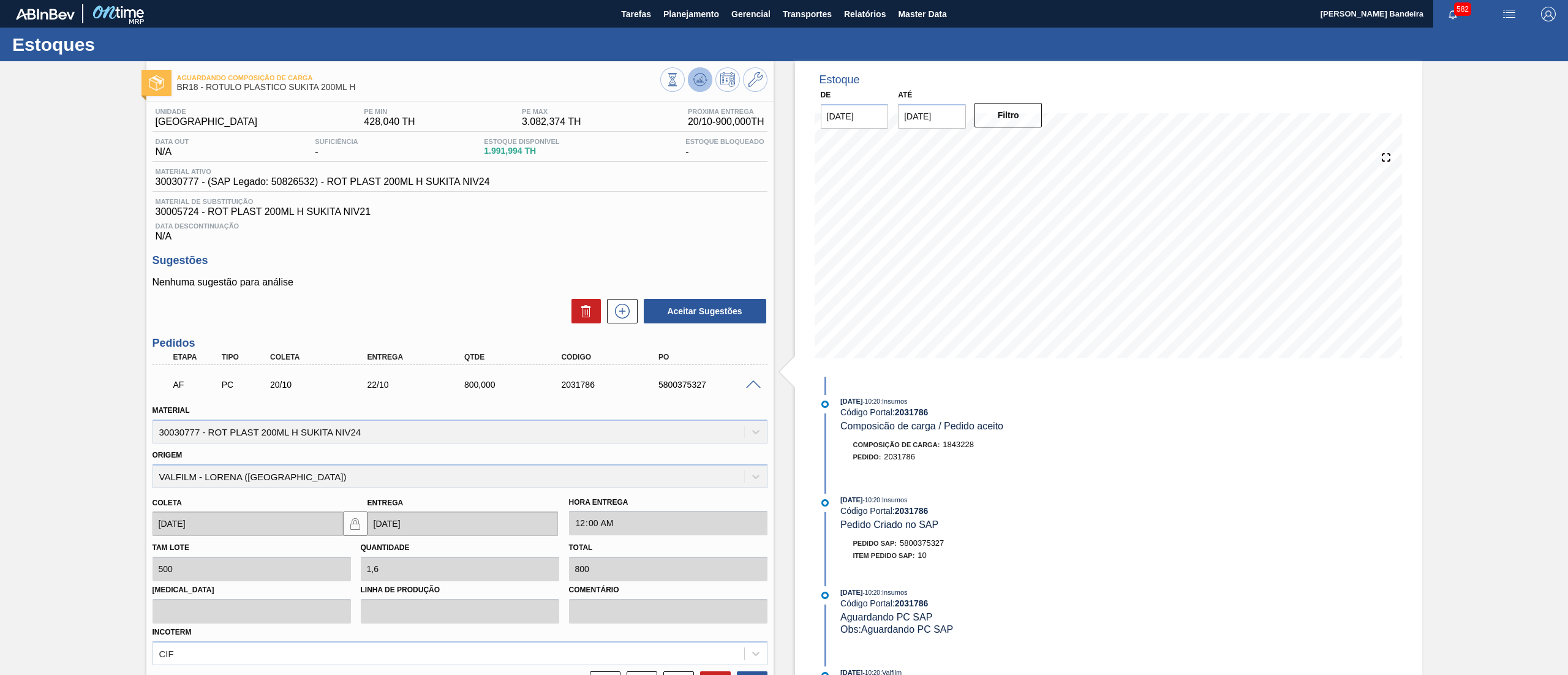
click at [700, 78] on icon at bounding box center [700, 79] width 15 height 15
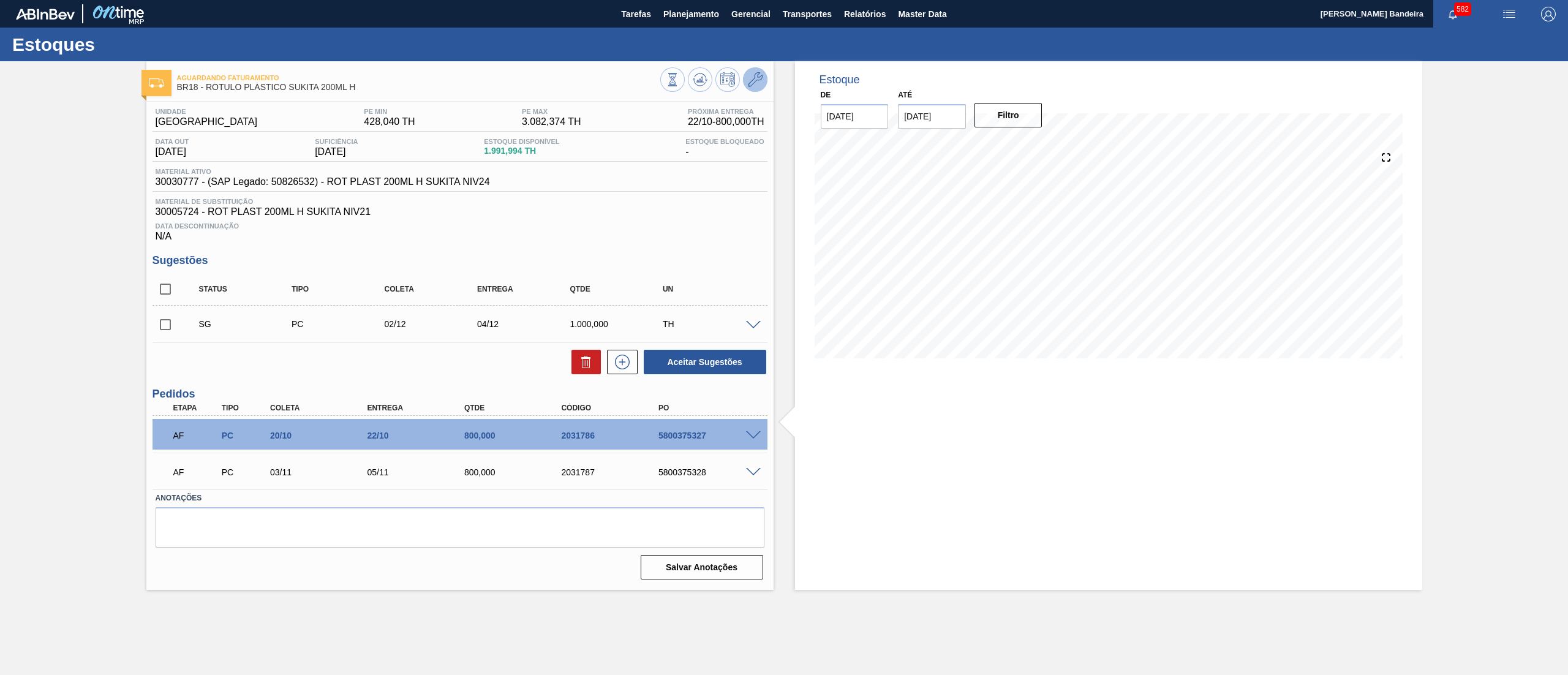
click at [743, 86] on button at bounding box center [755, 79] width 25 height 25
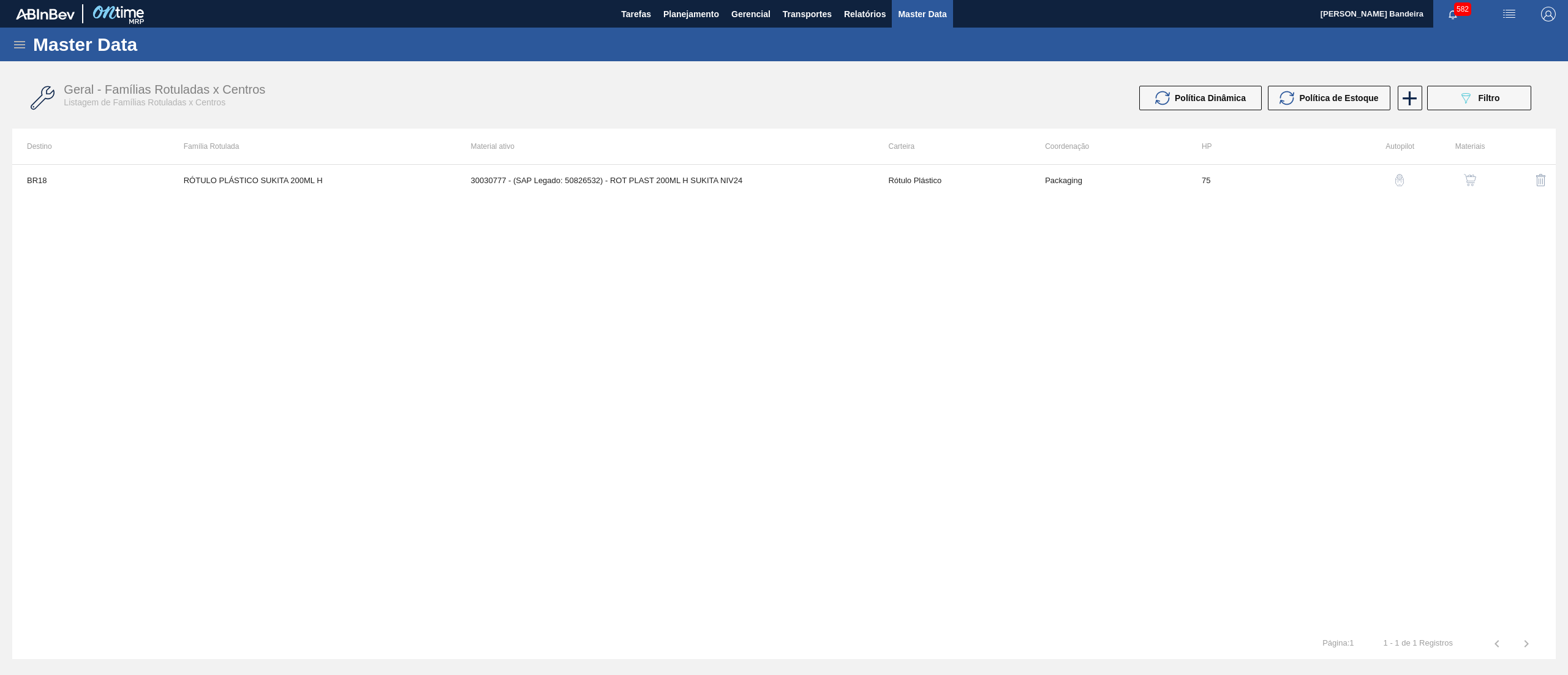
click at [1470, 172] on button "button" at bounding box center [1470, 180] width 30 height 30
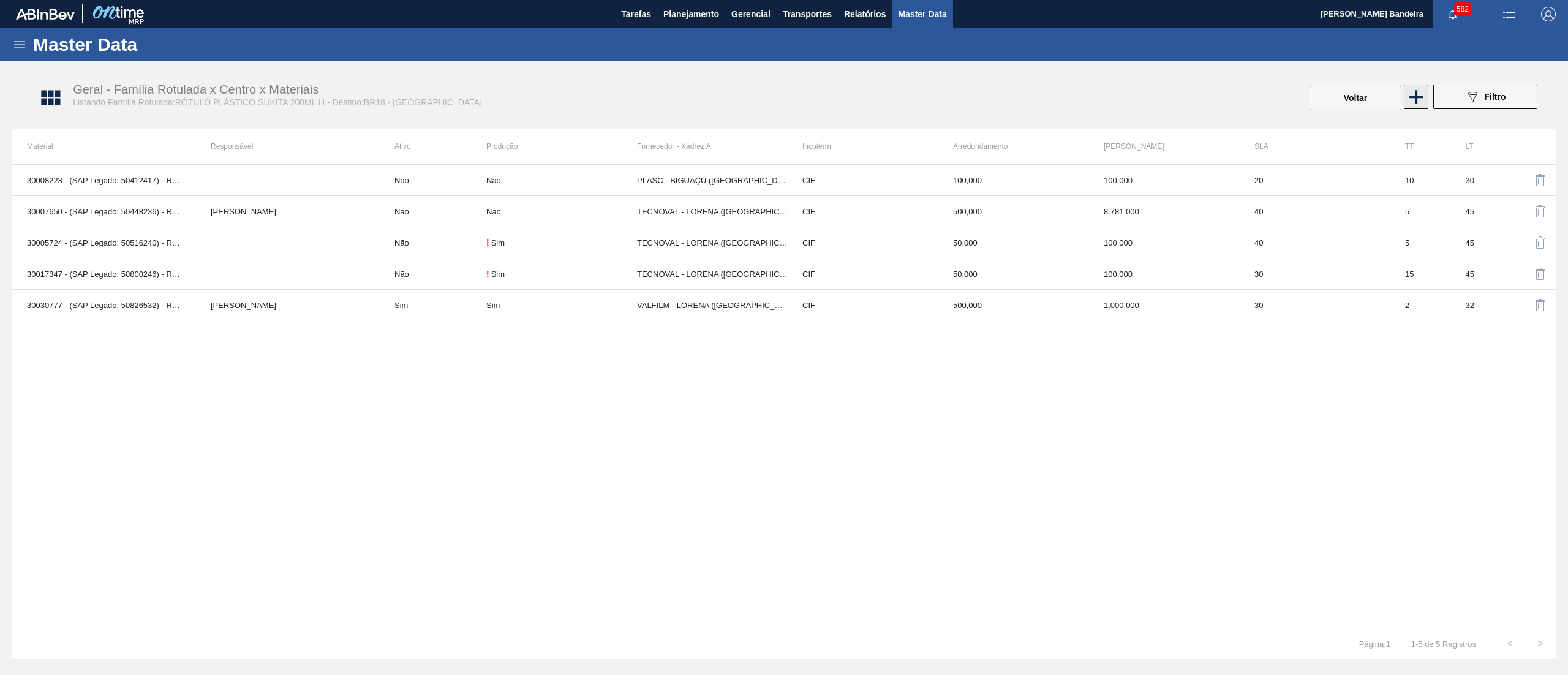
click at [1419, 100] on icon at bounding box center [1416, 97] width 24 height 24
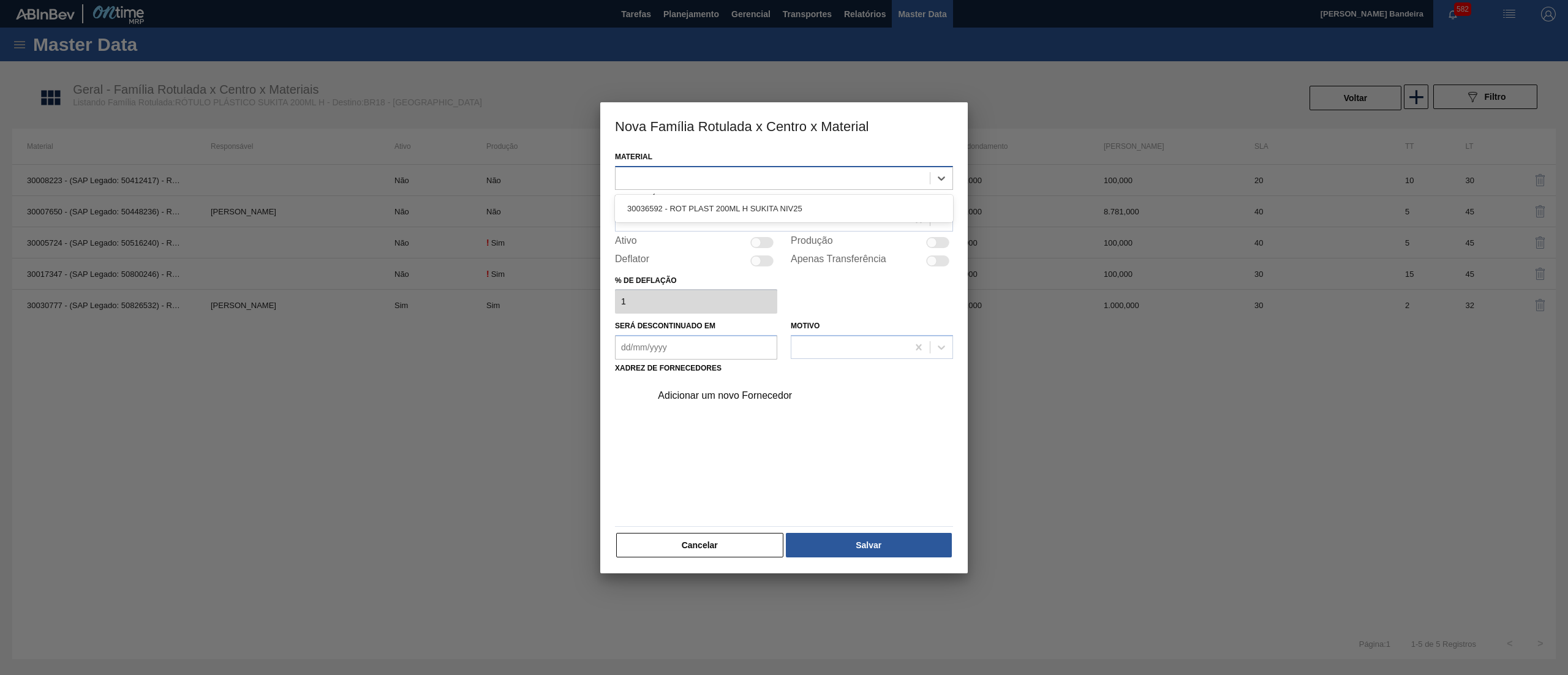
click at [737, 180] on div at bounding box center [773, 178] width 314 height 18
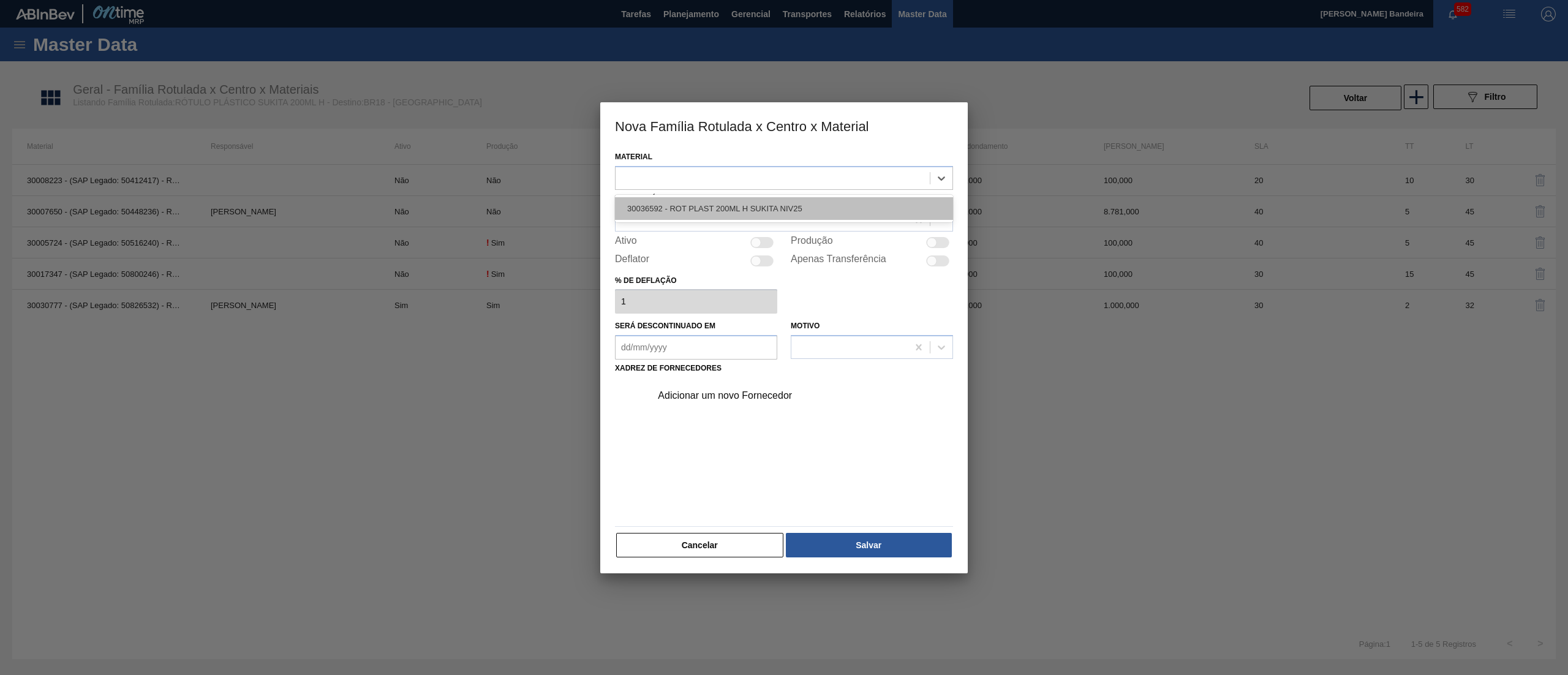
click at [746, 204] on div "30036592 - ROT PLAST 200ML H SUKITA NIV25" at bounding box center [784, 208] width 338 height 23
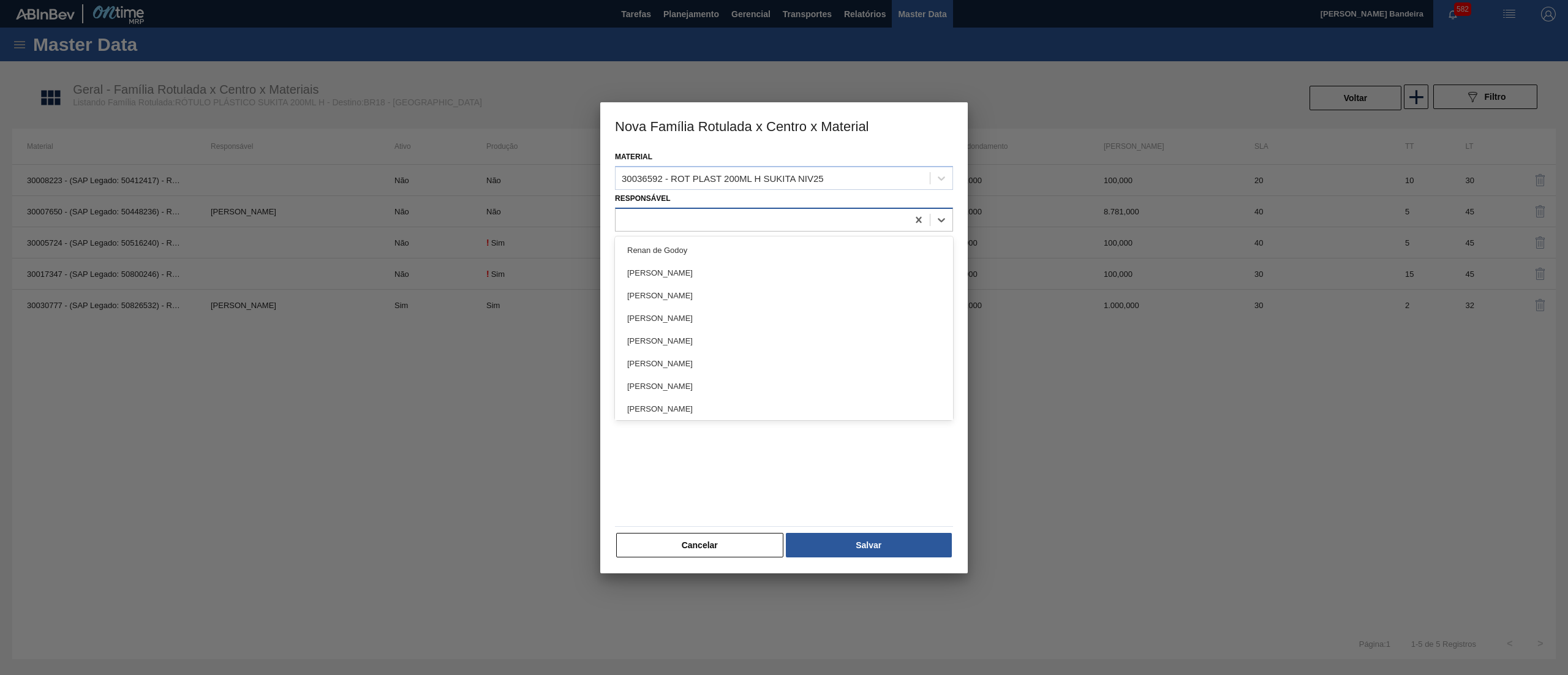
click at [684, 223] on div at bounding box center [762, 219] width 292 height 18
type input "far"
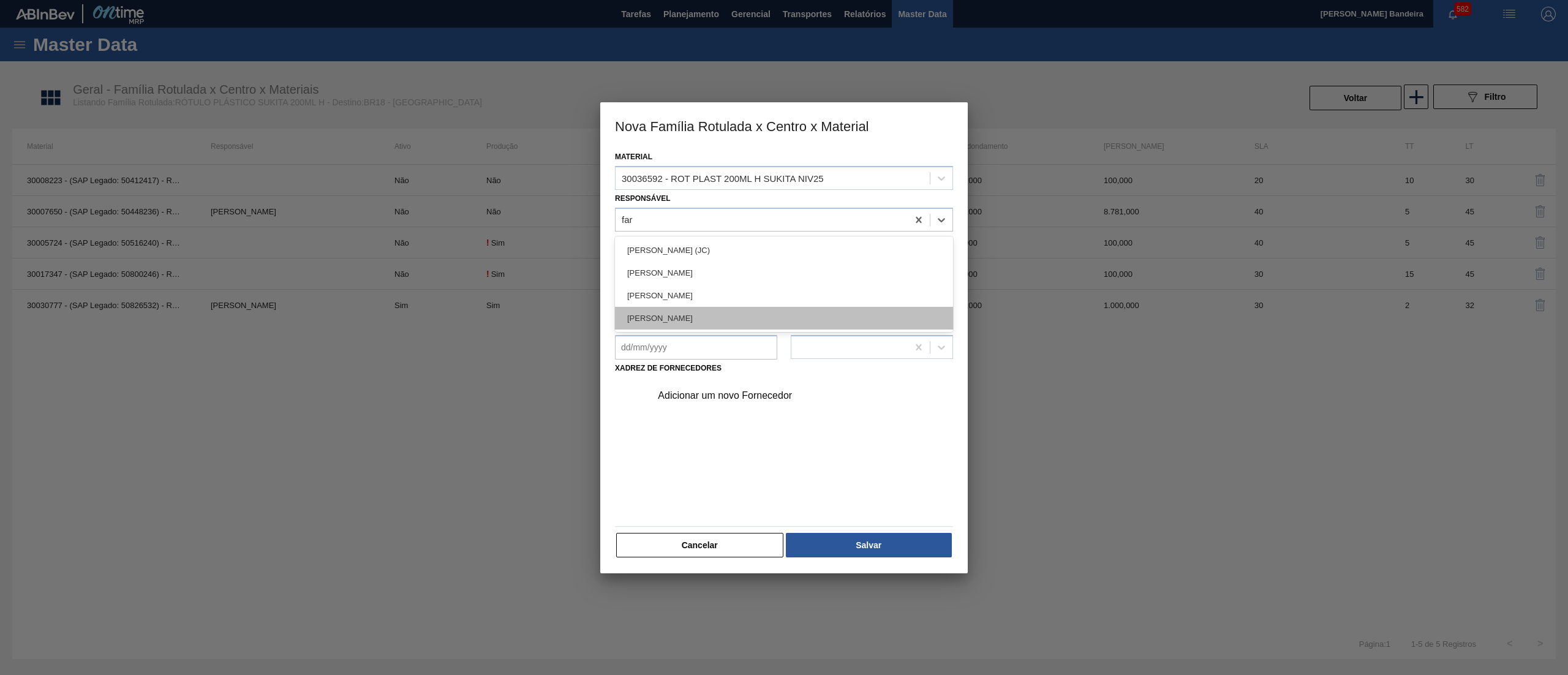
click at [691, 315] on div "MATHEUS FARIA LIMA DA SILVA" at bounding box center [784, 318] width 338 height 23
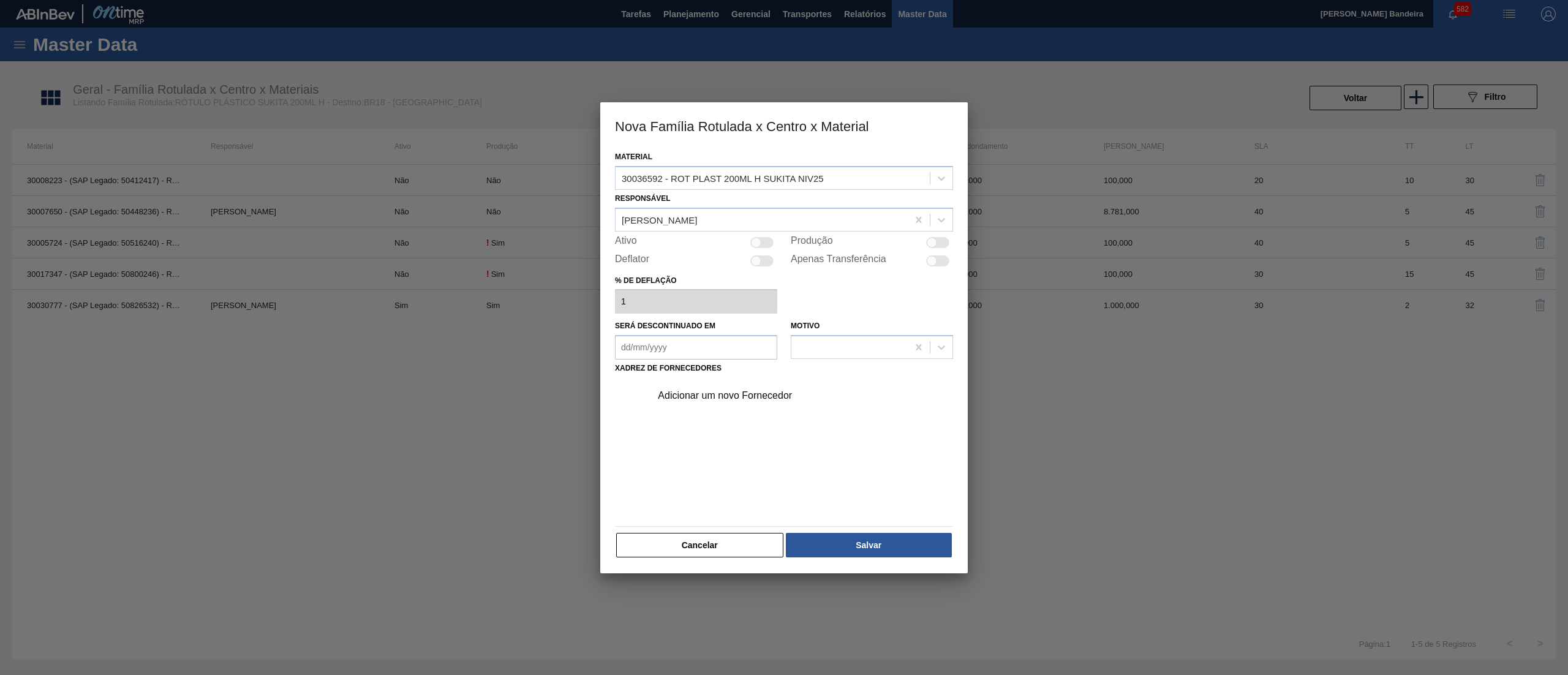
click at [761, 245] on div at bounding box center [762, 243] width 23 height 11
checkbox input "true"
click at [713, 396] on div "Adicionar um novo Fornecedor" at bounding box center [778, 396] width 240 height 11
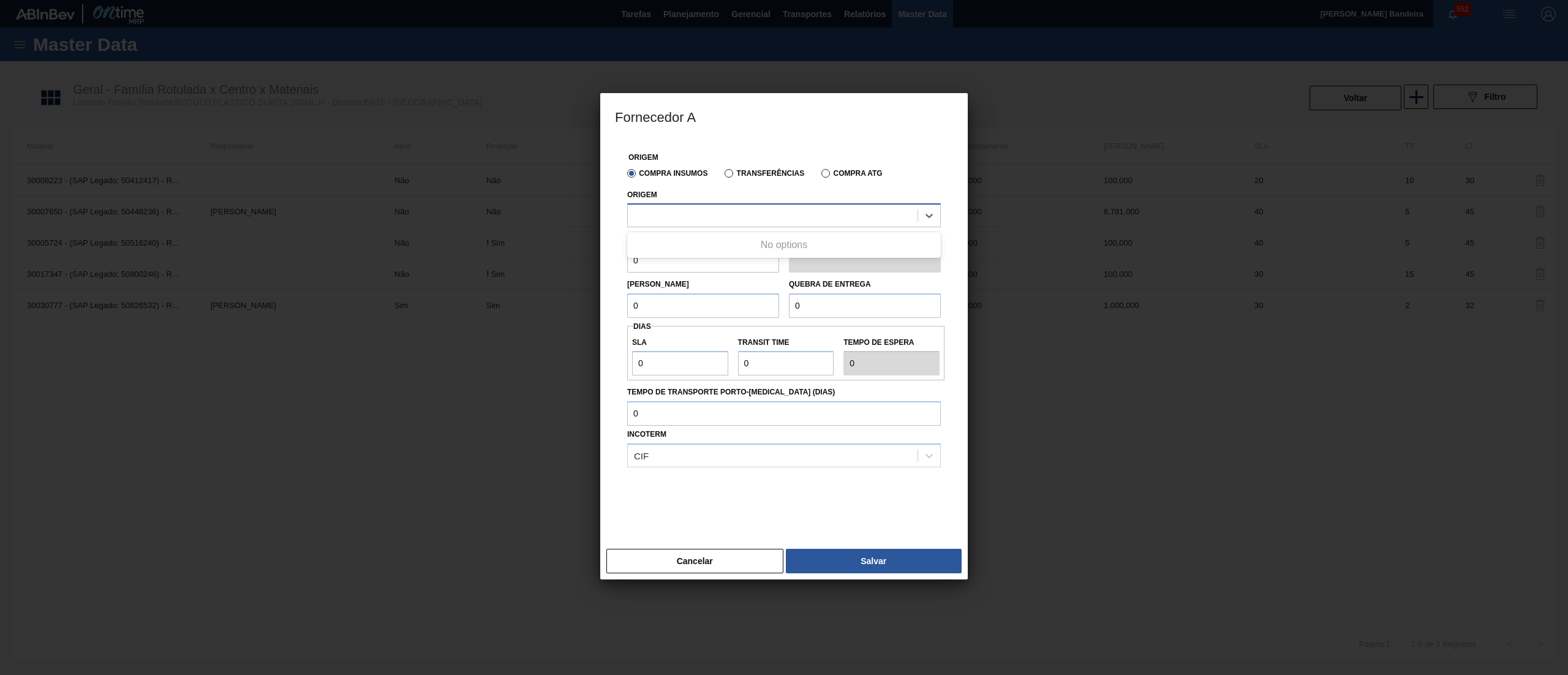
click at [731, 223] on div at bounding box center [772, 216] width 289 height 18
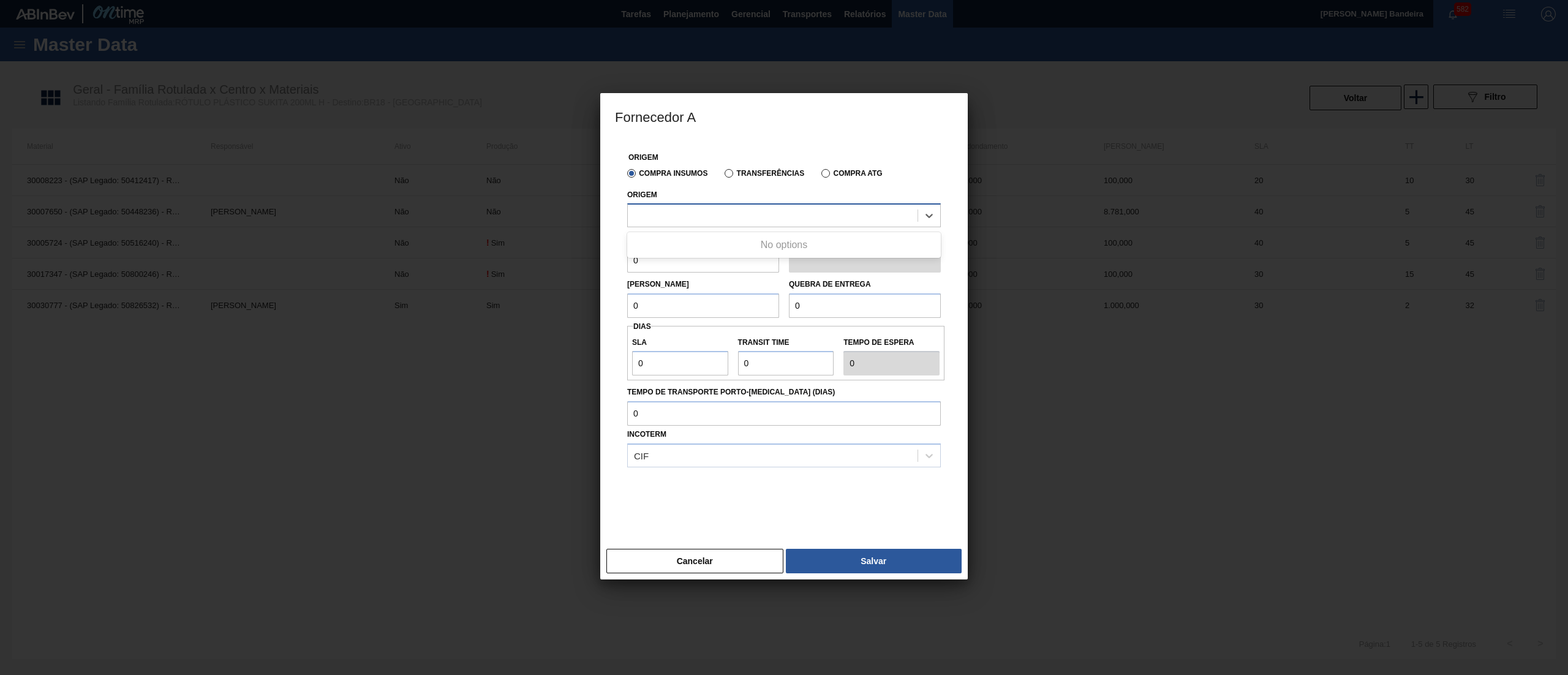
click at [731, 223] on div at bounding box center [772, 216] width 289 height 18
click at [730, 559] on button "Cancelar" at bounding box center [695, 561] width 177 height 25
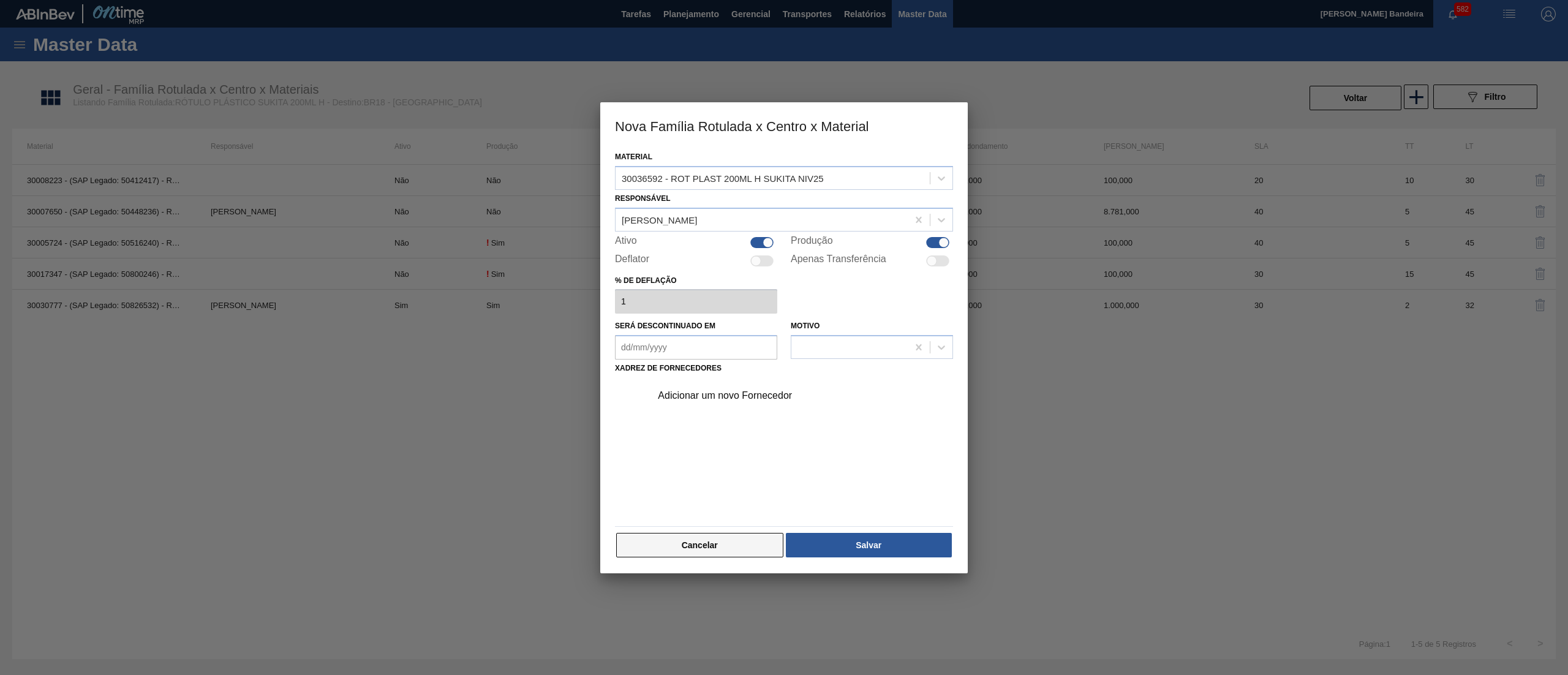
click at [724, 538] on button "Cancelar" at bounding box center [700, 545] width 168 height 25
